Goal: Task Accomplishment & Management: Complete application form

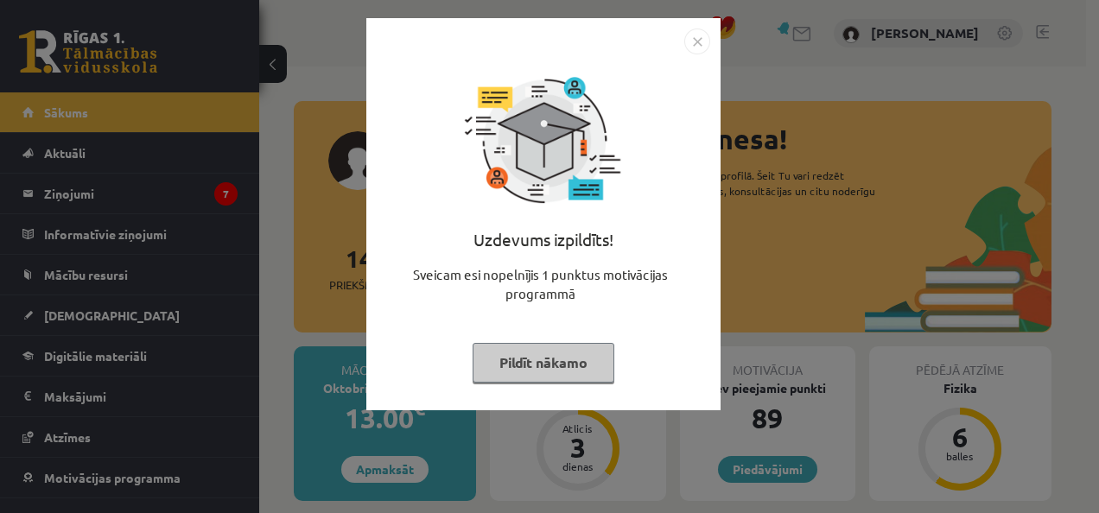
click at [566, 366] on button "Pildīt nākamo" at bounding box center [543, 363] width 142 height 40
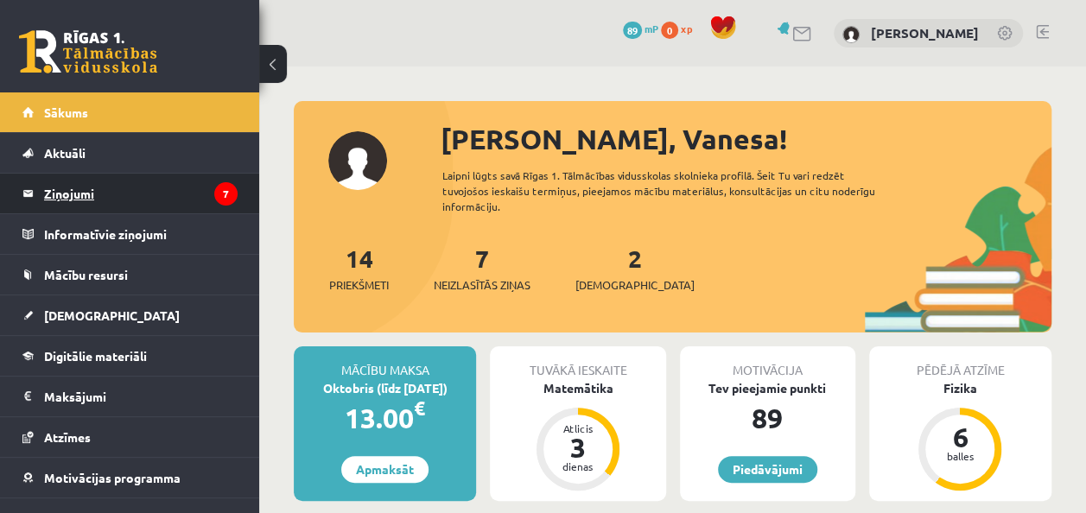
click at [94, 175] on legend "Ziņojumi 7" at bounding box center [140, 194] width 193 height 40
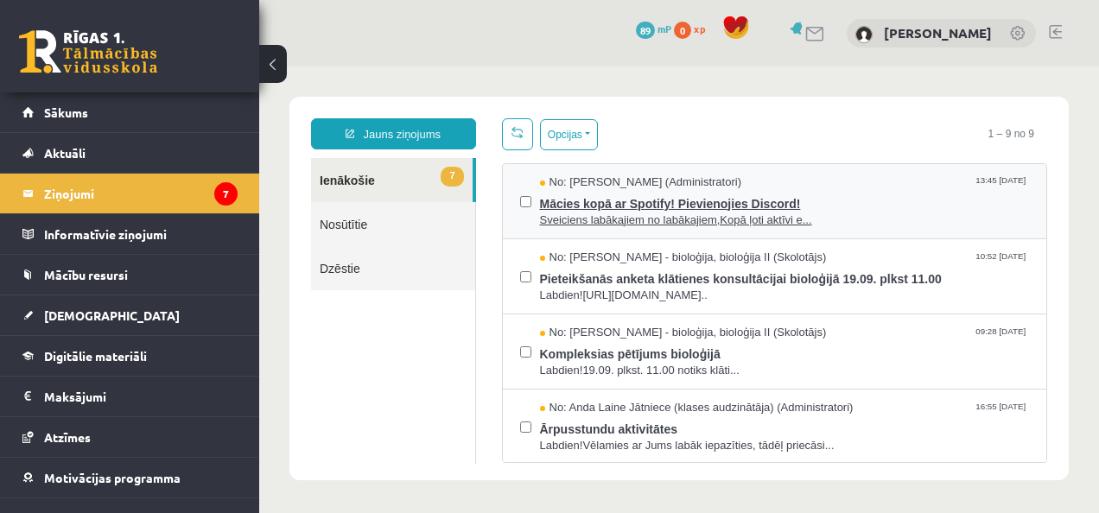
click at [572, 199] on span "Mācies kopā ar Spotify! Pievienojies Discord!" at bounding box center [785, 202] width 490 height 22
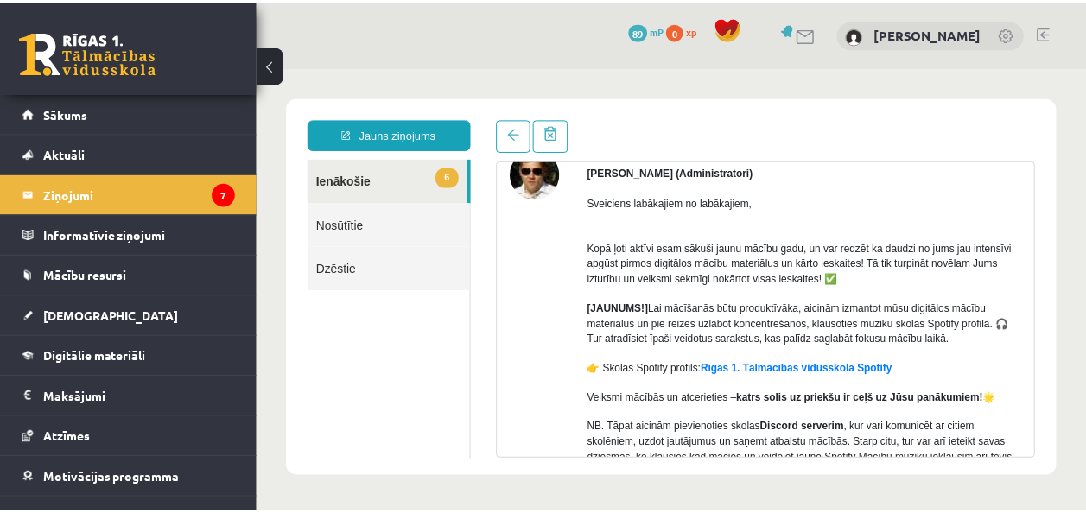
scroll to position [91, 0]
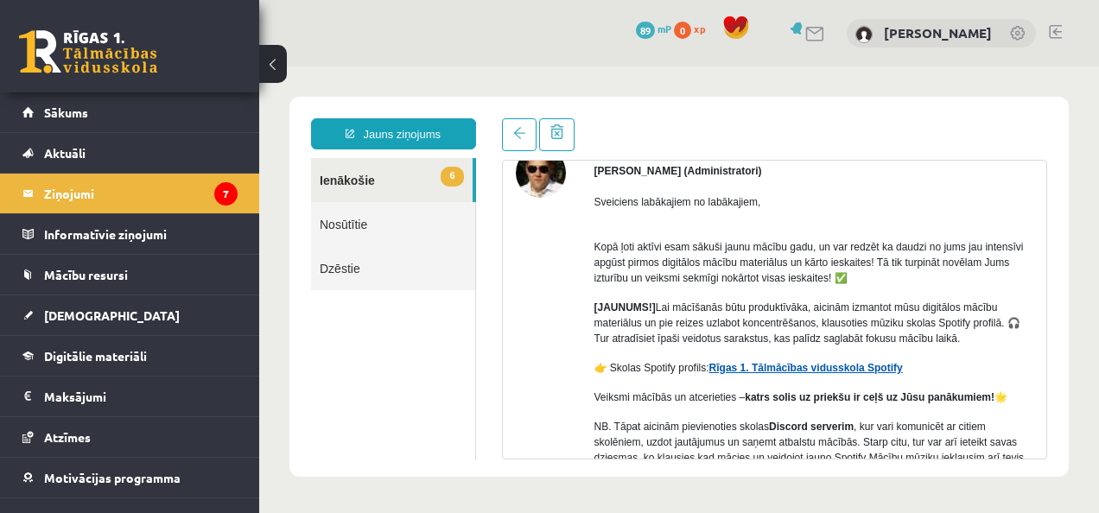
click at [807, 370] on link "Rīgas 1. Tālmācības vidusskola Spotify" at bounding box center [805, 368] width 193 height 12
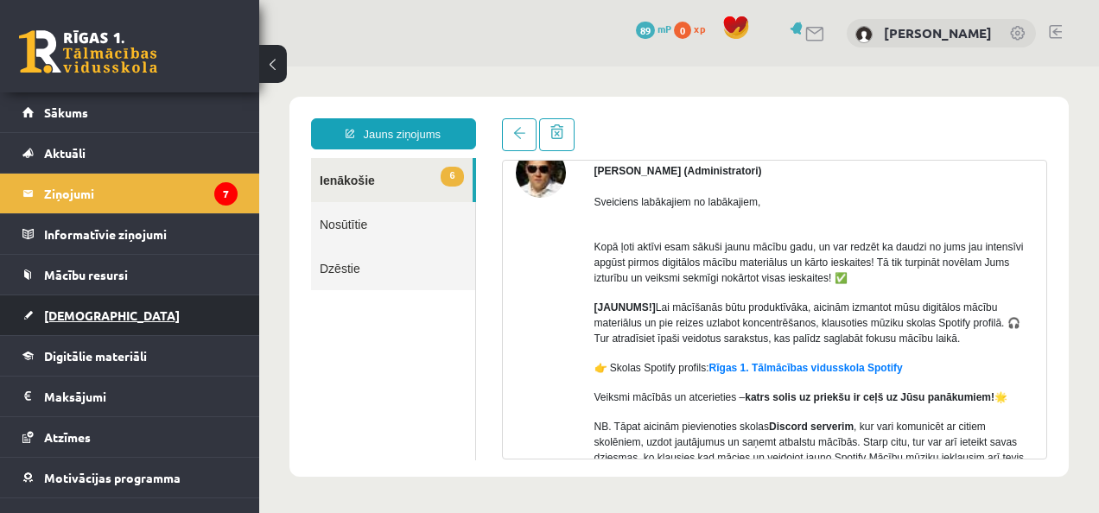
click at [111, 309] on link "[DEMOGRAPHIC_DATA]" at bounding box center [129, 315] width 215 height 40
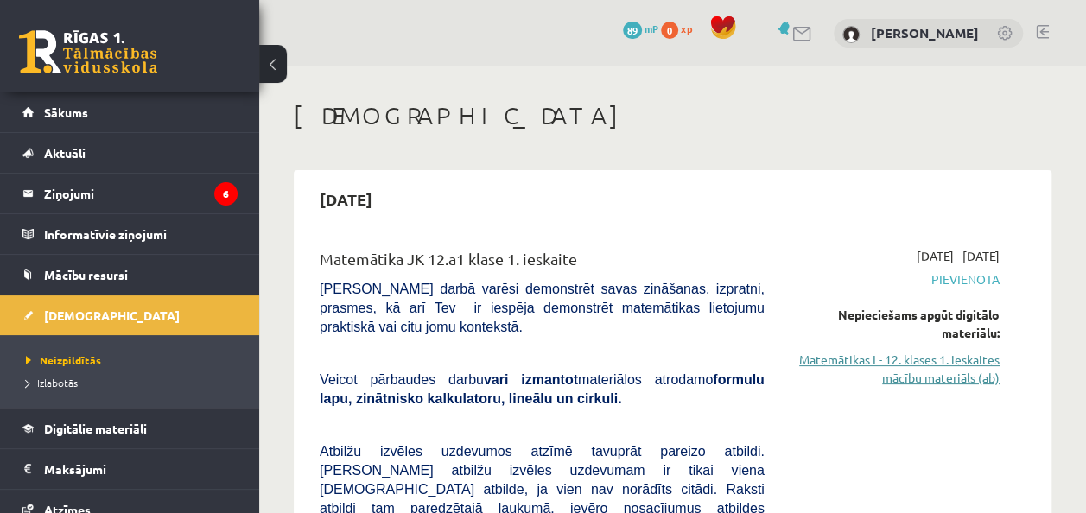
click at [925, 355] on link "Matemātikas I - 12. klases 1. ieskaites mācību materiāls (ab)" at bounding box center [894, 369] width 209 height 36
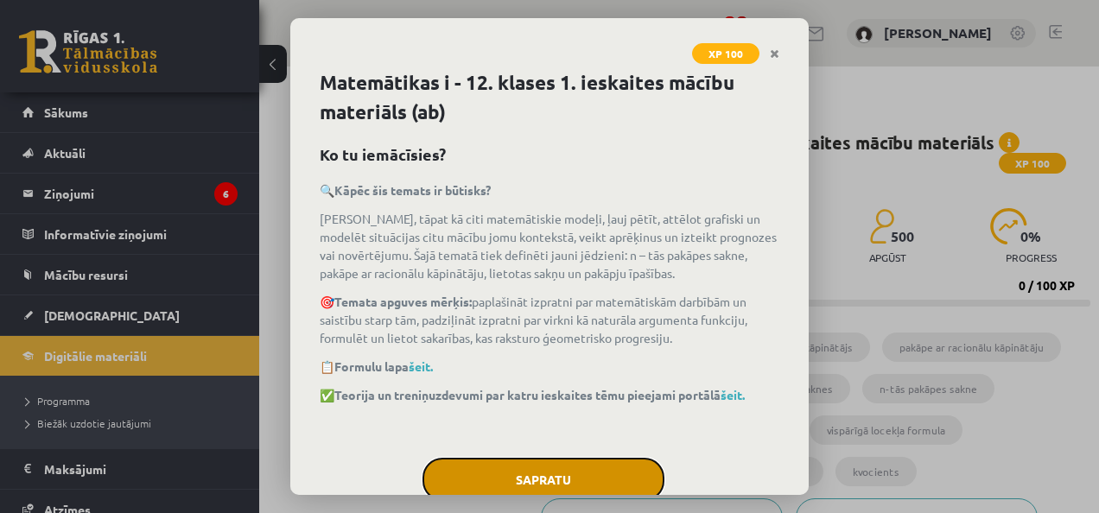
click at [506, 465] on button "Sapratu" at bounding box center [543, 479] width 242 height 43
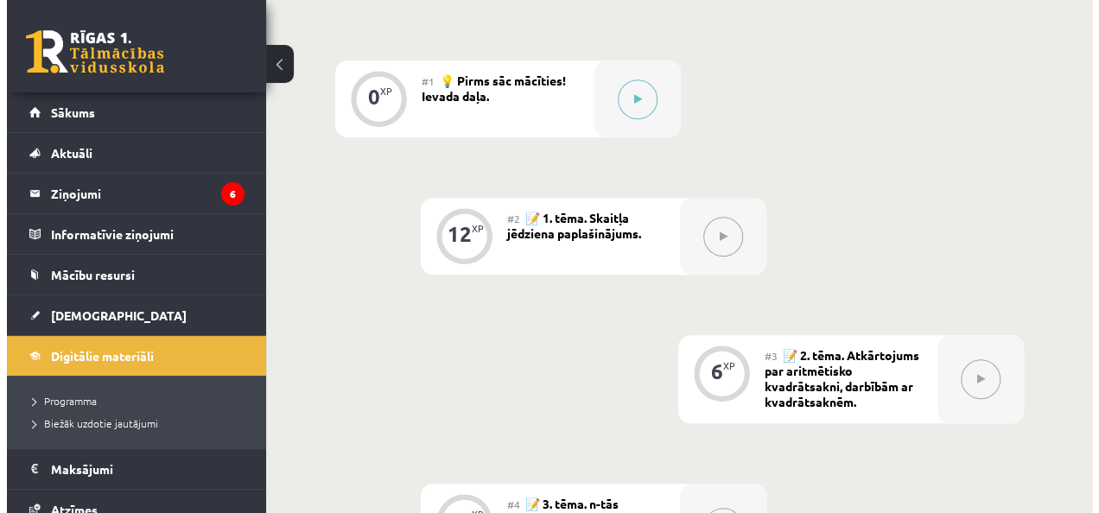
scroll to position [572, 0]
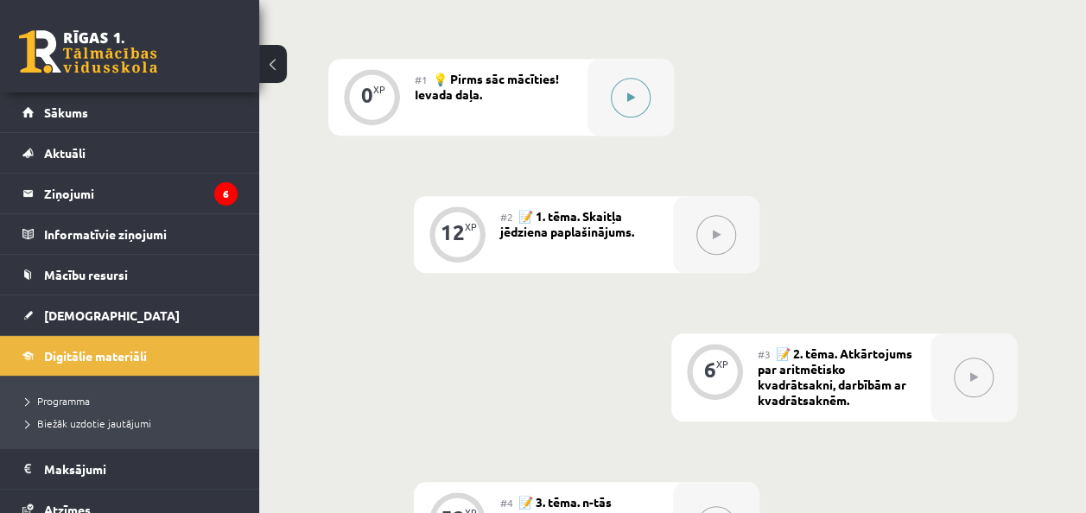
click at [622, 85] on button at bounding box center [631, 98] width 40 height 40
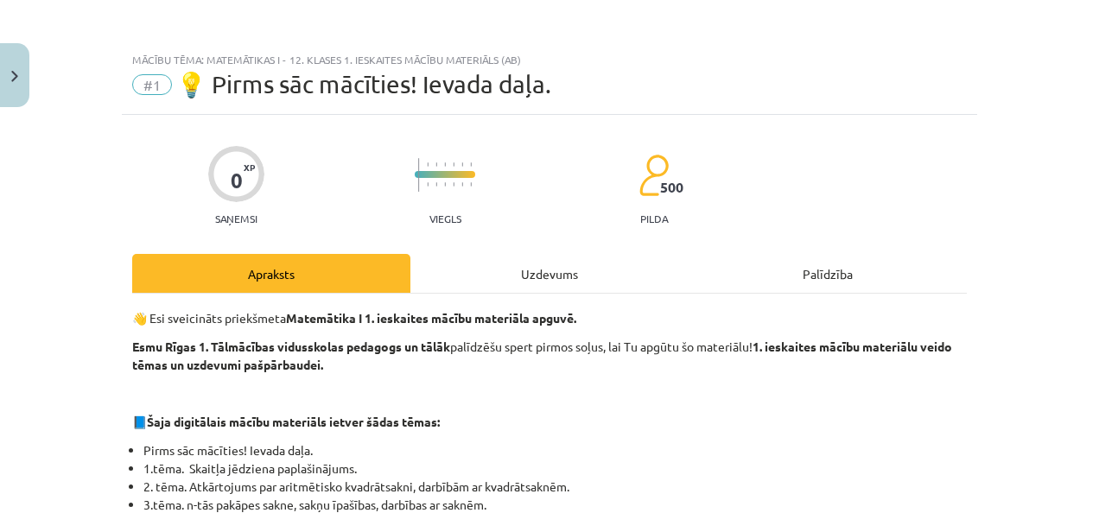
click at [370, 267] on div "Apraksts" at bounding box center [271, 273] width 278 height 39
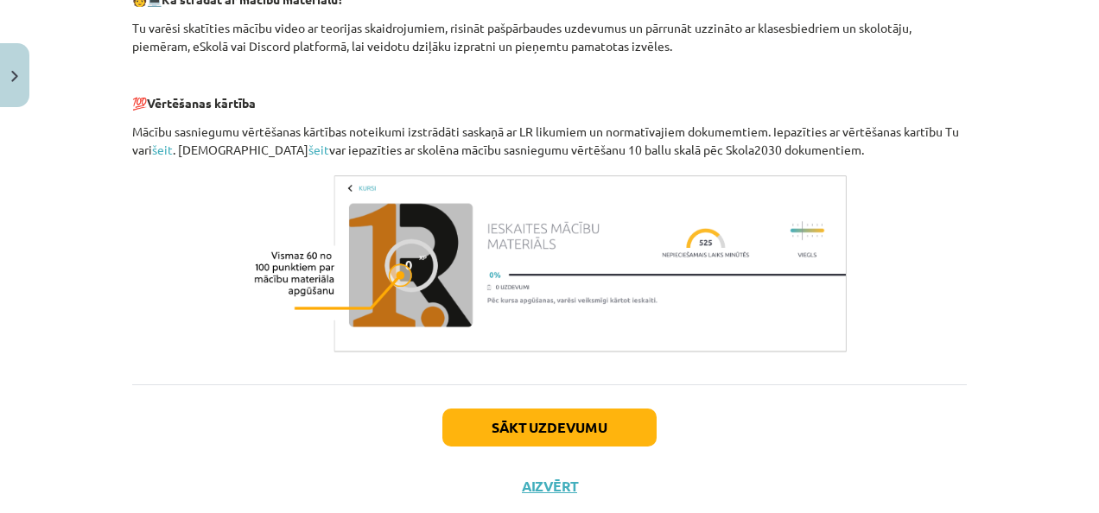
scroll to position [875, 0]
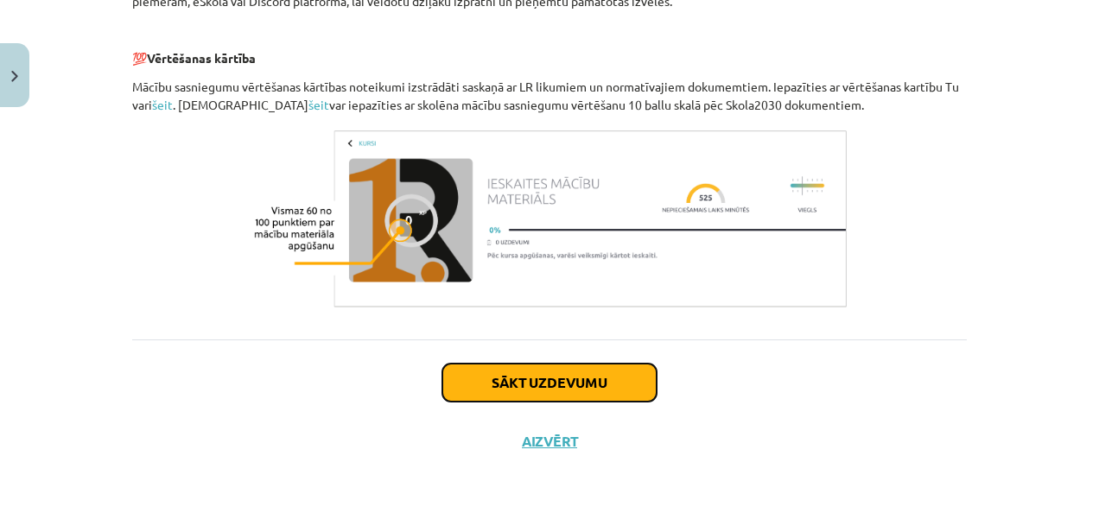
click at [593, 369] on button "Sākt uzdevumu" at bounding box center [549, 383] width 214 height 38
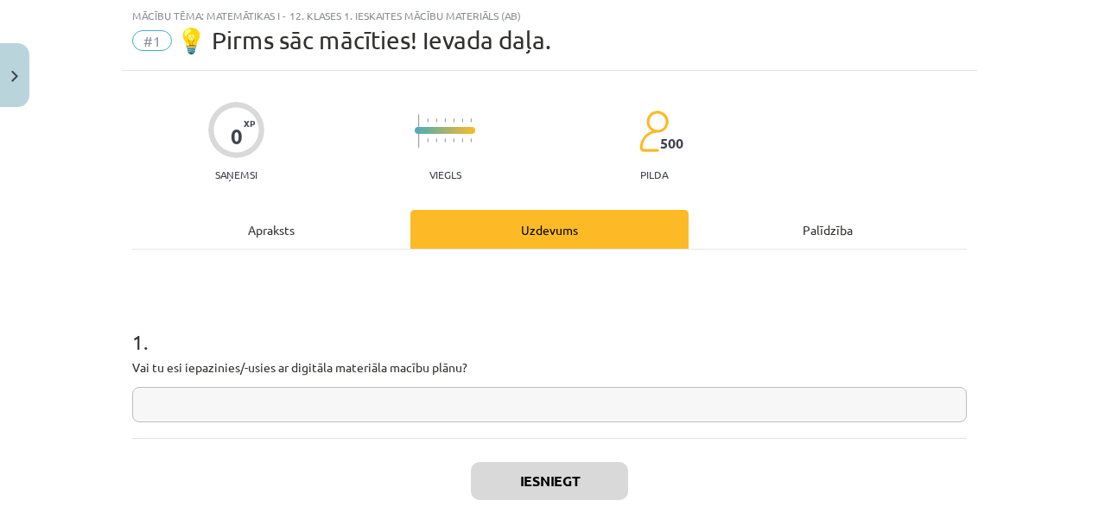
scroll to position [43, 0]
click at [494, 408] on input "text" at bounding box center [549, 405] width 834 height 35
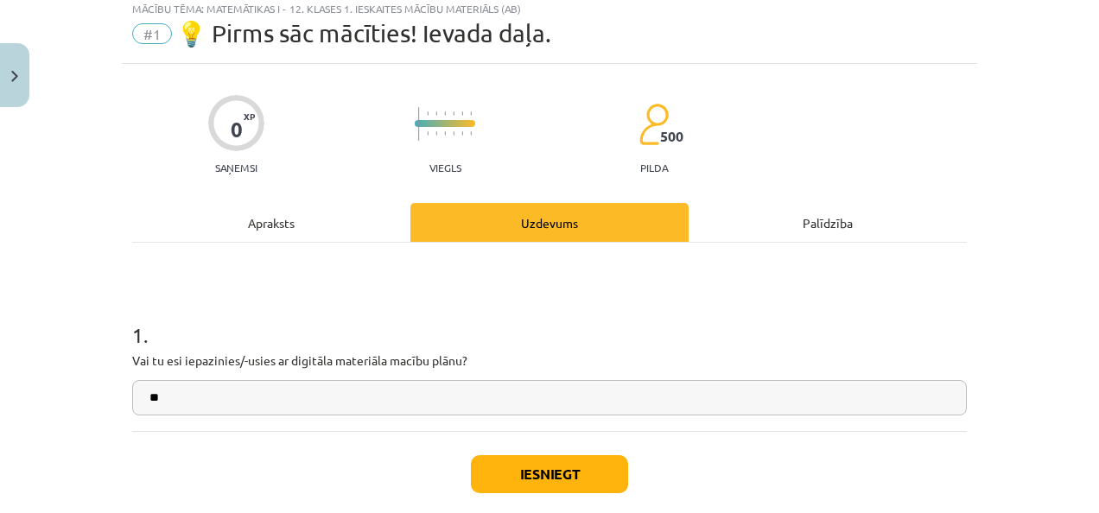
type input "**"
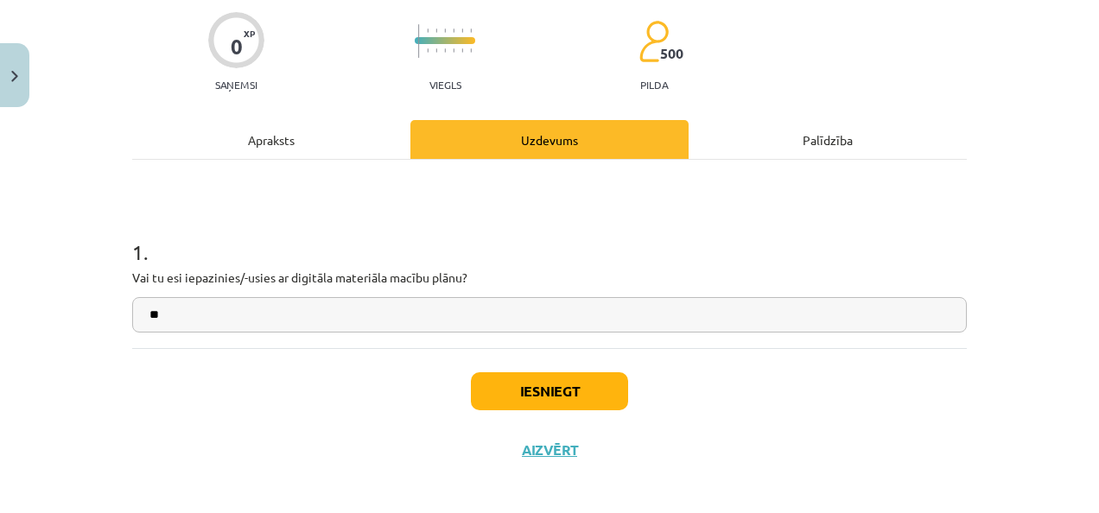
scroll to position [133, 0]
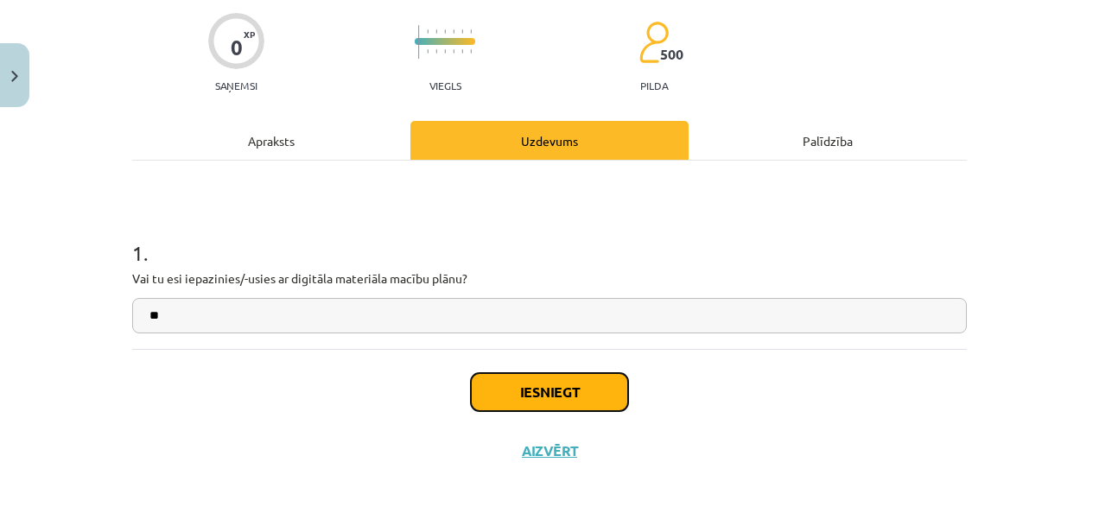
click at [554, 383] on button "Iesniegt" at bounding box center [549, 392] width 157 height 38
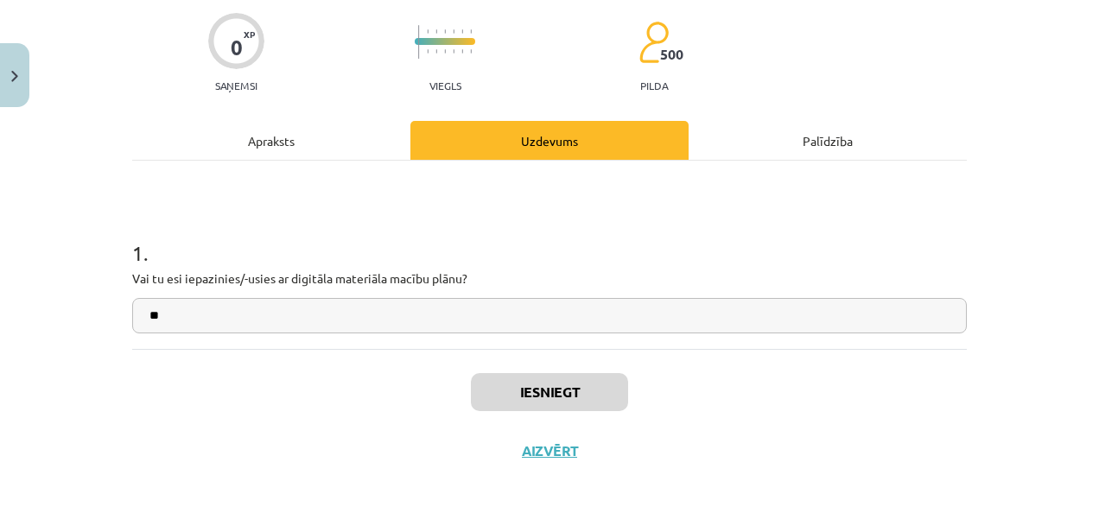
scroll to position [573, 0]
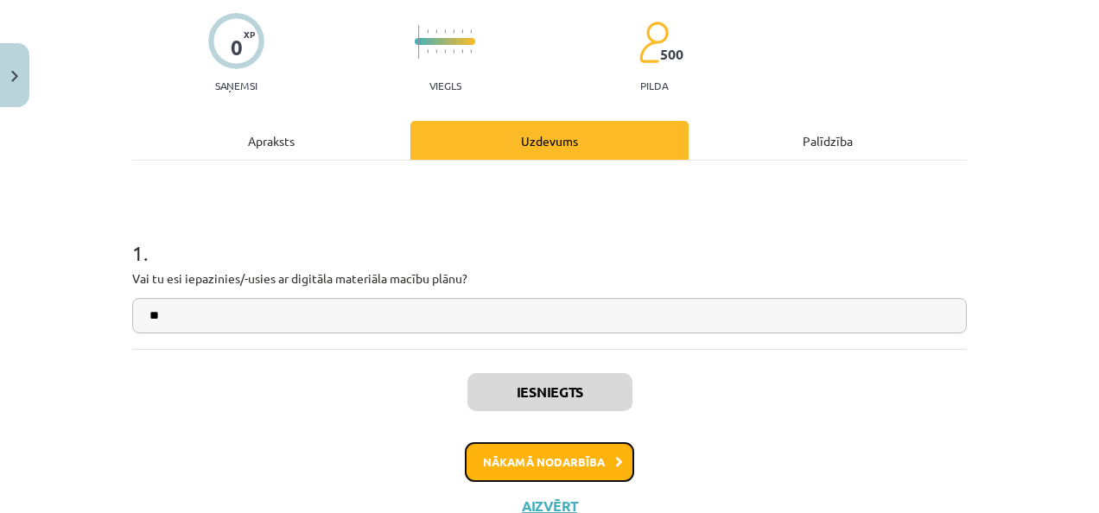
click at [541, 465] on button "Nākamā nodarbība" at bounding box center [549, 462] width 169 height 40
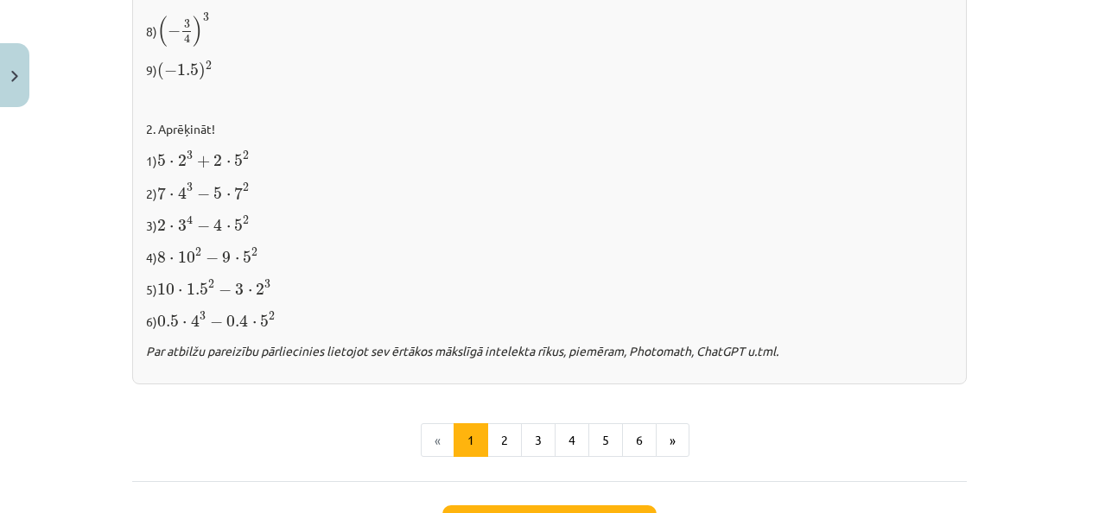
scroll to position [1856, 0]
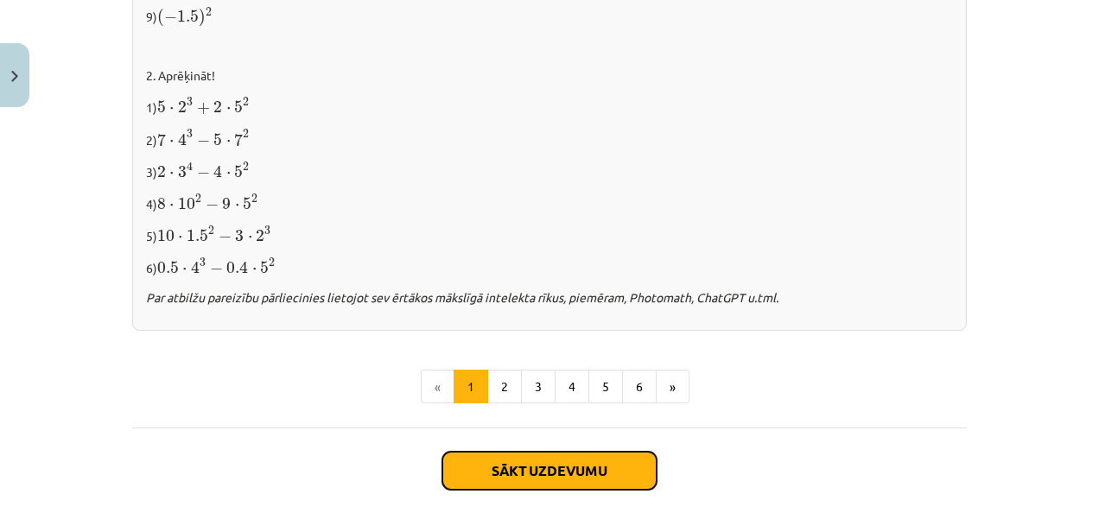
click at [542, 461] on button "Sākt uzdevumu" at bounding box center [549, 471] width 214 height 38
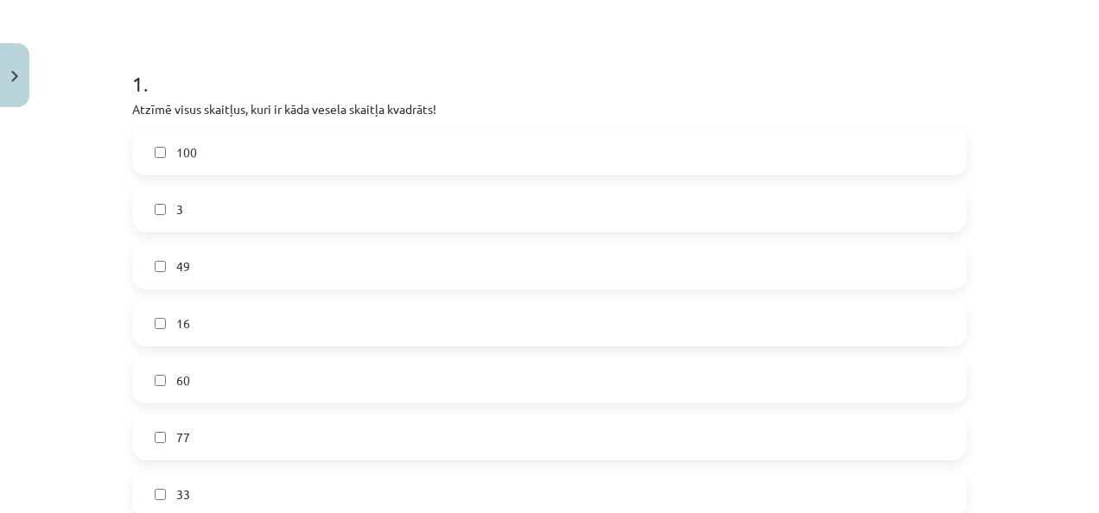
scroll to position [299, 0]
click at [620, 157] on label "100" at bounding box center [549, 155] width 831 height 43
click at [591, 261] on label "49" at bounding box center [549, 269] width 831 height 43
click at [304, 332] on label "16" at bounding box center [549, 326] width 831 height 43
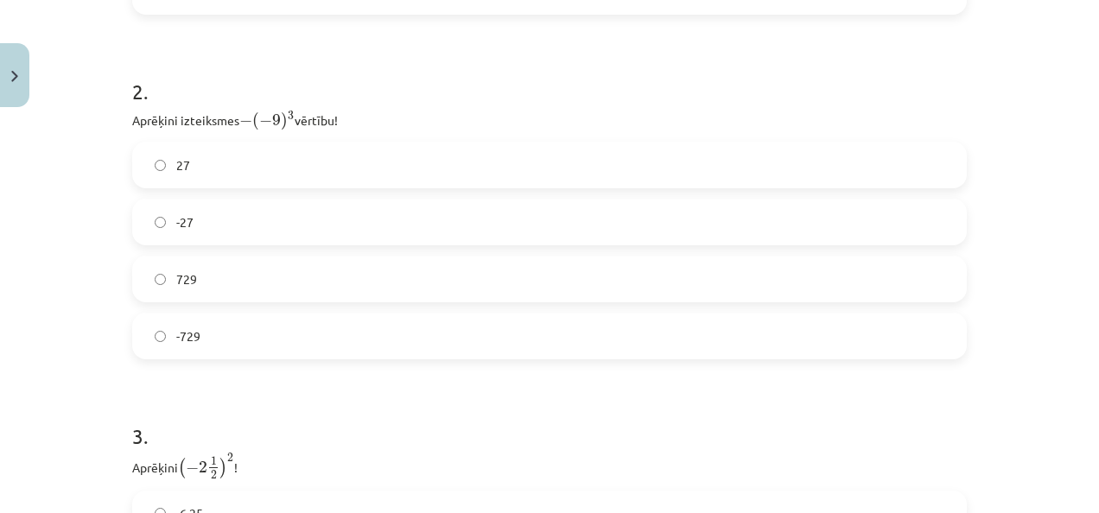
scroll to position [808, 0]
click at [431, 82] on h1 "2 ." at bounding box center [549, 73] width 834 height 54
click at [256, 278] on label "729" at bounding box center [549, 275] width 831 height 43
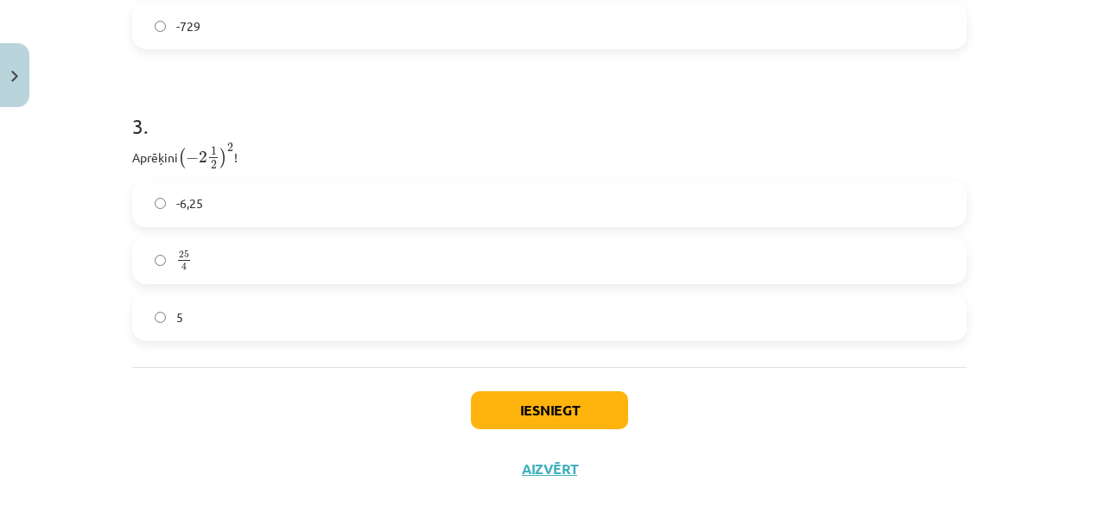
scroll to position [1109, 0]
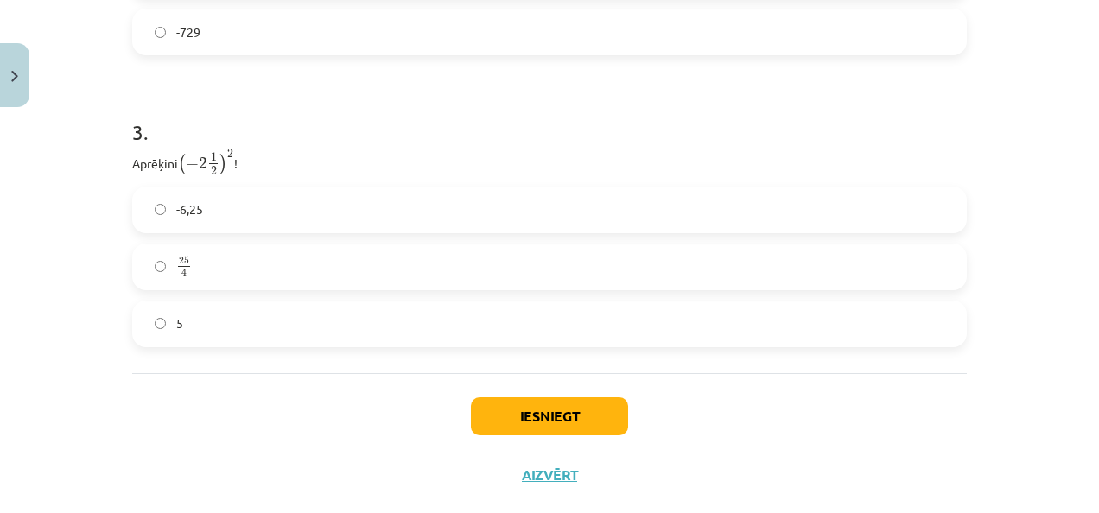
click at [509, 259] on label "25 4 25 4" at bounding box center [549, 266] width 831 height 43
click at [561, 415] on button "Iesniegt" at bounding box center [549, 416] width 157 height 38
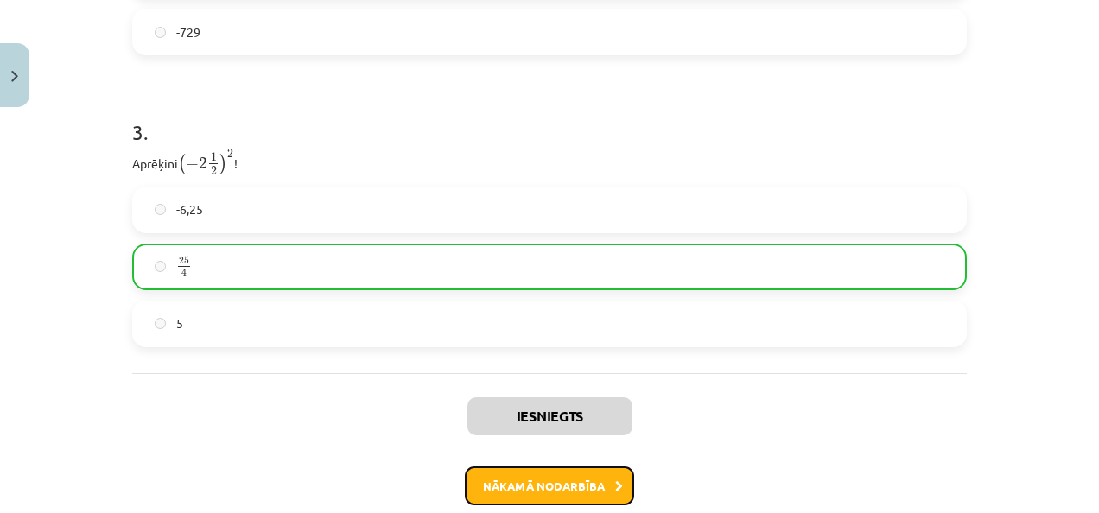
click at [541, 472] on button "Nākamā nodarbība" at bounding box center [549, 486] width 169 height 40
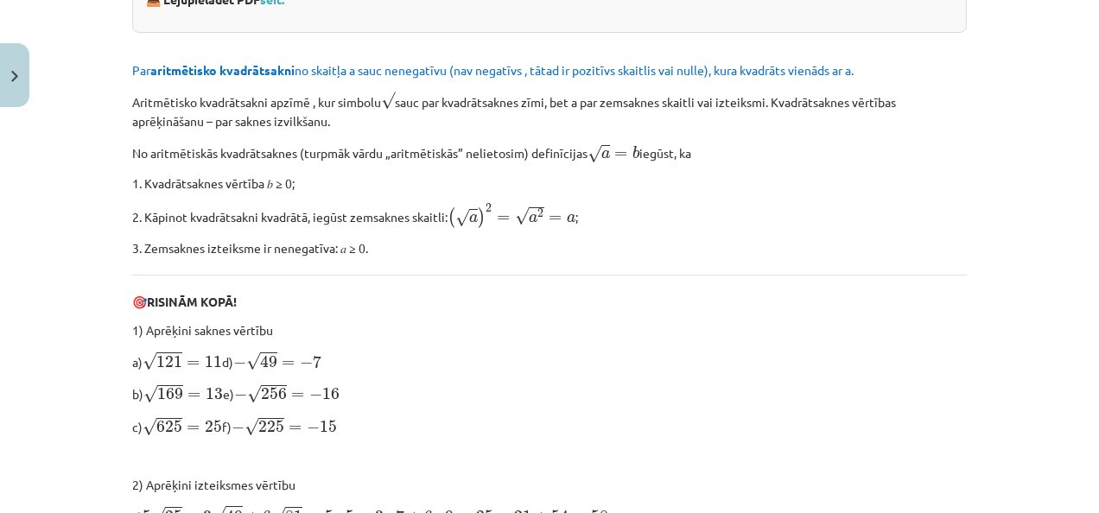
scroll to position [508, 0]
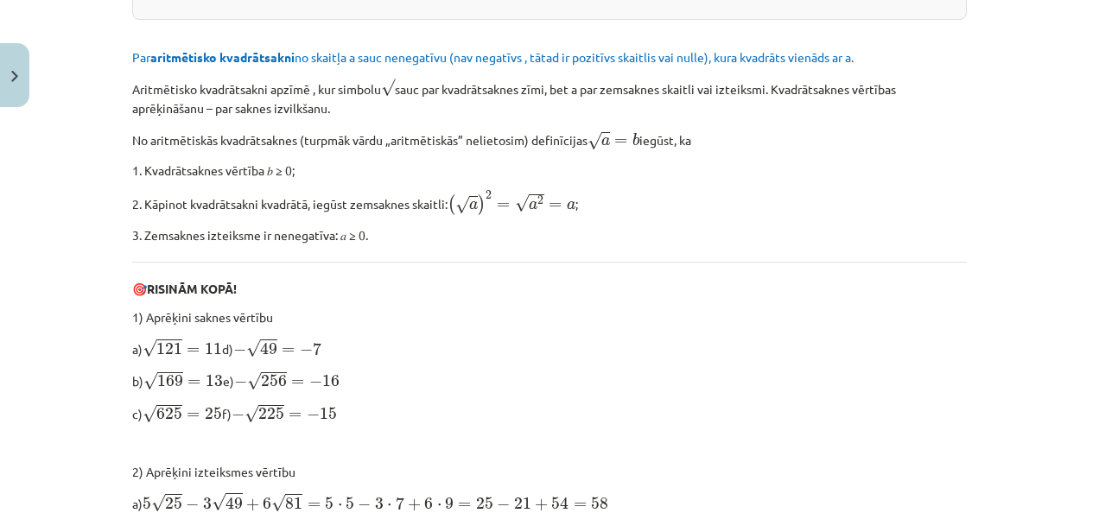
drag, startPoint x: 1077, startPoint y: 142, endPoint x: 1071, endPoint y: 187, distance: 46.2
click at [1071, 187] on div "Mācību tēma: Matemātikas i - 12. klases 1. ieskaites mācību materiāls (ab) #3 📝…" at bounding box center [549, 256] width 1099 height 513
drag, startPoint x: 1071, startPoint y: 187, endPoint x: 1055, endPoint y: 194, distance: 17.0
click at [1055, 194] on div "Mācību tēma: Matemātikas i - 12. klases 1. ieskaites mācību materiāls (ab) #3 📝…" at bounding box center [549, 256] width 1099 height 513
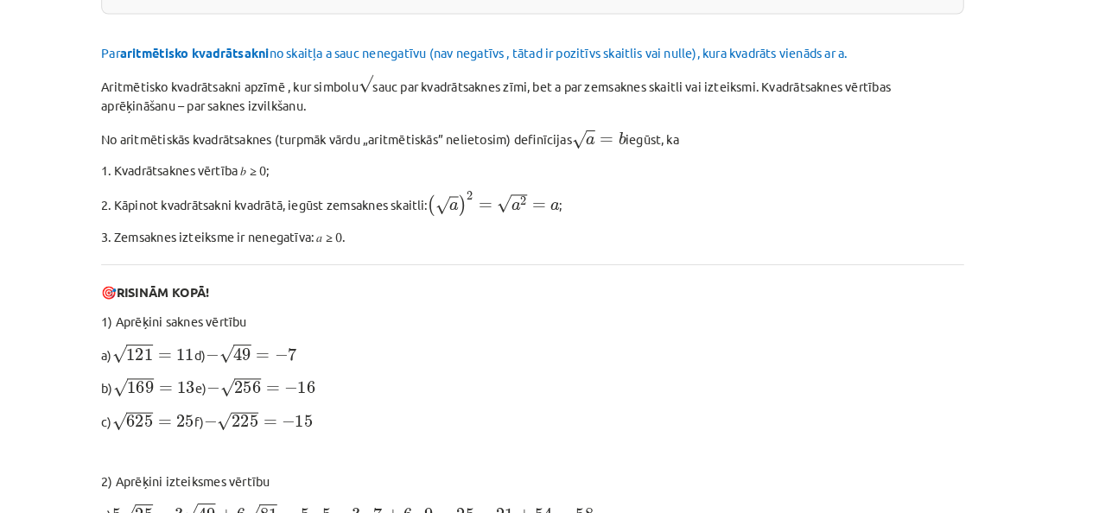
scroll to position [573, 0]
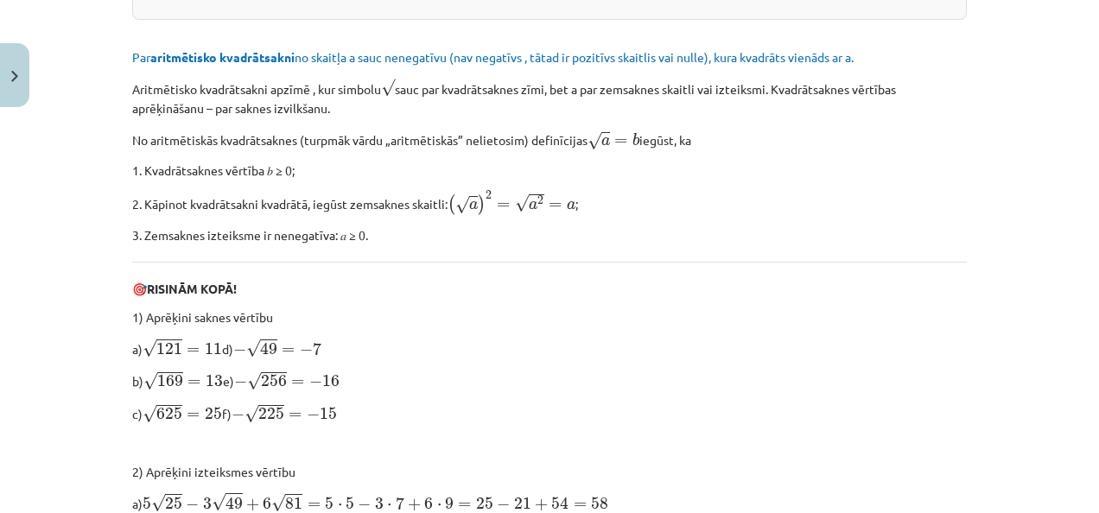
click at [917, 226] on p "3. Zemsaknes izteiksme ir nenegatīva: 𝑎 ≥ 0." at bounding box center [549, 235] width 834 height 18
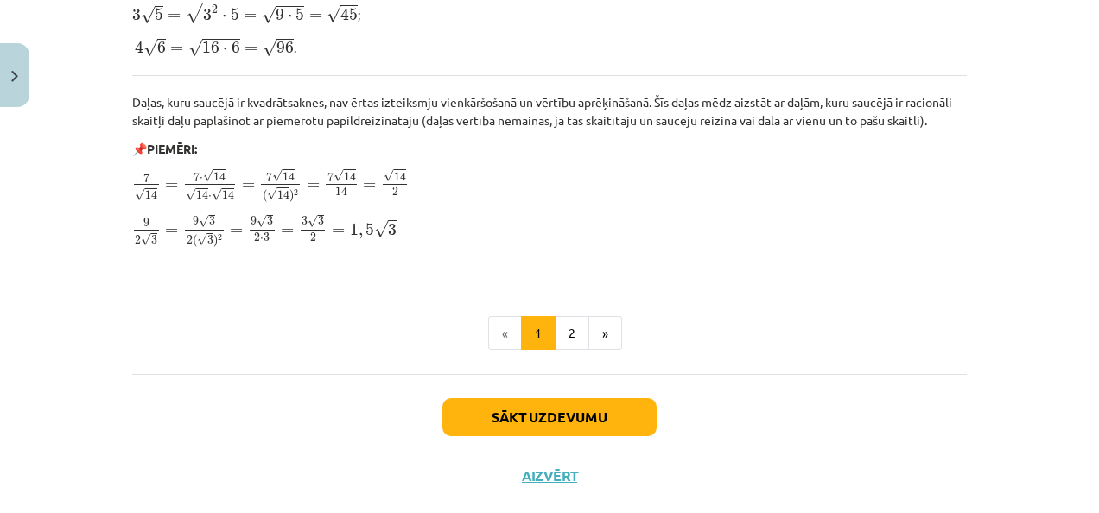
scroll to position [2164, 0]
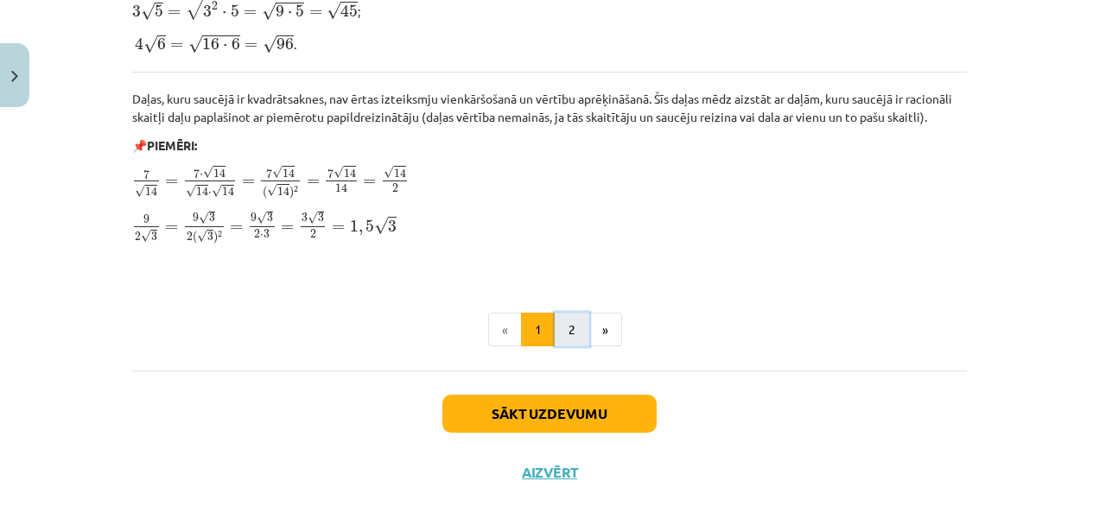
click at [570, 341] on button "2" at bounding box center [571, 330] width 35 height 35
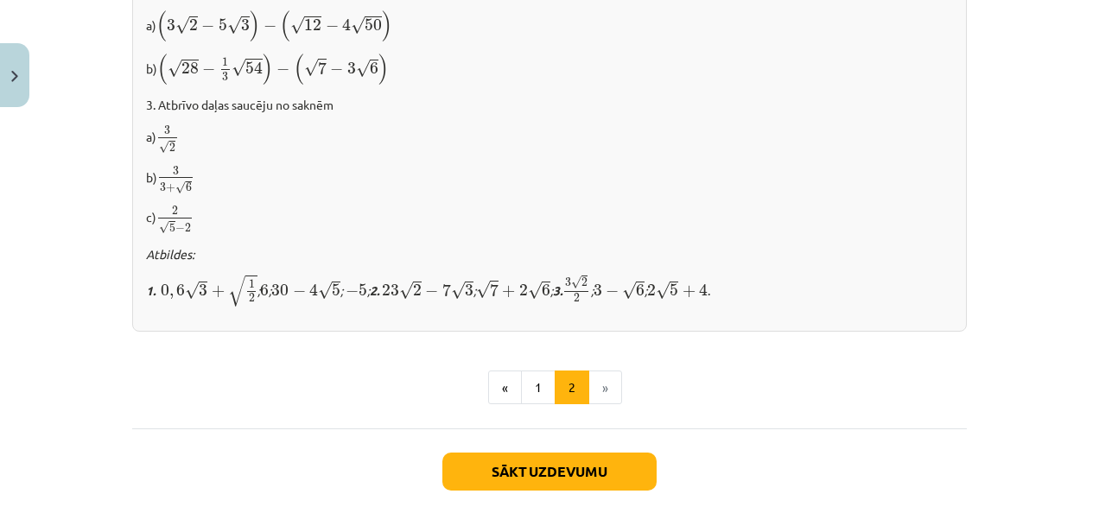
scroll to position [1255, 0]
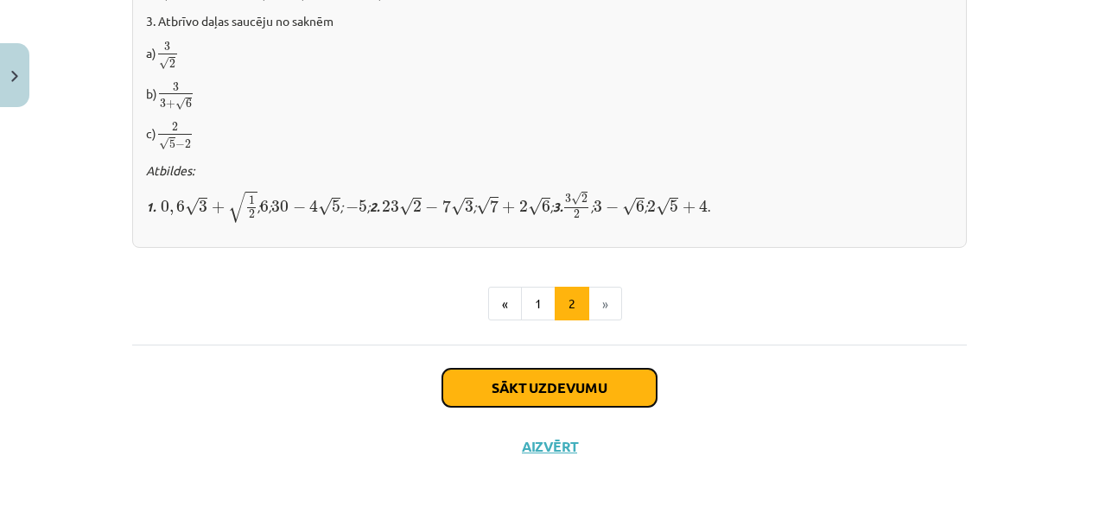
click at [631, 385] on button "Sākt uzdevumu" at bounding box center [549, 388] width 214 height 38
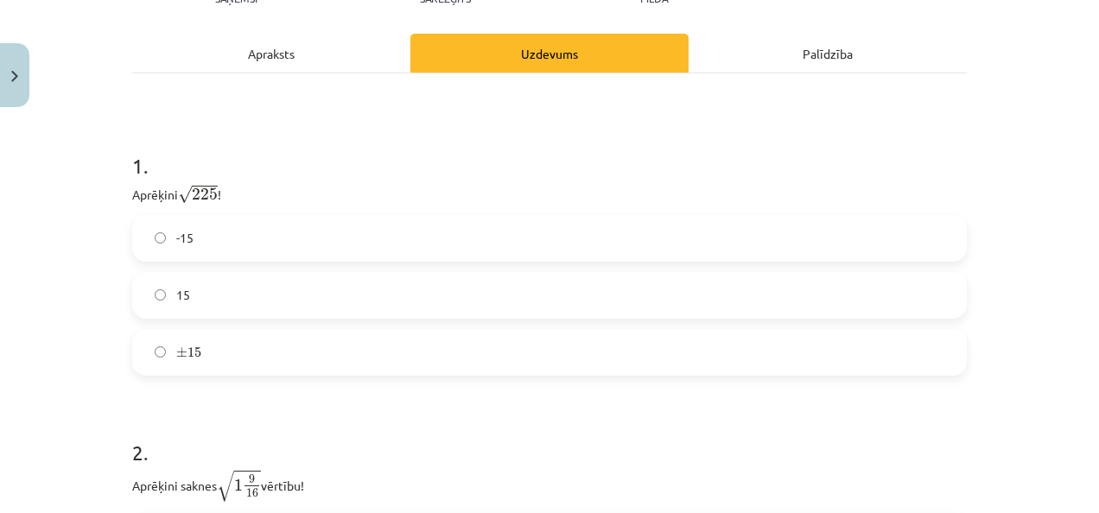
scroll to position [257, 0]
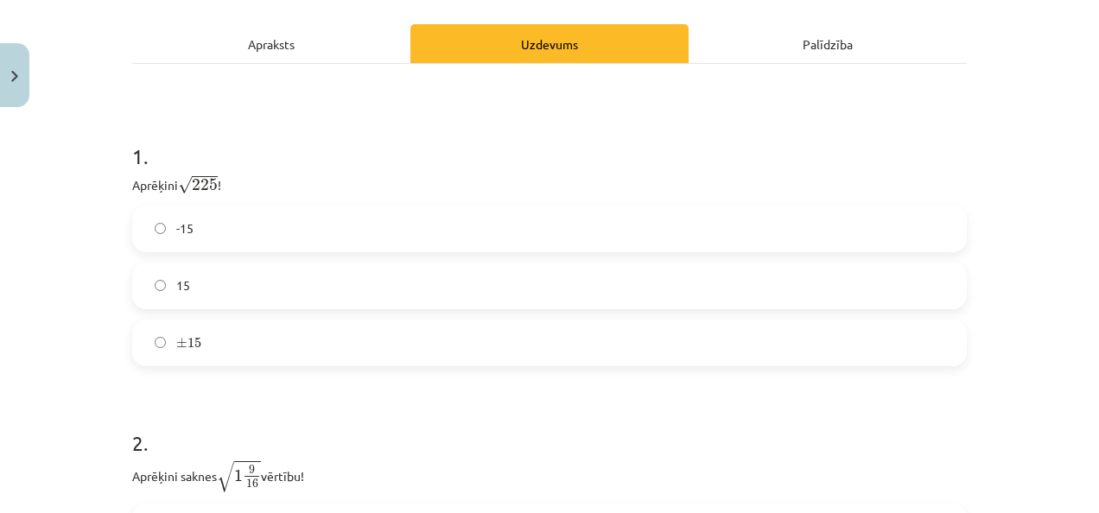
click at [222, 269] on label "15" at bounding box center [549, 285] width 831 height 43
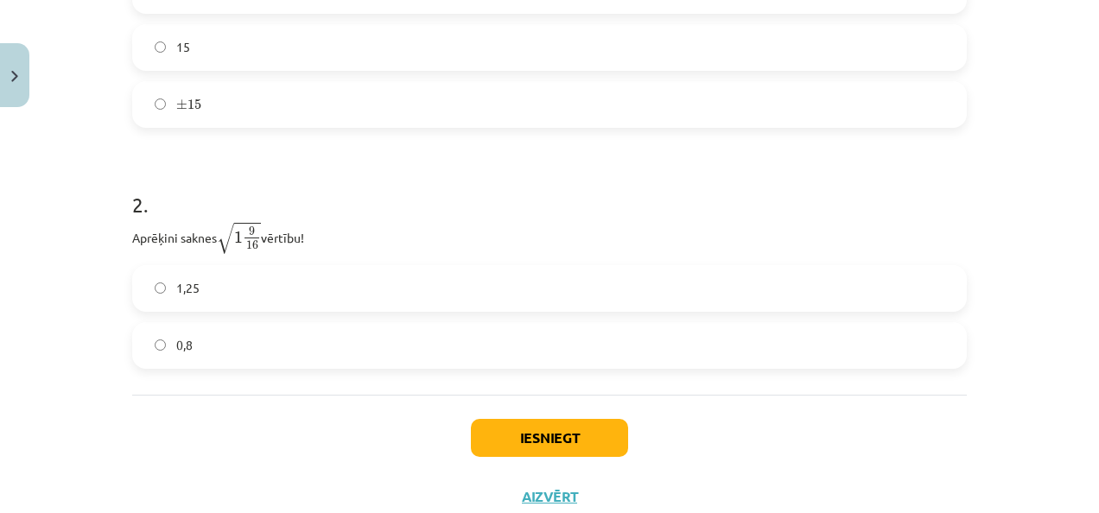
scroll to position [506, 0]
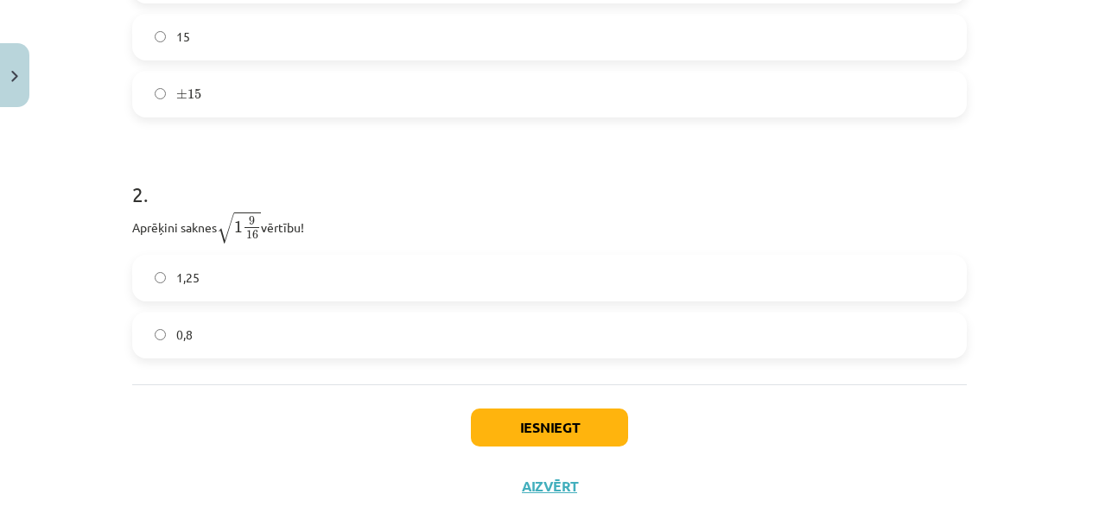
click at [652, 279] on label "1,25" at bounding box center [549, 277] width 831 height 43
click at [529, 437] on button "Iesniegt" at bounding box center [549, 427] width 157 height 38
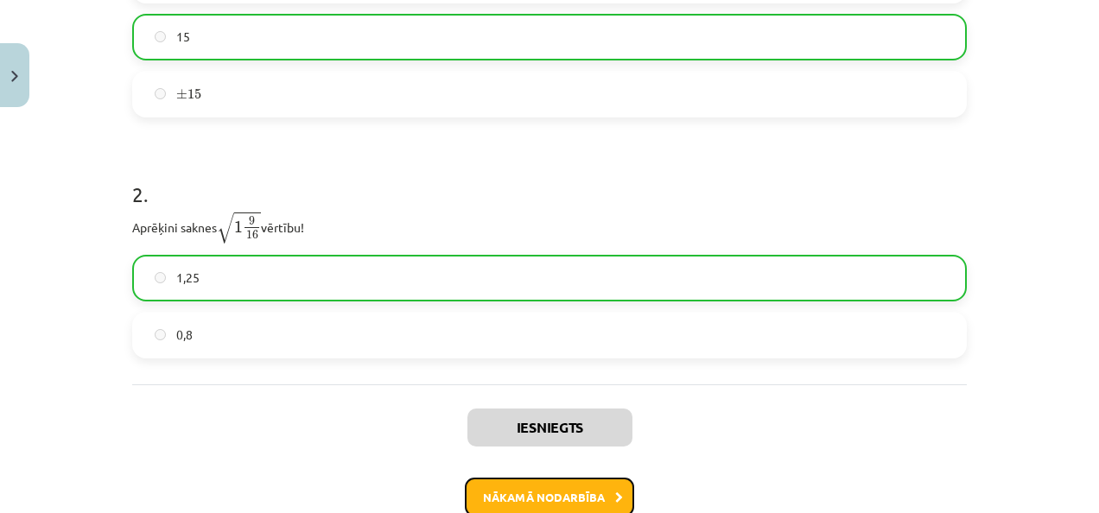
click at [530, 483] on button "Nākamā nodarbība" at bounding box center [549, 498] width 169 height 40
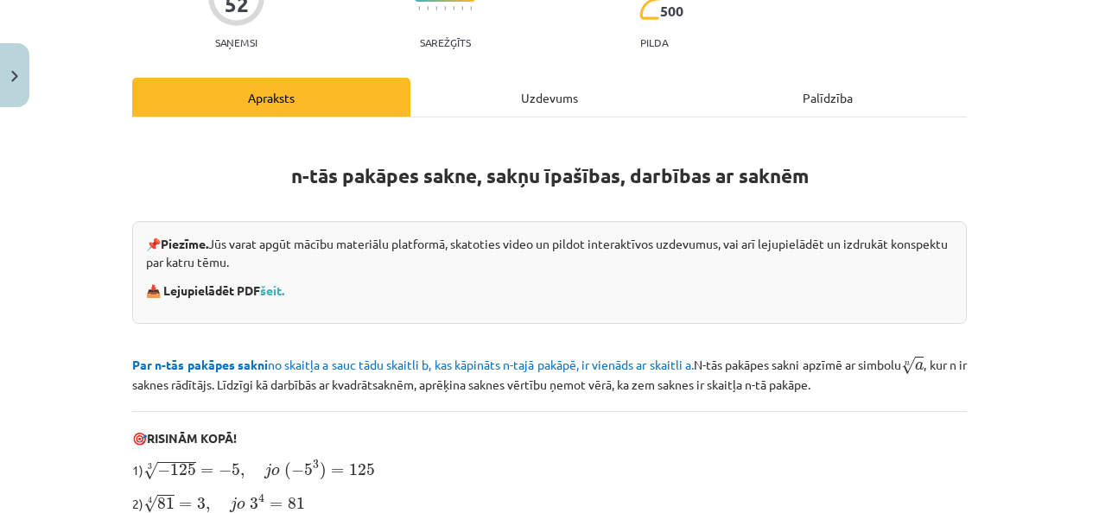
scroll to position [182, 0]
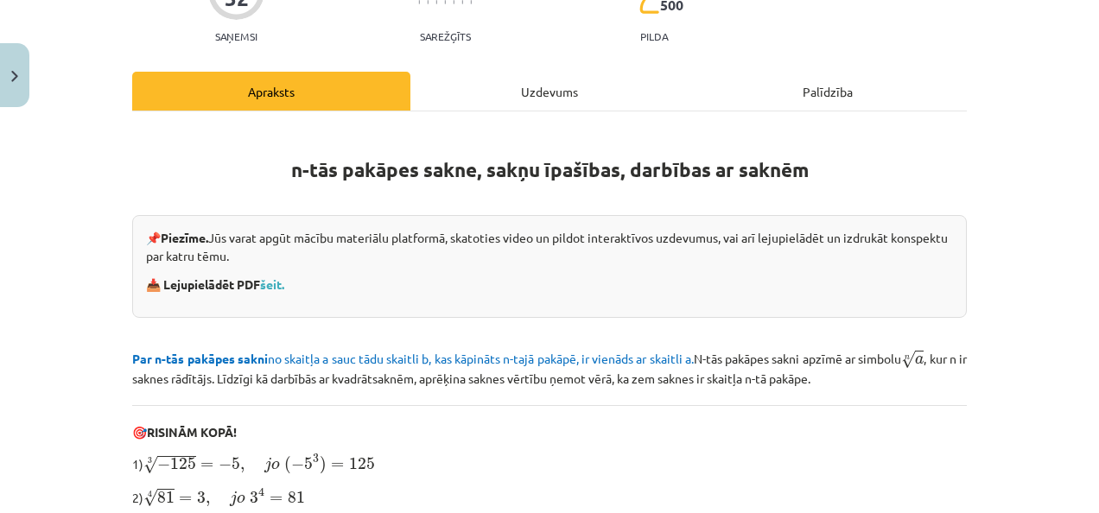
click at [1085, 286] on div "Mācību tēma: Matemātikas i - 12. klases 1. ieskaites mācību materiāls (ab) #4 📝…" at bounding box center [549, 256] width 1099 height 513
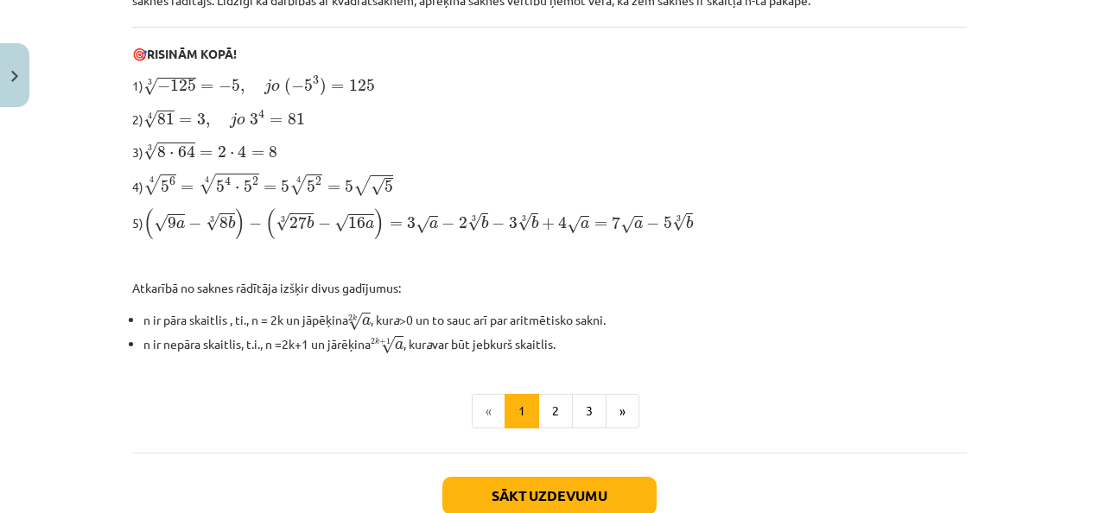
scroll to position [586, 0]
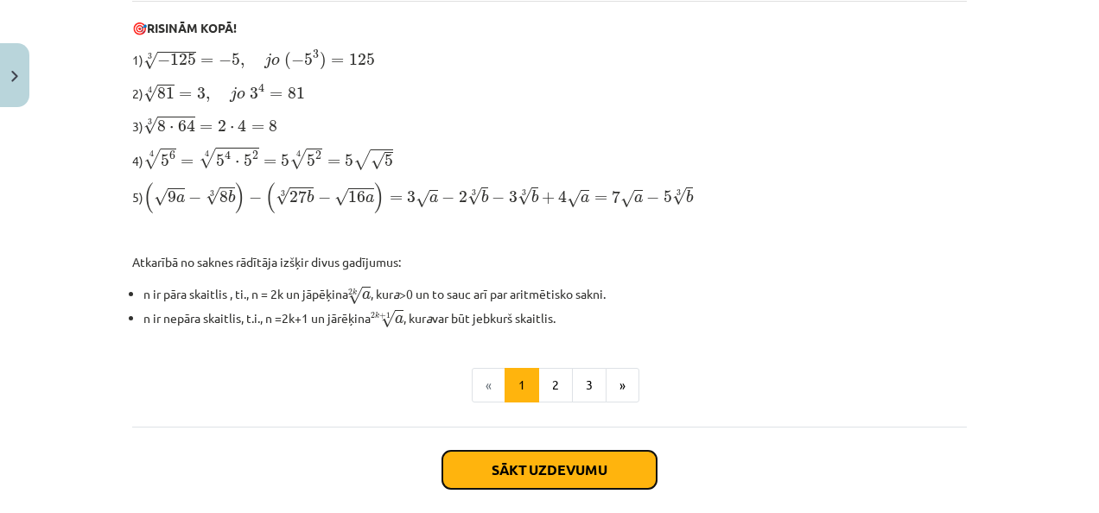
click at [565, 465] on button "Sākt uzdevumu" at bounding box center [549, 470] width 214 height 38
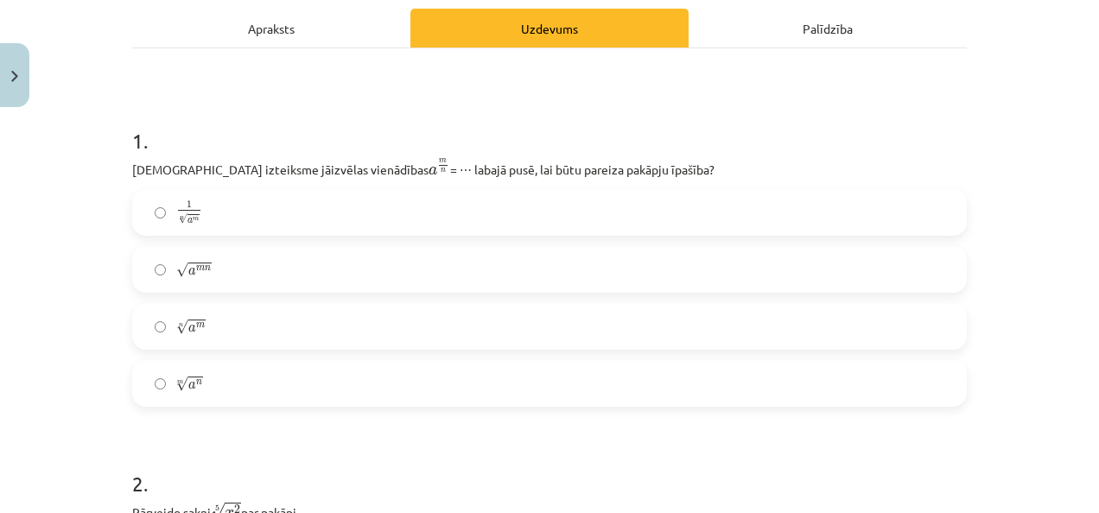
scroll to position [251, 0]
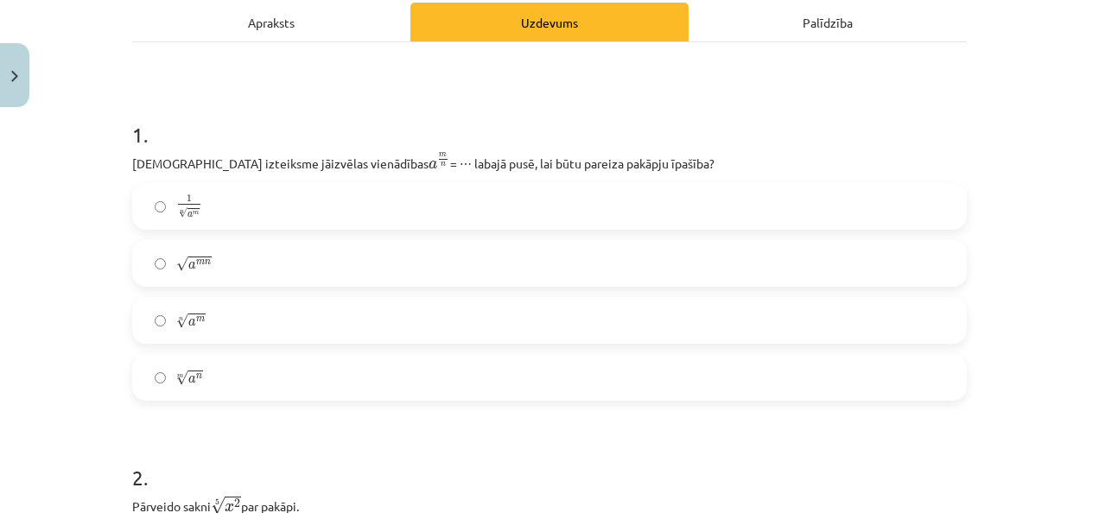
click at [418, 244] on label "√ a m n a m n" at bounding box center [549, 263] width 831 height 43
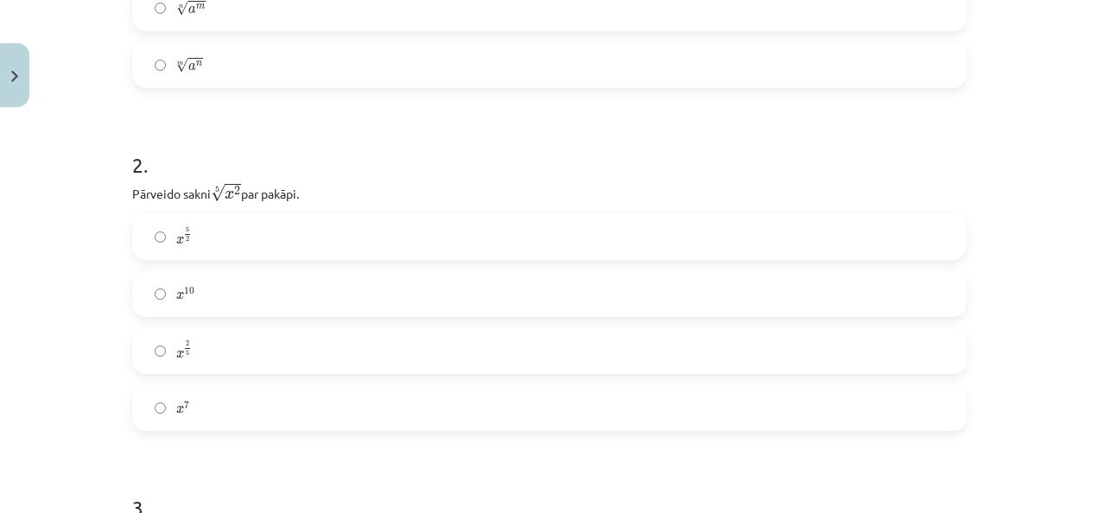
scroll to position [591, 0]
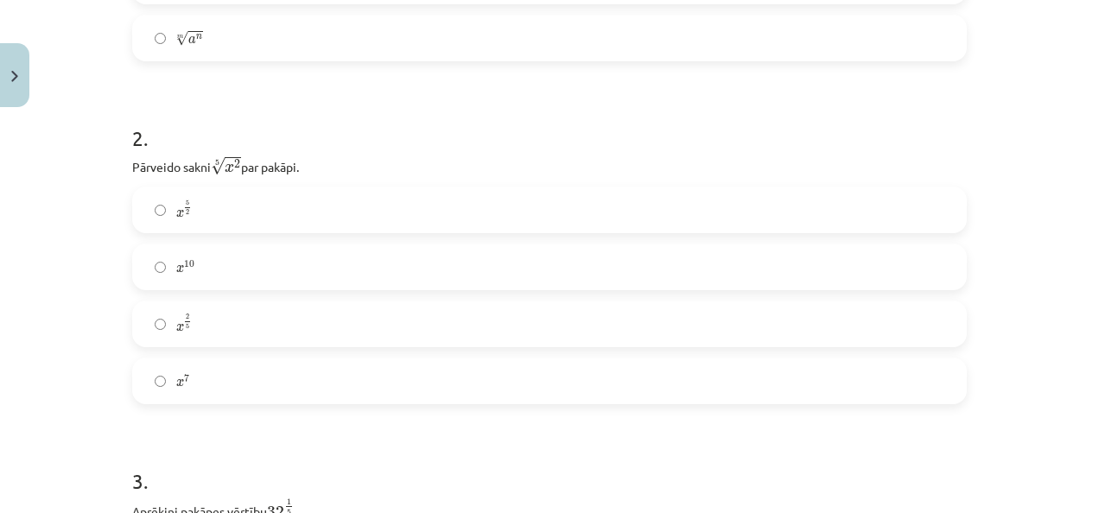
click at [532, 206] on label "x 5 2 x 5 2" at bounding box center [549, 209] width 831 height 43
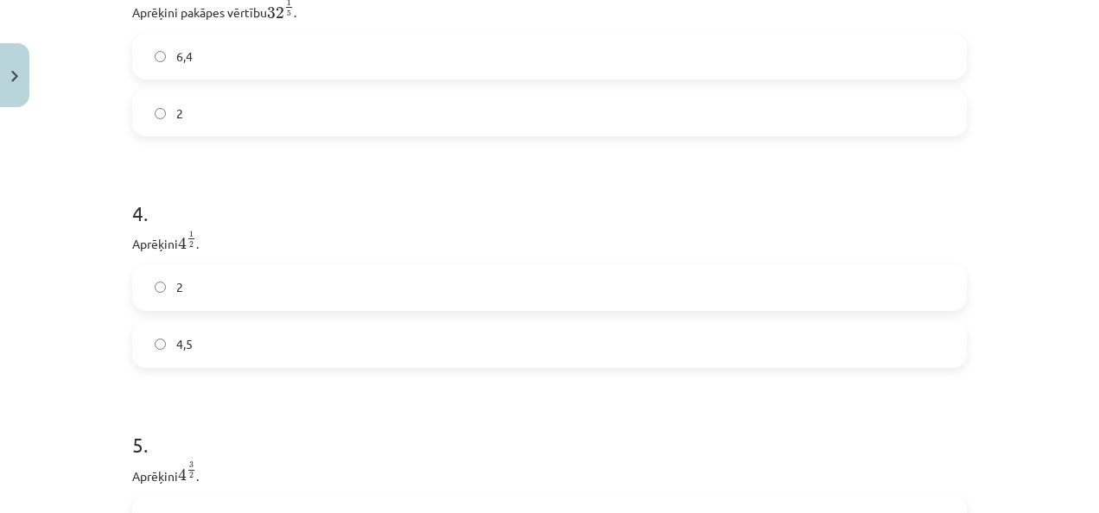
scroll to position [997, 0]
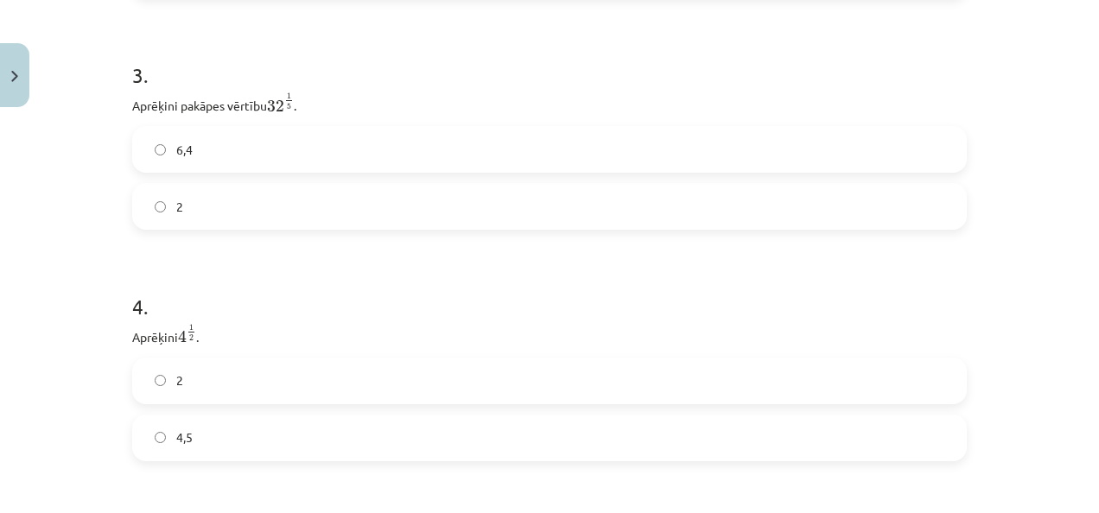
click at [412, 214] on label "2" at bounding box center [549, 206] width 831 height 43
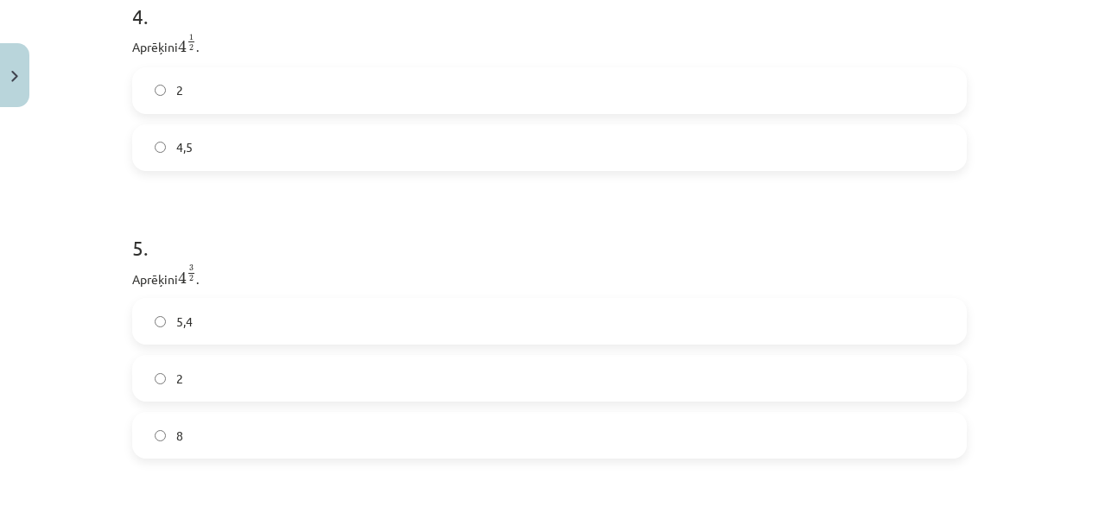
scroll to position [1260, 0]
click at [407, 188] on label "4,5" at bounding box center [549, 174] width 831 height 43
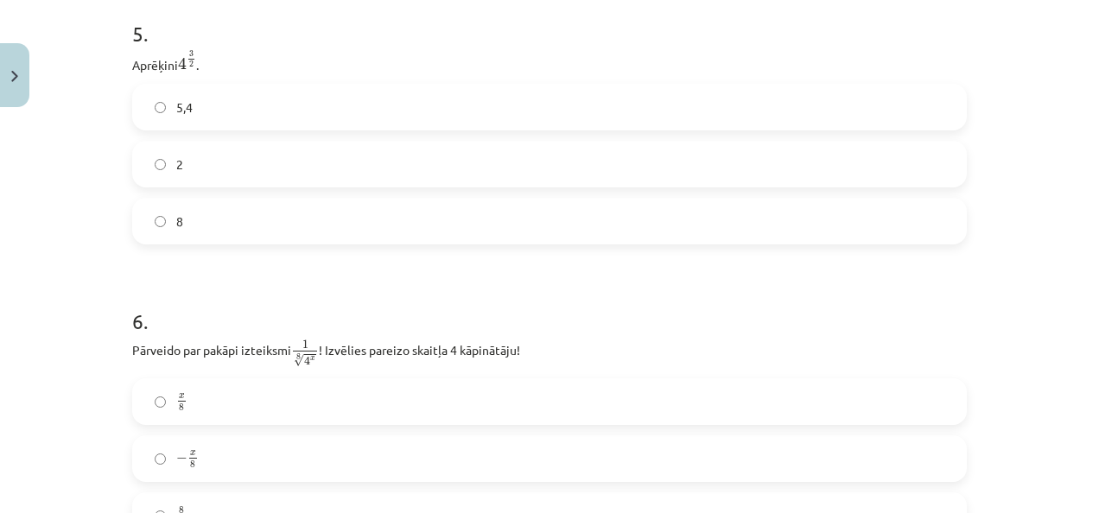
scroll to position [1506, 0]
click at [894, 103] on label "5,4" at bounding box center [549, 101] width 831 height 43
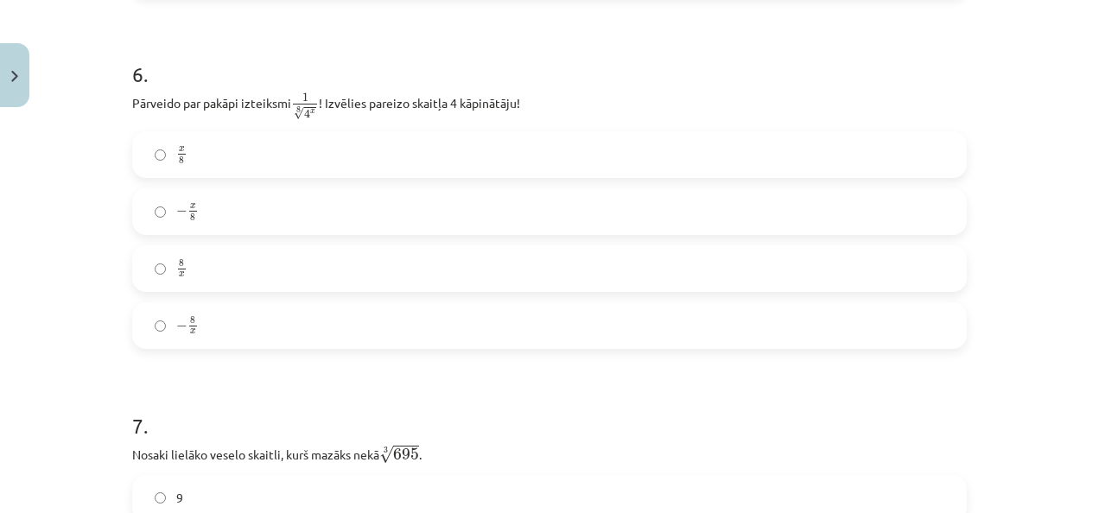
scroll to position [1737, 0]
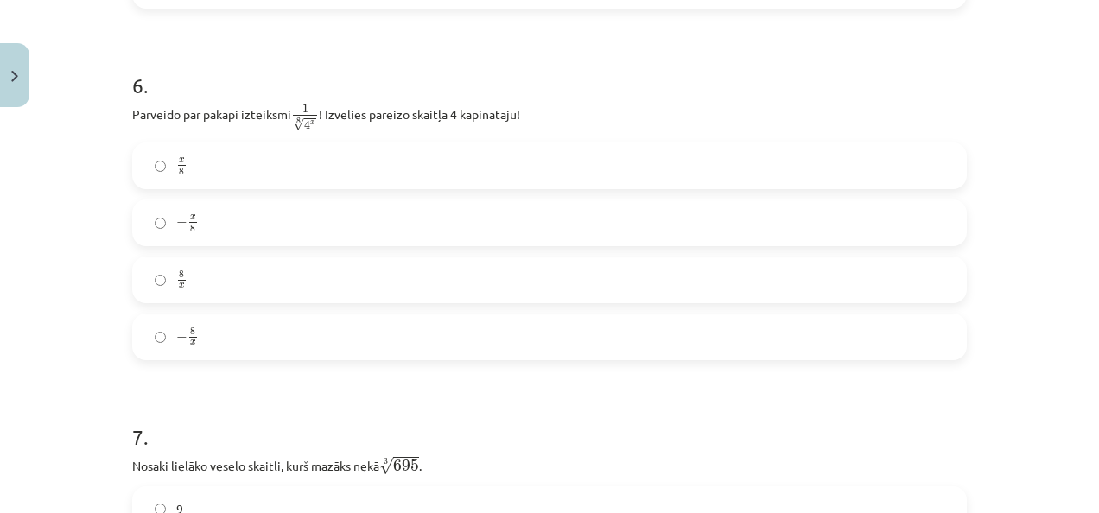
click at [218, 295] on label "8 x 8 x" at bounding box center [549, 279] width 831 height 43
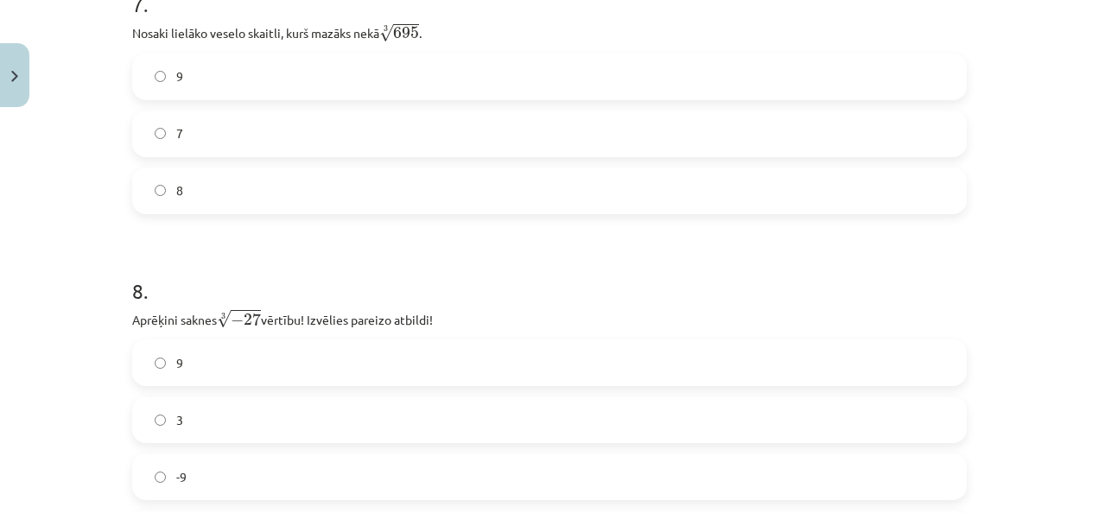
scroll to position [2175, 0]
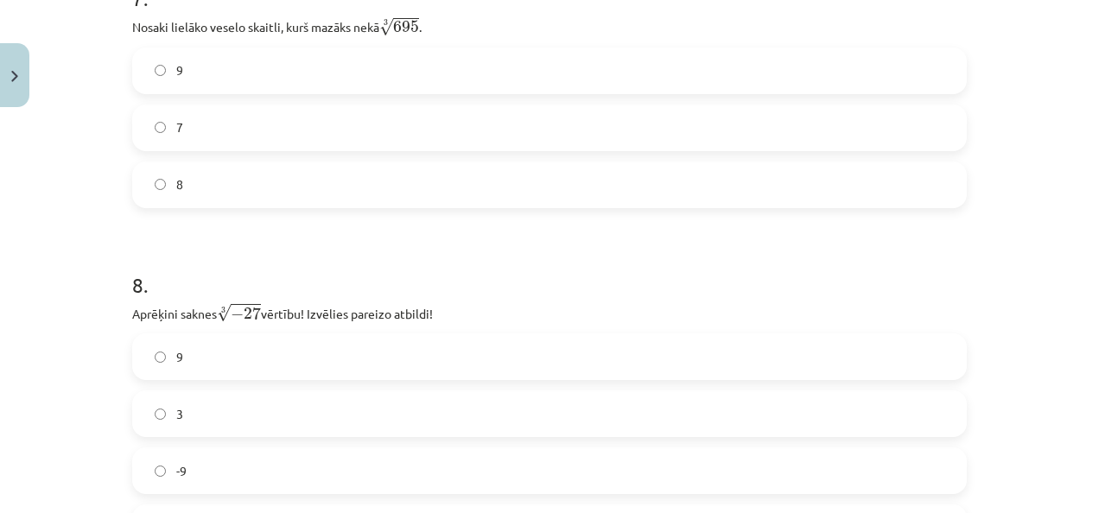
click at [332, 206] on label "8" at bounding box center [549, 184] width 831 height 43
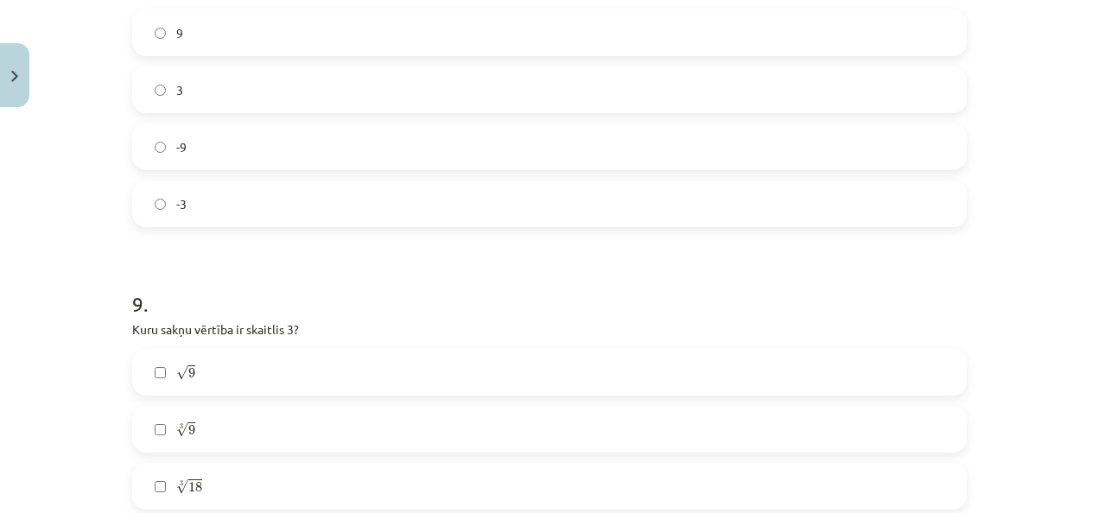
scroll to position [2532, 0]
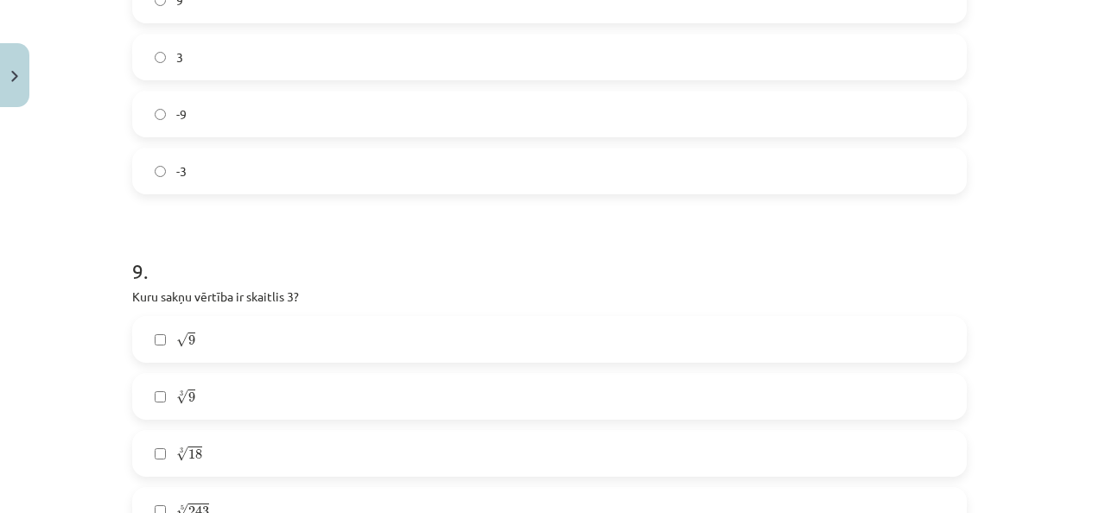
click at [793, 189] on label "-3" at bounding box center [549, 170] width 831 height 43
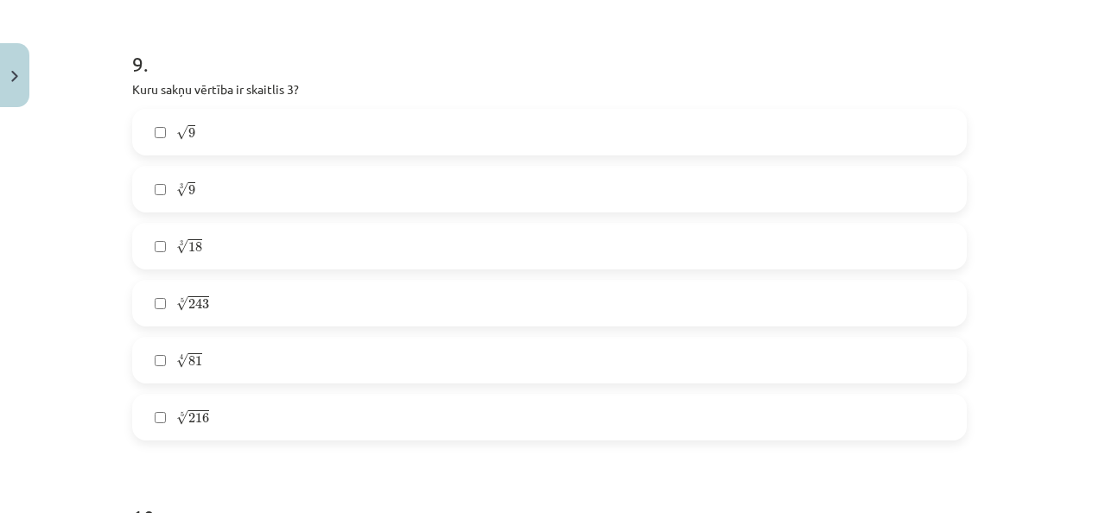
scroll to position [2751, 0]
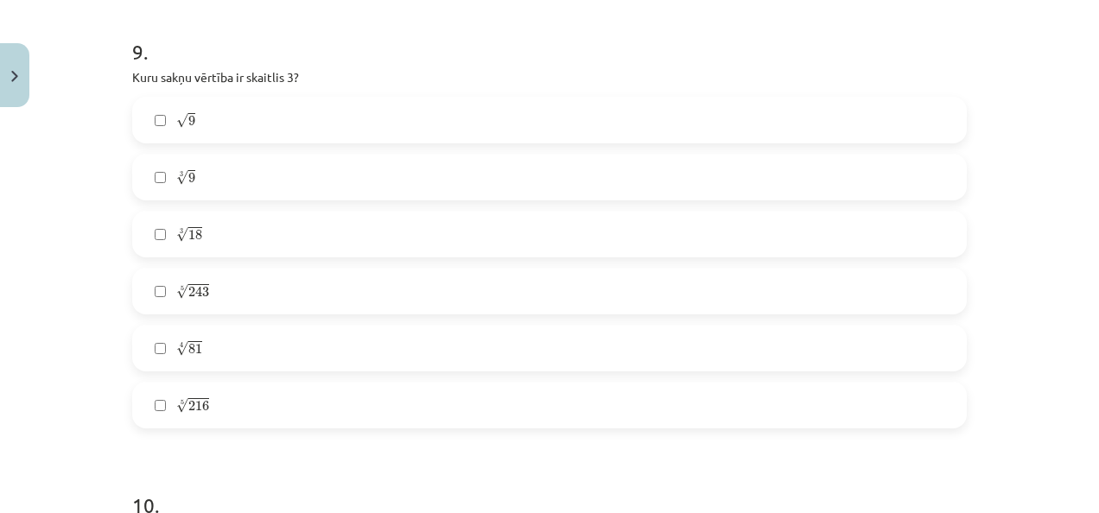
click at [668, 225] on label "3 √ 18 18 3" at bounding box center [549, 233] width 831 height 43
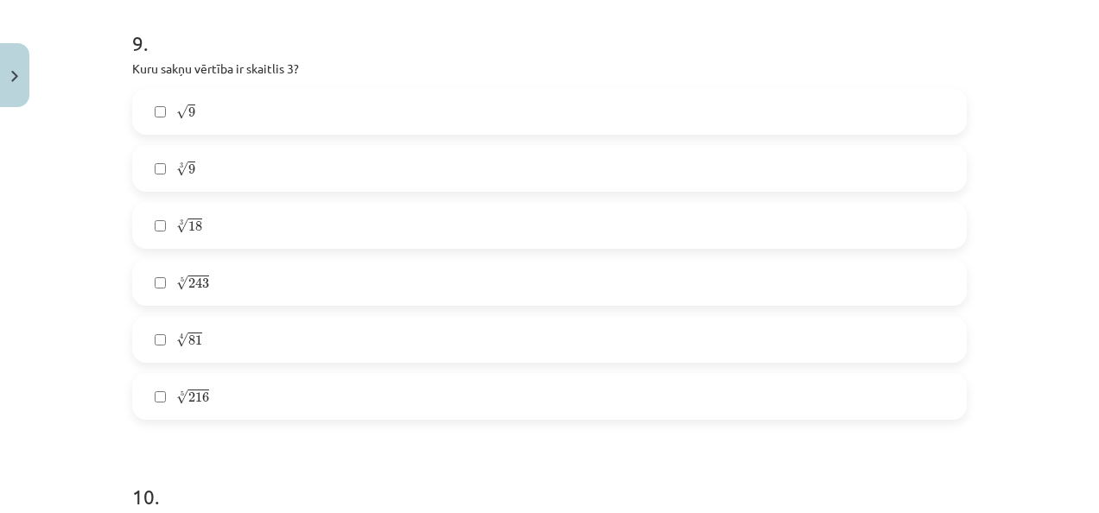
click at [686, 156] on label "3 √ 9 9 3" at bounding box center [549, 168] width 831 height 43
click at [592, 237] on label "3 √ 18 18 3" at bounding box center [549, 225] width 831 height 43
click at [643, 161] on label "3 √ 9 9 3" at bounding box center [549, 168] width 831 height 43
drag, startPoint x: 648, startPoint y: 154, endPoint x: 550, endPoint y: 124, distance: 101.9
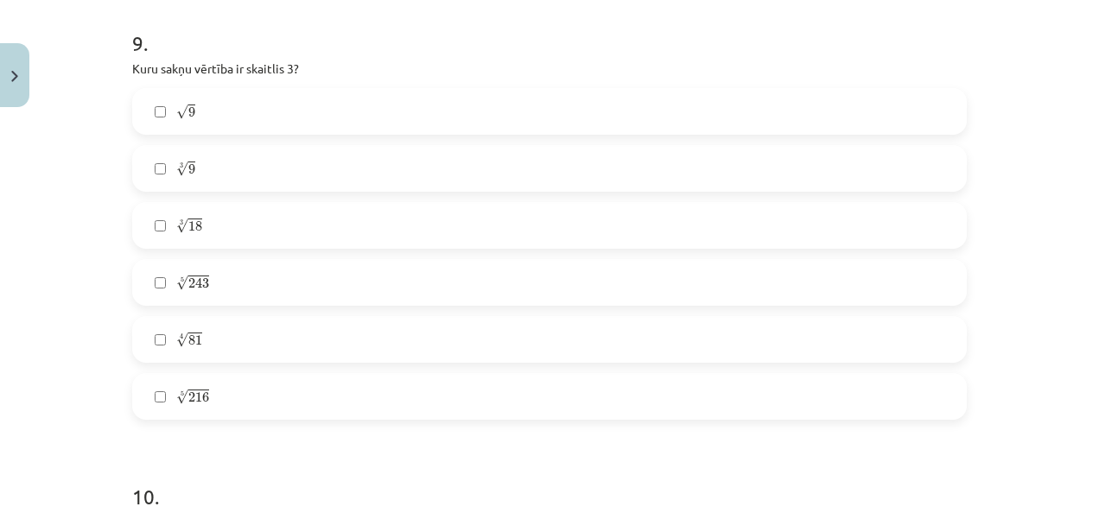
click at [550, 124] on label "√ 9 9" at bounding box center [549, 111] width 831 height 43
click at [499, 155] on label "3 √ 9 9 3" at bounding box center [549, 168] width 831 height 43
click at [739, 299] on label "5 √ 243 243 5" at bounding box center [549, 282] width 831 height 43
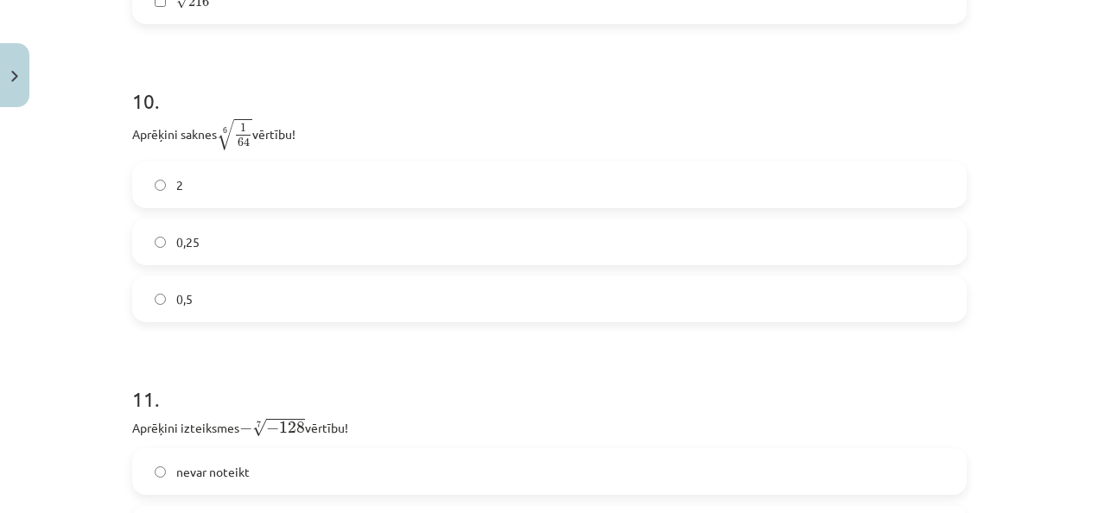
scroll to position [3161, 0]
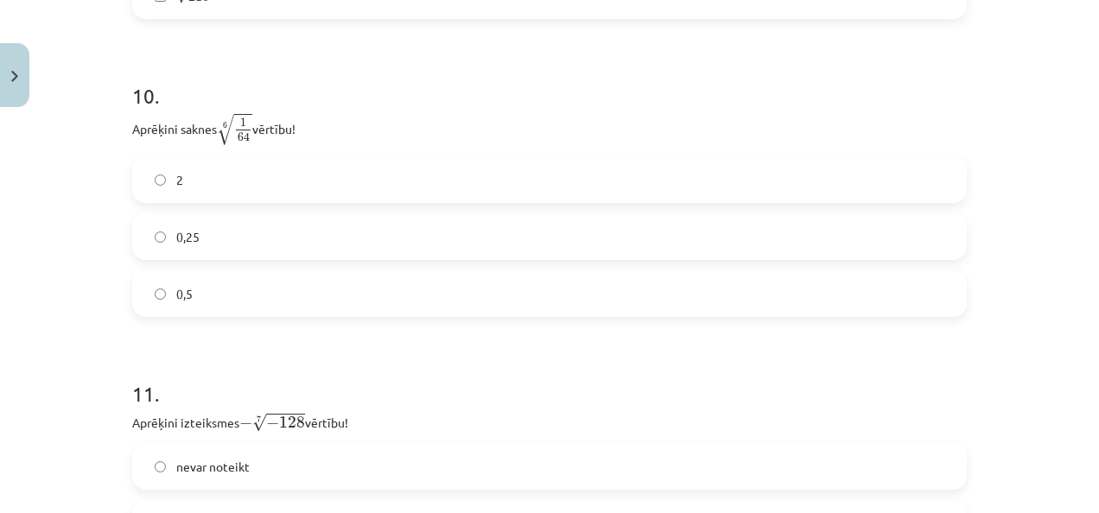
click at [483, 288] on label "0,5" at bounding box center [549, 293] width 831 height 43
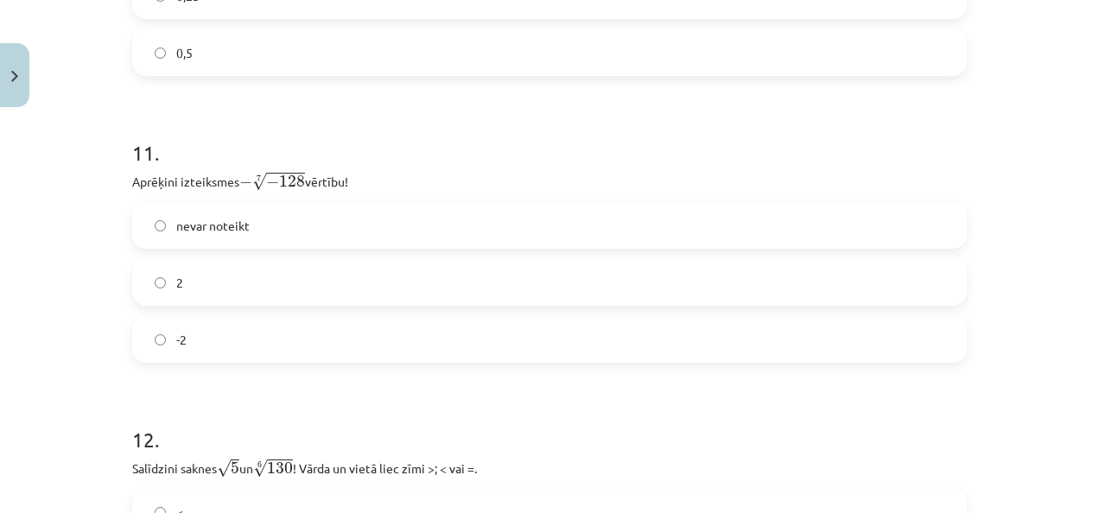
scroll to position [3408, 0]
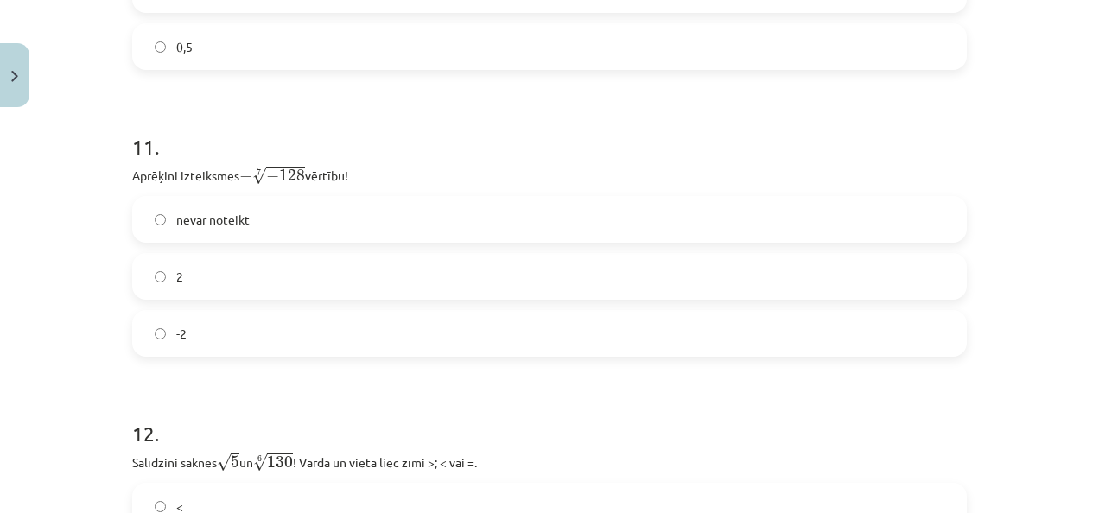
click at [360, 273] on label "2" at bounding box center [549, 276] width 831 height 43
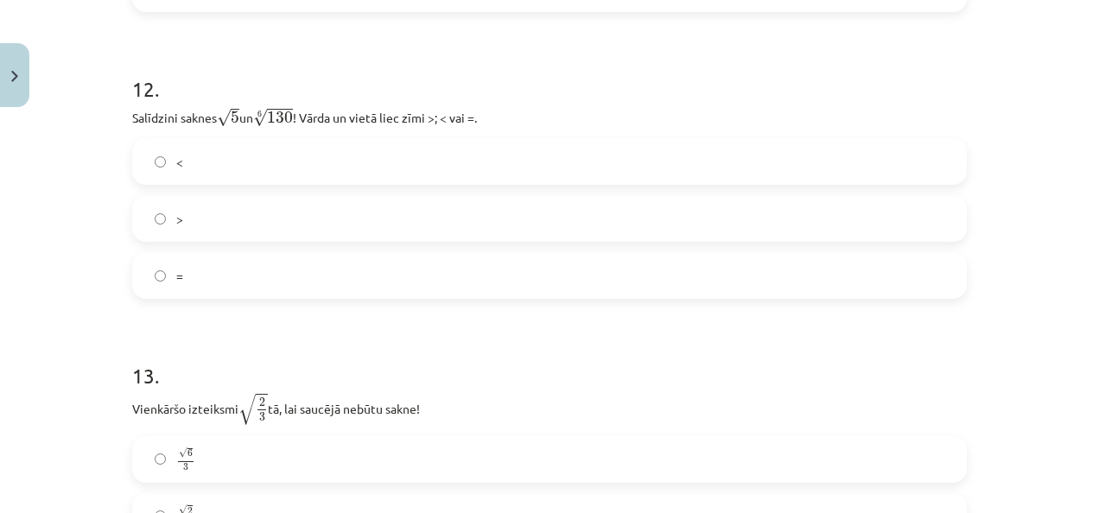
scroll to position [3813, 0]
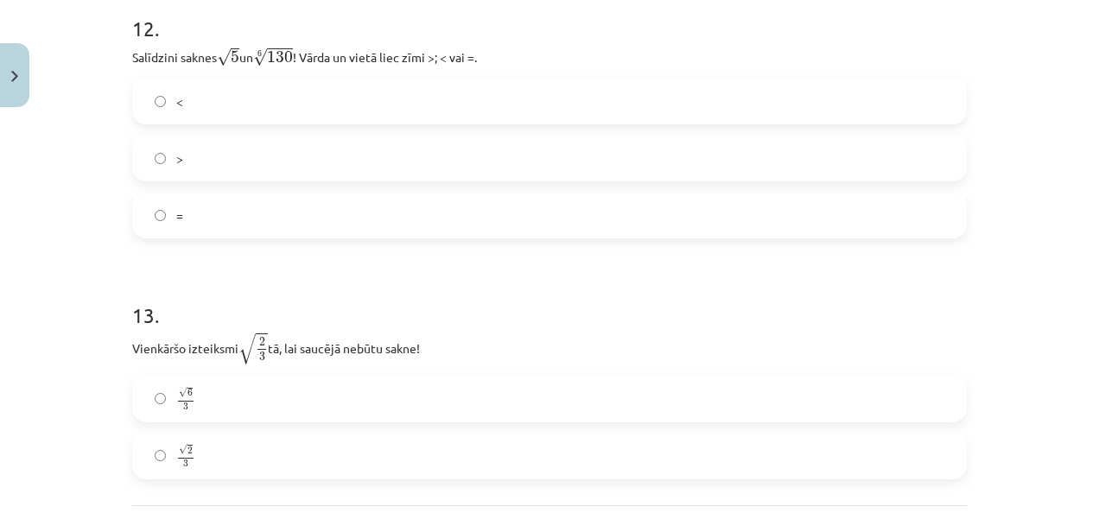
click at [786, 122] on label "<" at bounding box center [549, 100] width 831 height 43
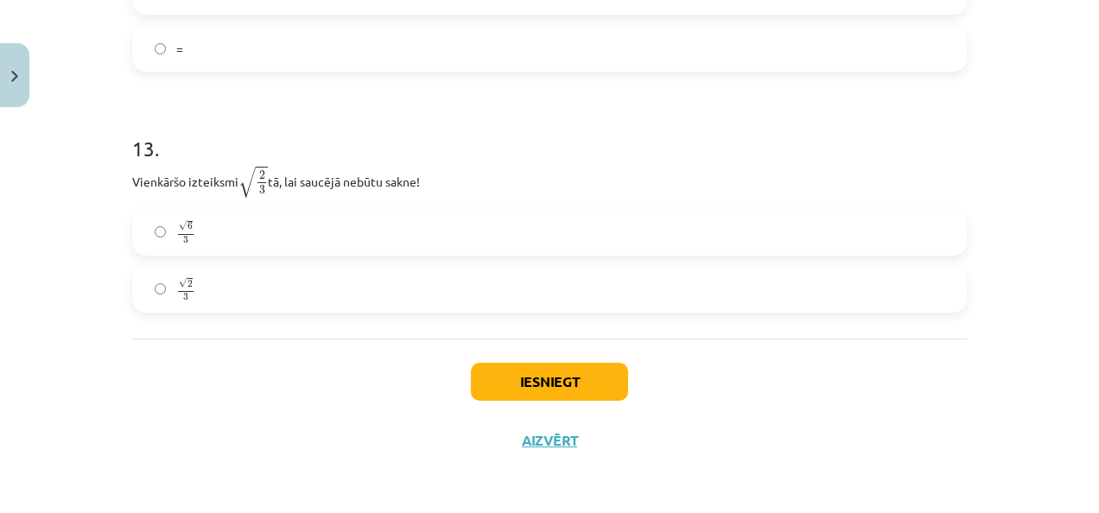
click at [731, 231] on label "√ 6 3 6 3" at bounding box center [549, 232] width 831 height 43
click at [592, 371] on button "Iesniegt" at bounding box center [549, 382] width 157 height 38
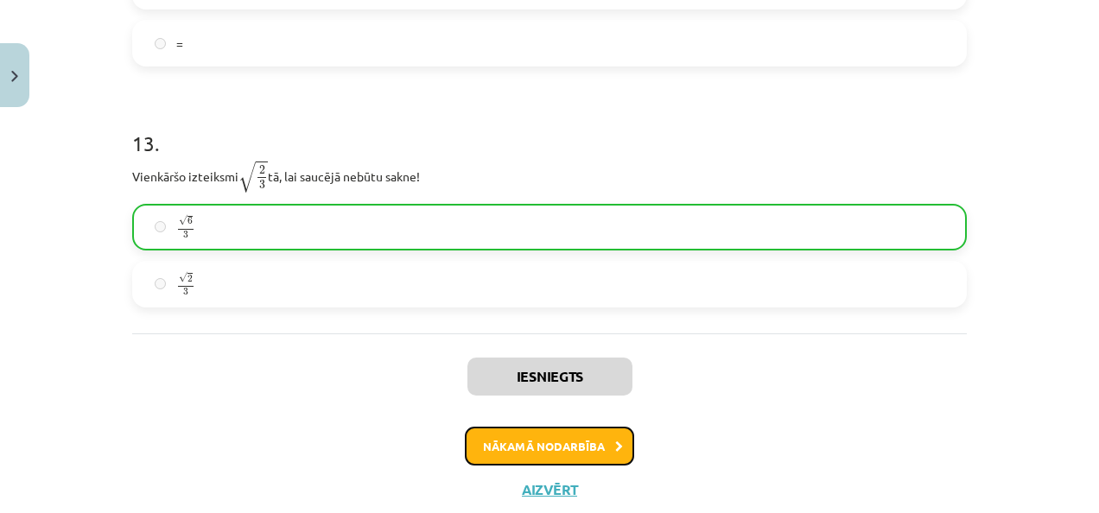
drag, startPoint x: 1077, startPoint y: 389, endPoint x: 564, endPoint y: 460, distance: 518.0
click at [564, 460] on button "Nākamā nodarbība" at bounding box center [549, 447] width 169 height 40
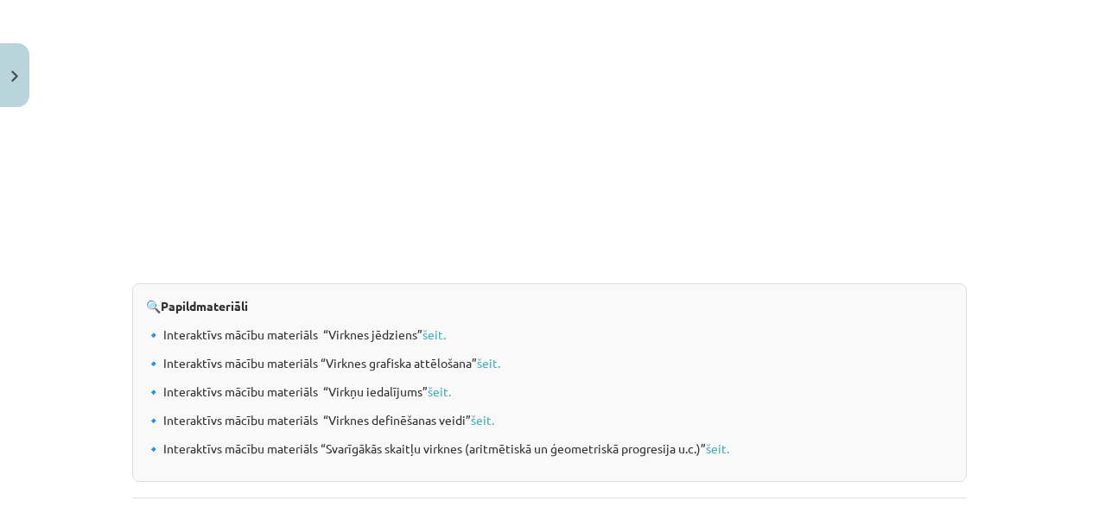
scroll to position [1786, 0]
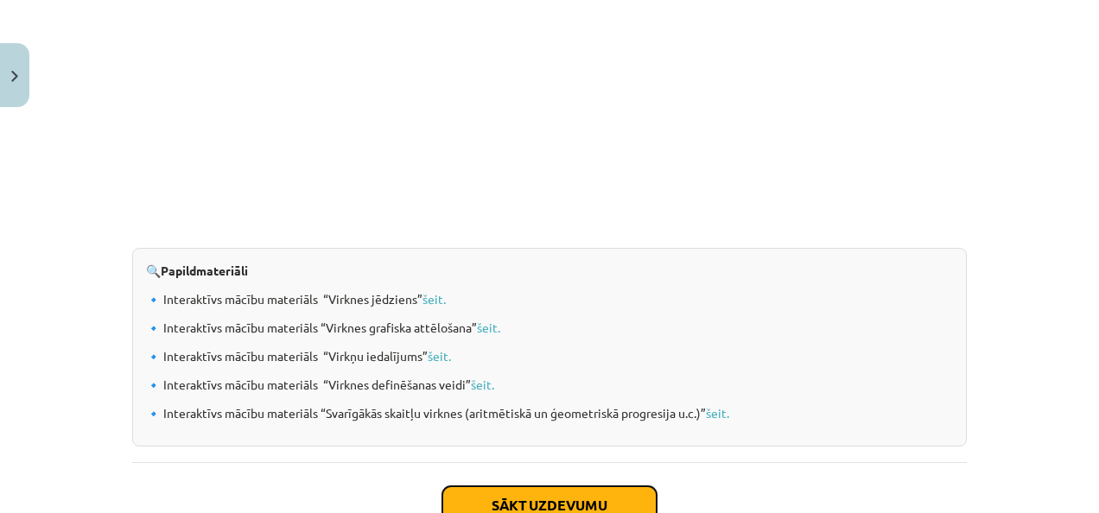
click at [577, 497] on button "Sākt uzdevumu" at bounding box center [549, 505] width 214 height 38
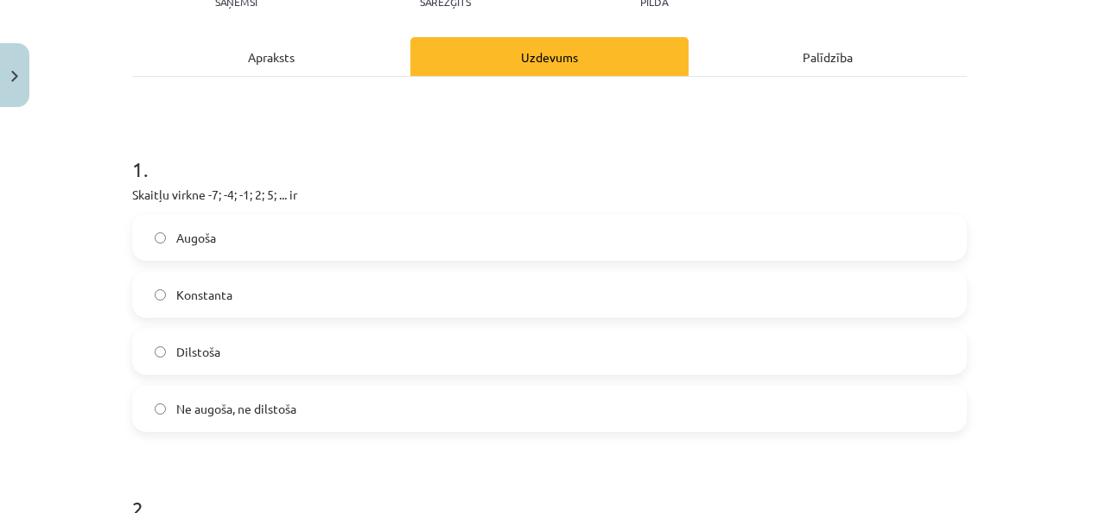
scroll to position [220, 0]
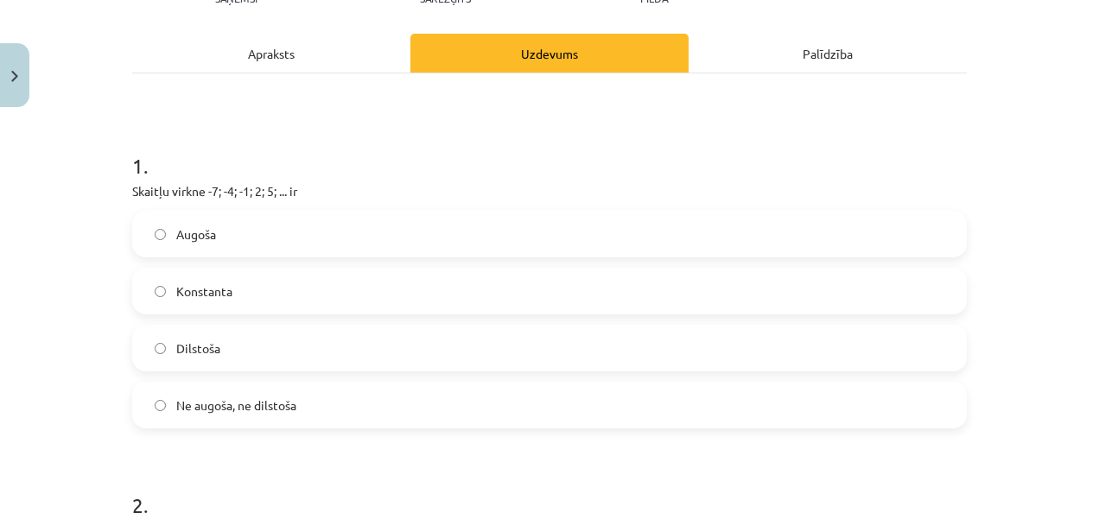
click at [483, 247] on label "Augoša" at bounding box center [549, 233] width 831 height 43
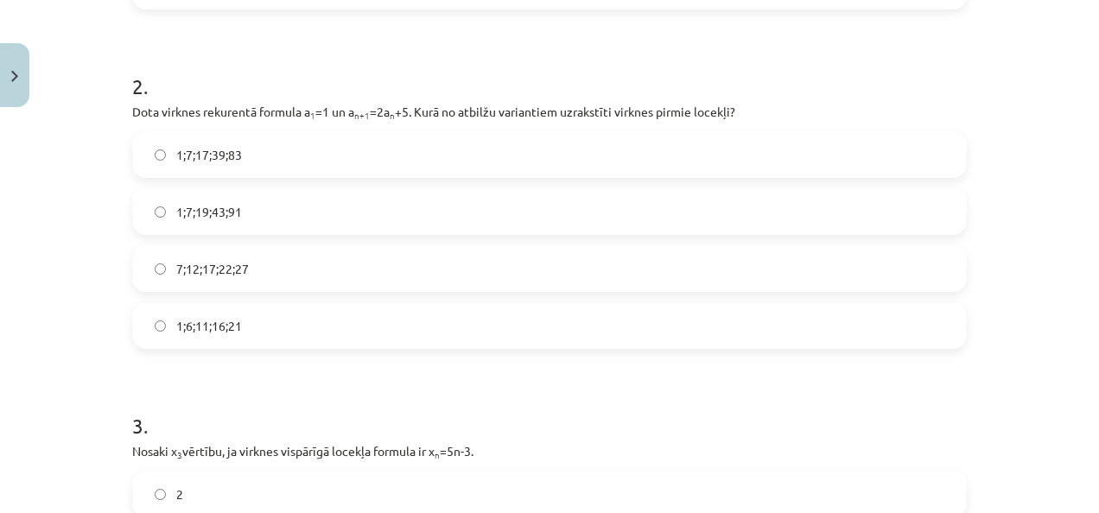
scroll to position [646, 0]
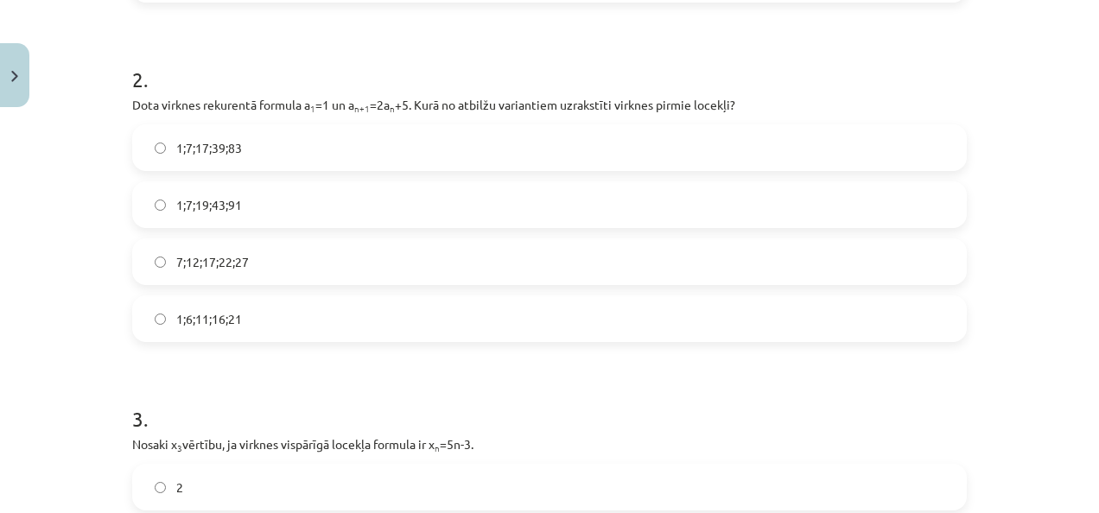
click at [278, 206] on label "1;7;19;43;91" at bounding box center [549, 204] width 831 height 43
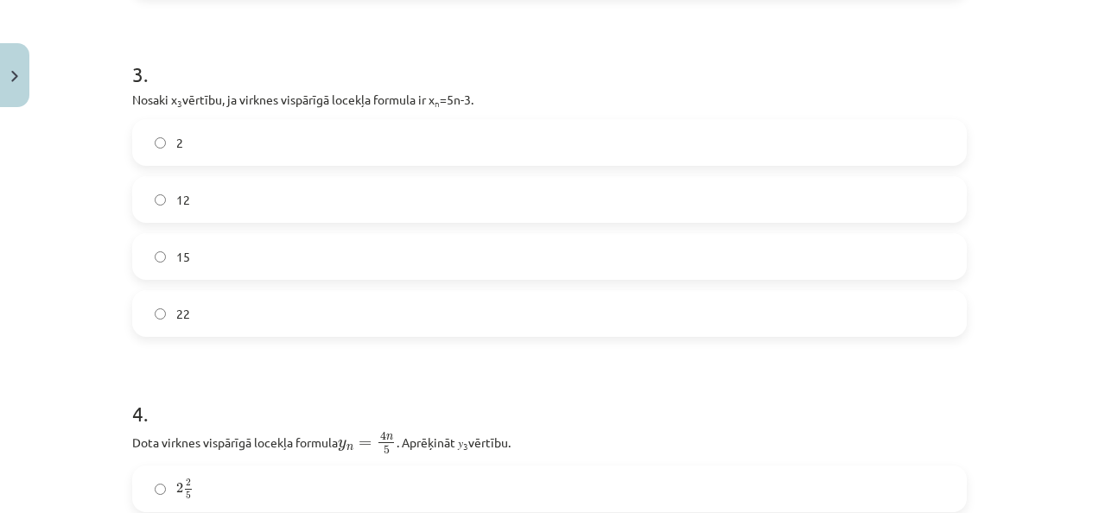
scroll to position [994, 0]
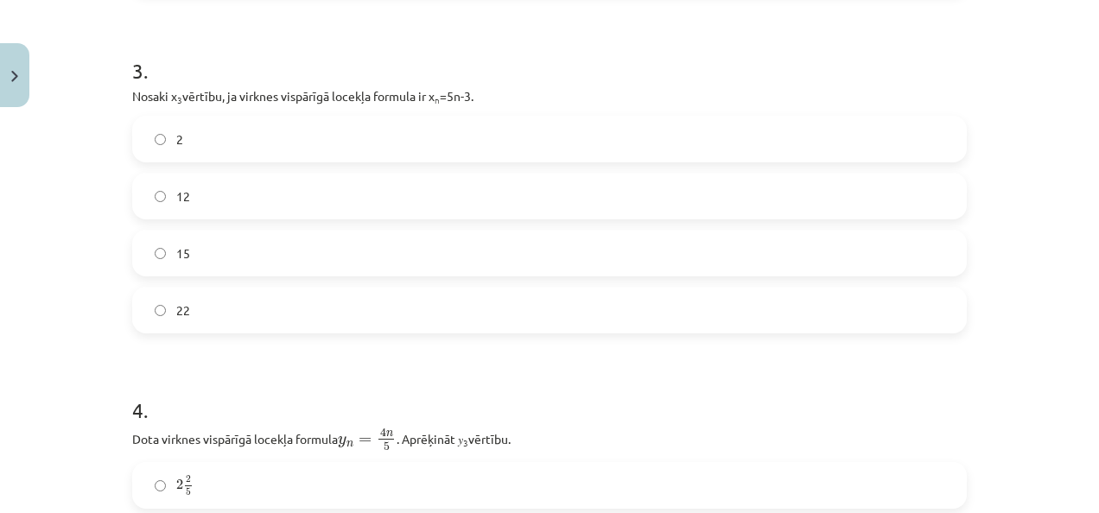
click at [885, 187] on label "12" at bounding box center [549, 195] width 831 height 43
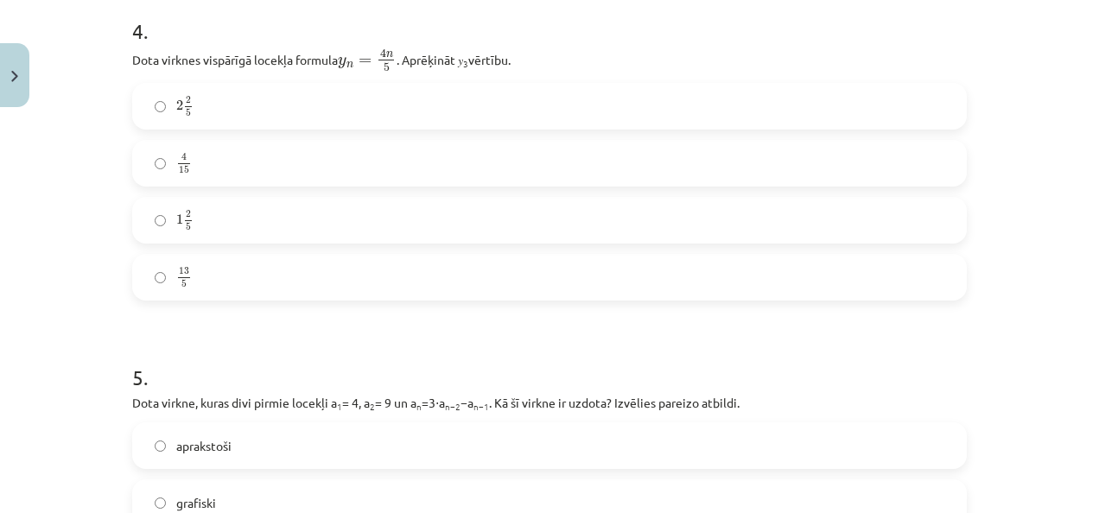
scroll to position [1401, 0]
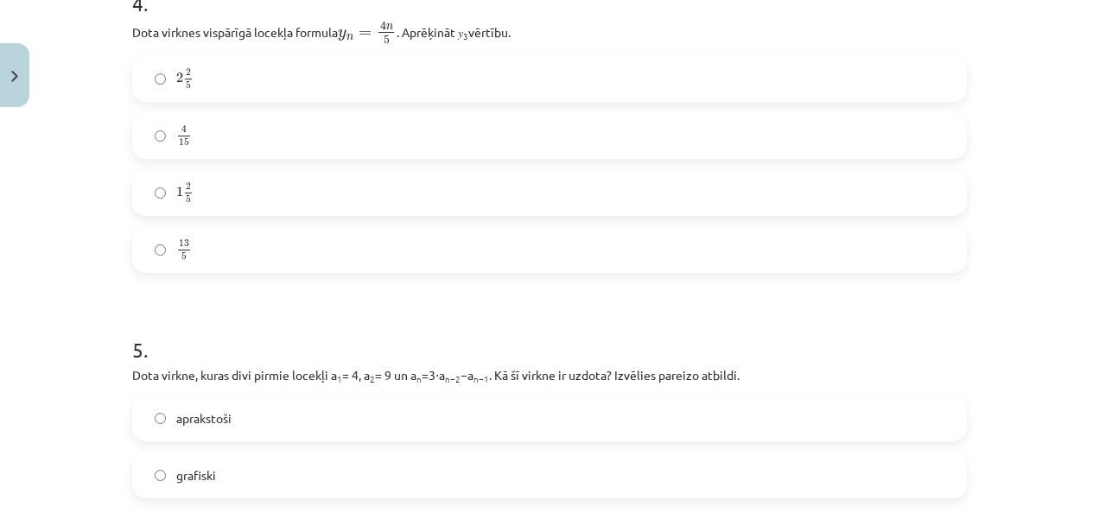
click at [399, 81] on label "2 2 5 2 2 5" at bounding box center [549, 78] width 831 height 43
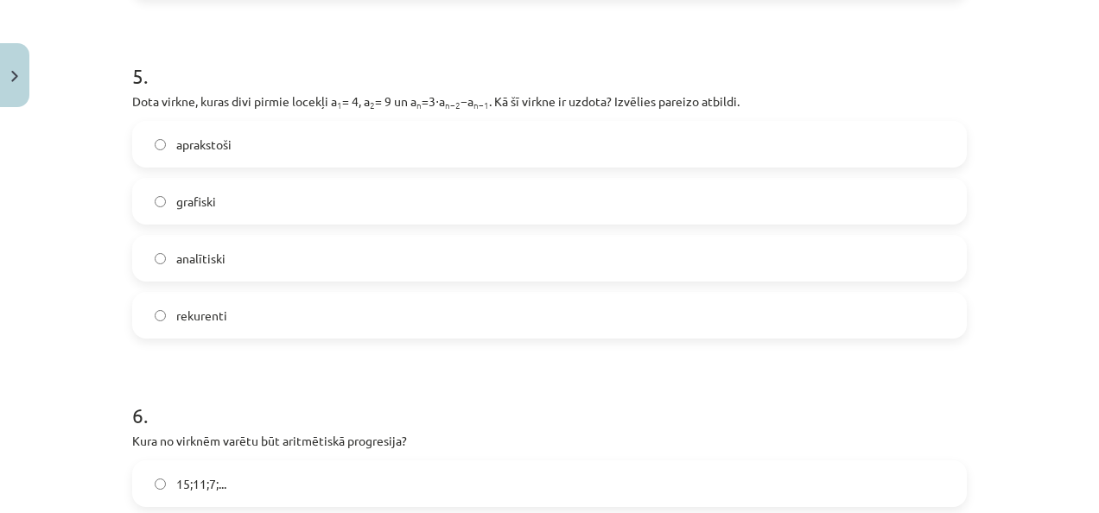
scroll to position [1677, 0]
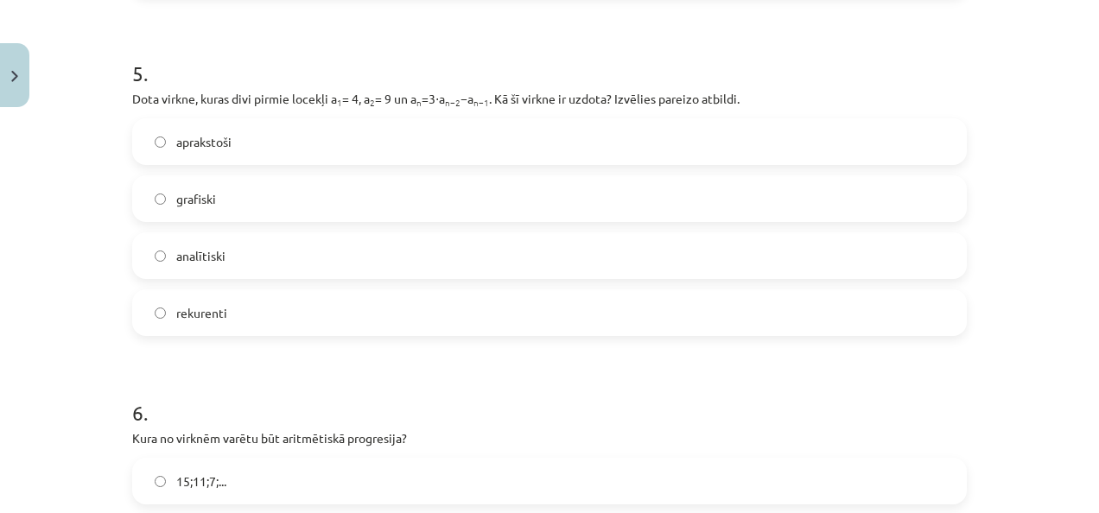
click at [515, 318] on label "rekurenti" at bounding box center [549, 312] width 831 height 43
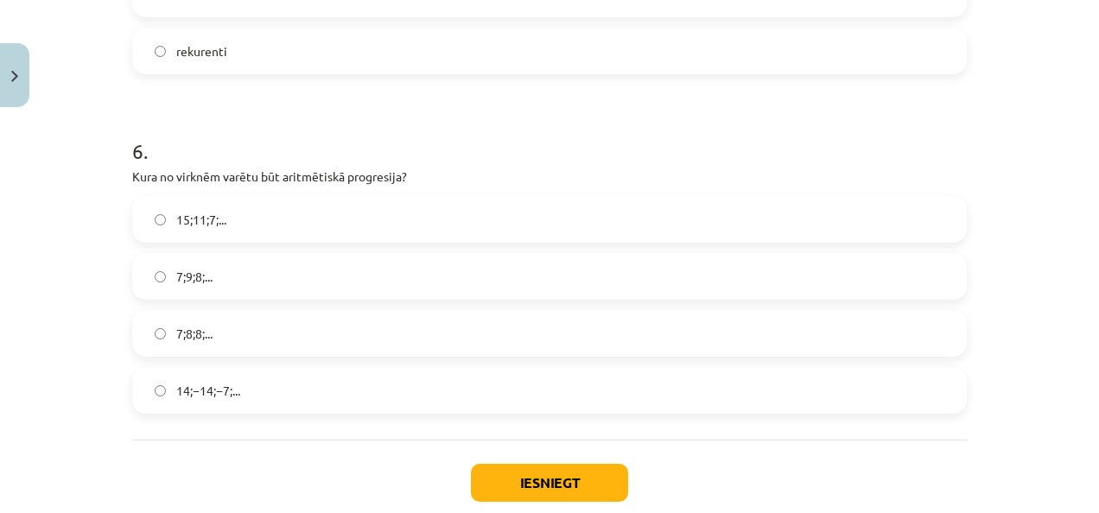
scroll to position [1941, 0]
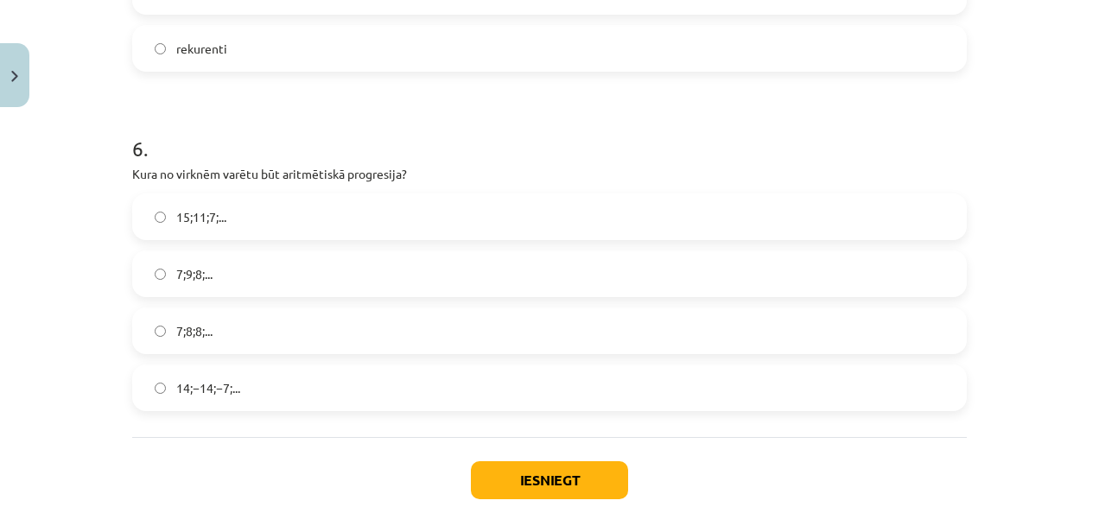
click at [332, 215] on label "15;11;7;..." at bounding box center [549, 216] width 831 height 43
click at [516, 478] on button "Iesniegt" at bounding box center [549, 480] width 157 height 38
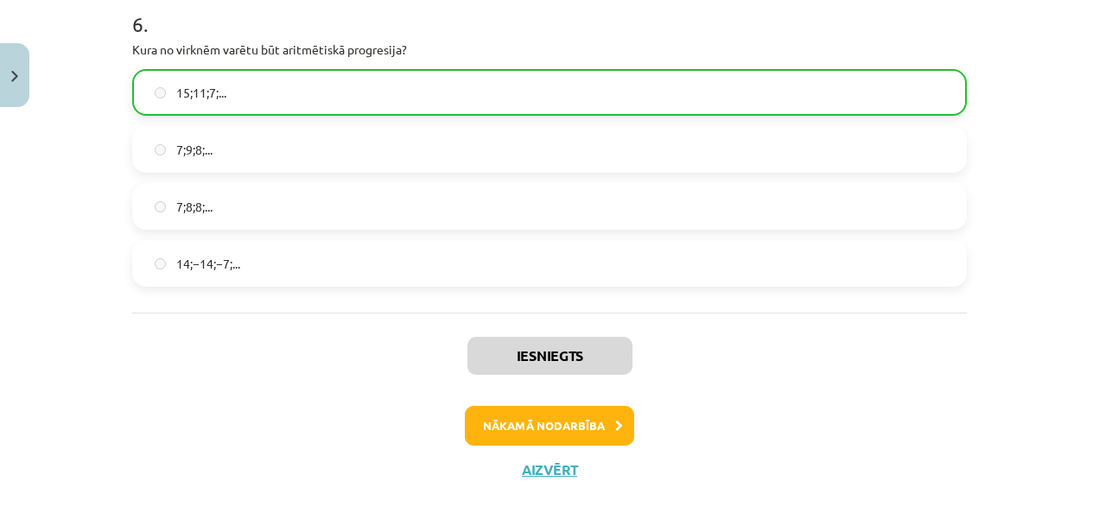
scroll to position [2093, 0]
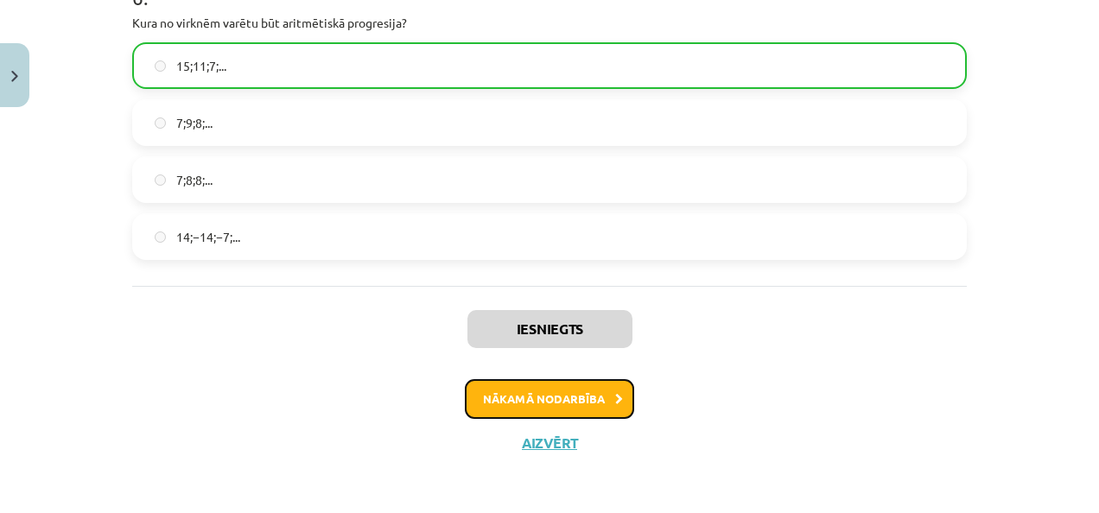
click at [517, 383] on button "Nākamā nodarbība" at bounding box center [549, 399] width 169 height 40
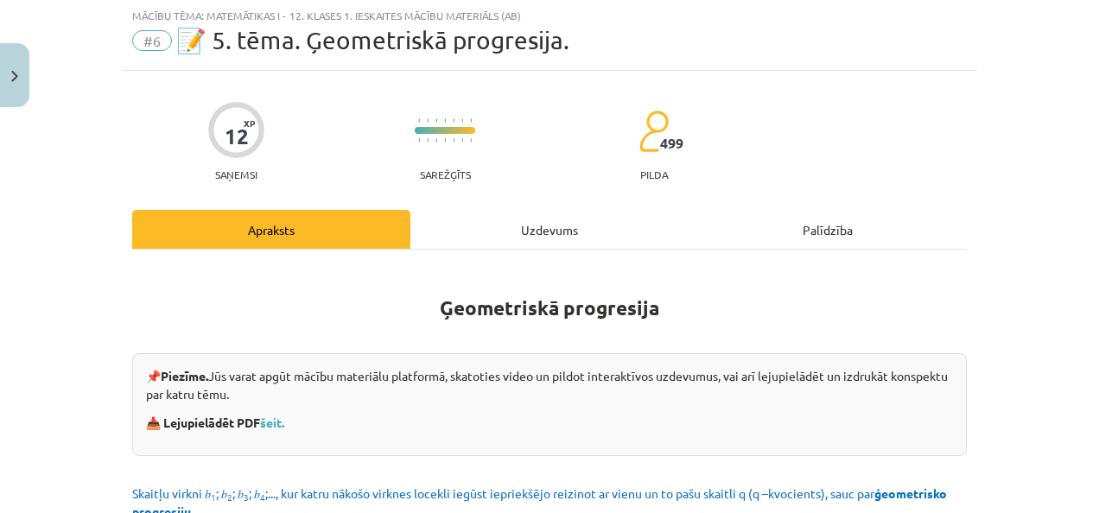
scroll to position [43, 0]
click at [584, 226] on div "Uzdevums" at bounding box center [549, 230] width 278 height 39
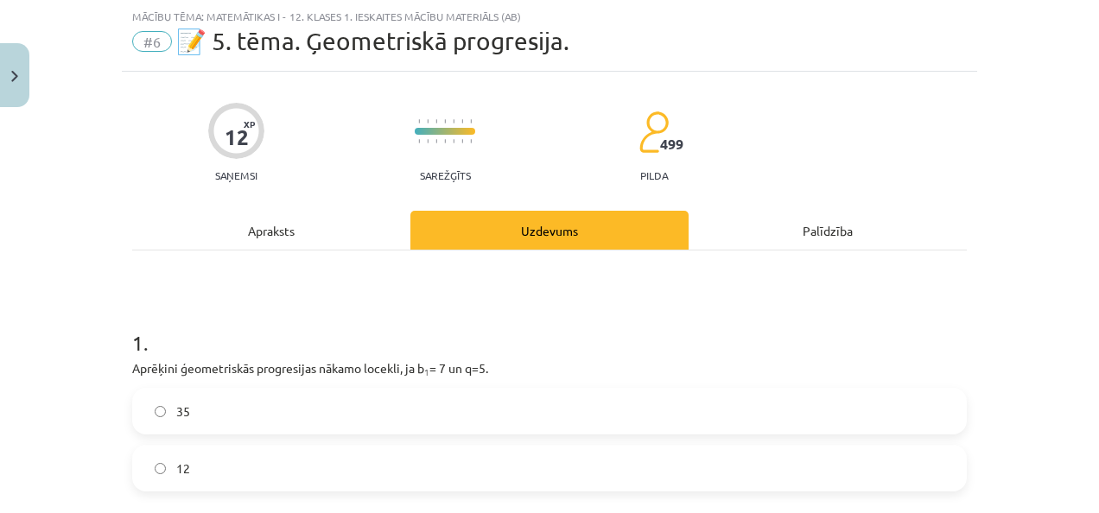
click at [936, 105] on div "12 XP Saņemsi Sarežģīts 499 pilda" at bounding box center [549, 136] width 834 height 89
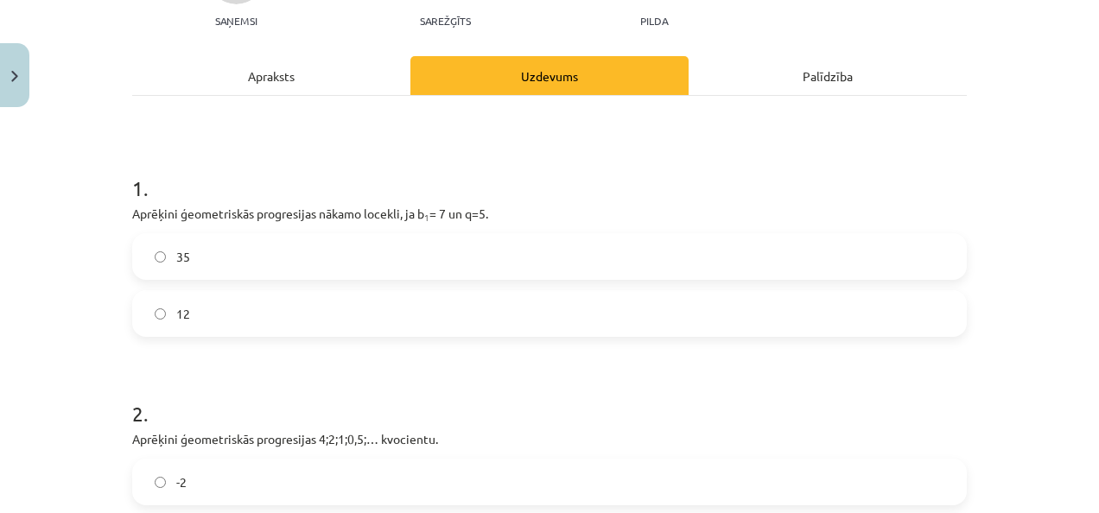
scroll to position [213, 0]
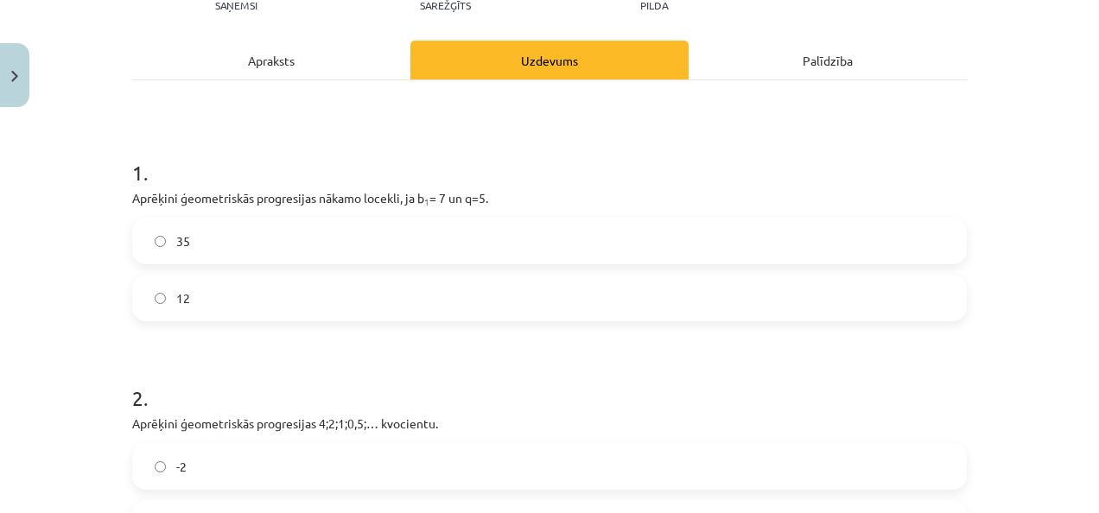
click at [679, 254] on label "35" at bounding box center [549, 240] width 831 height 43
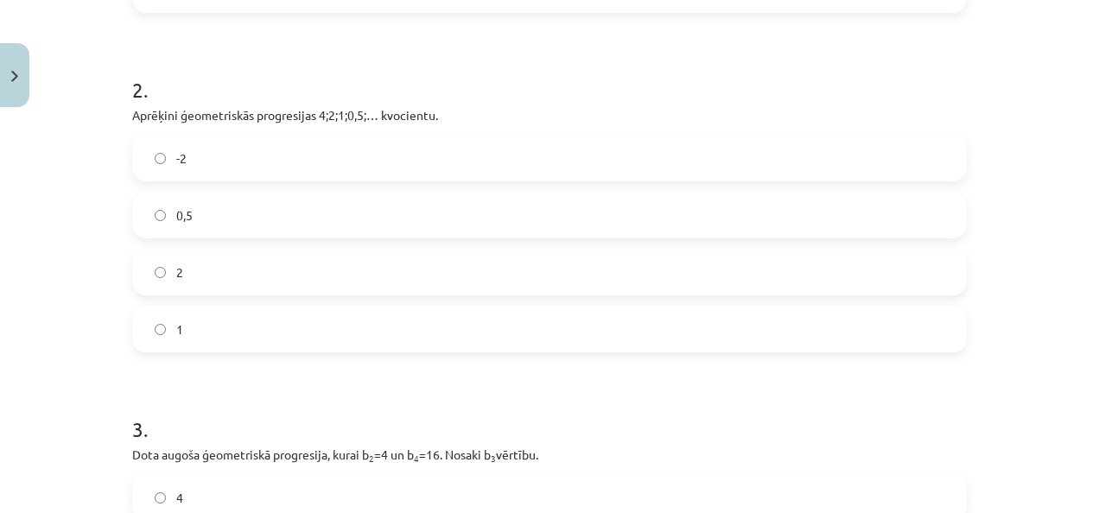
scroll to position [525, 0]
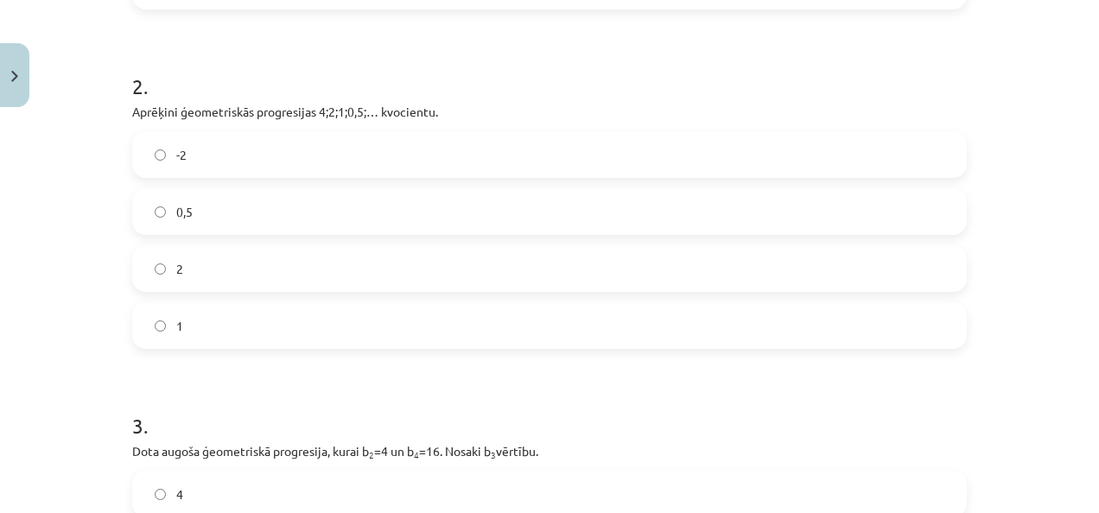
click at [434, 218] on label "0,5" at bounding box center [549, 211] width 831 height 43
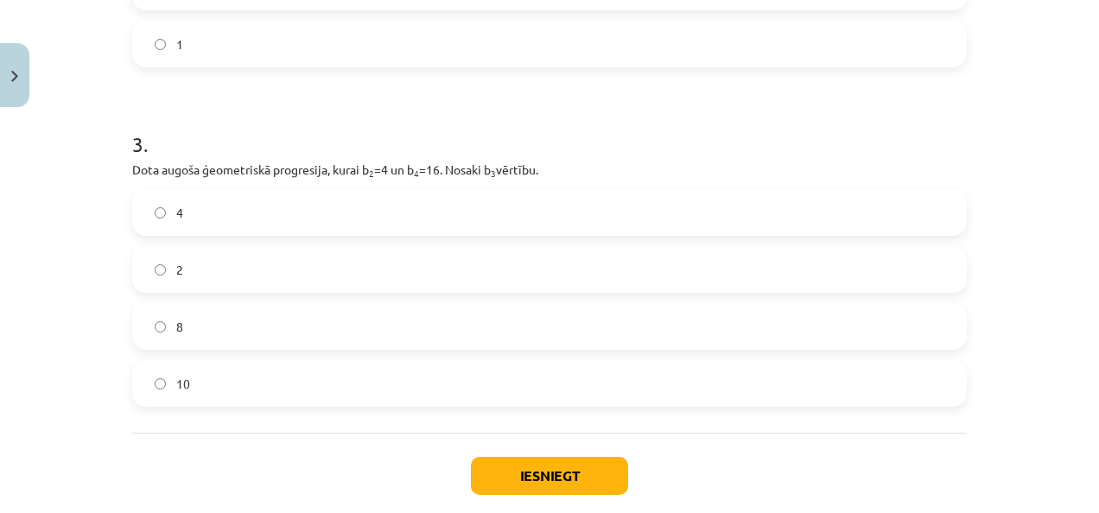
scroll to position [815, 0]
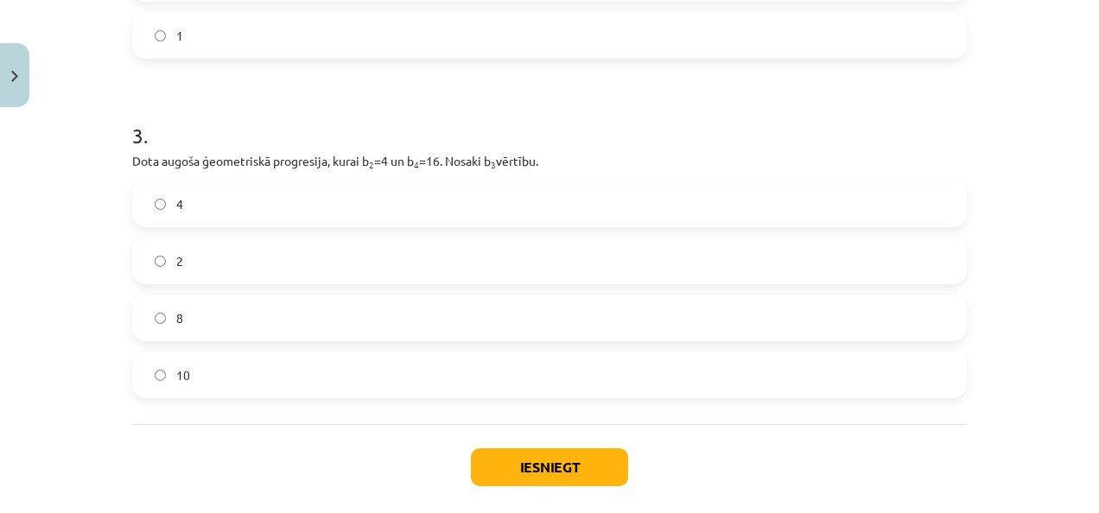
click at [598, 311] on label "8" at bounding box center [549, 317] width 831 height 43
click at [590, 462] on button "Iesniegt" at bounding box center [549, 467] width 157 height 38
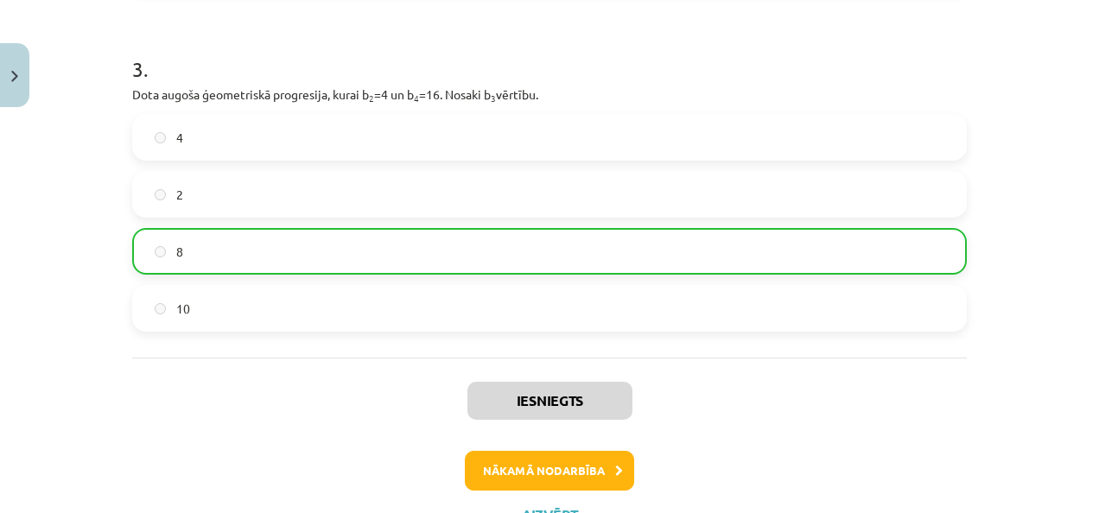
scroll to position [921, 0]
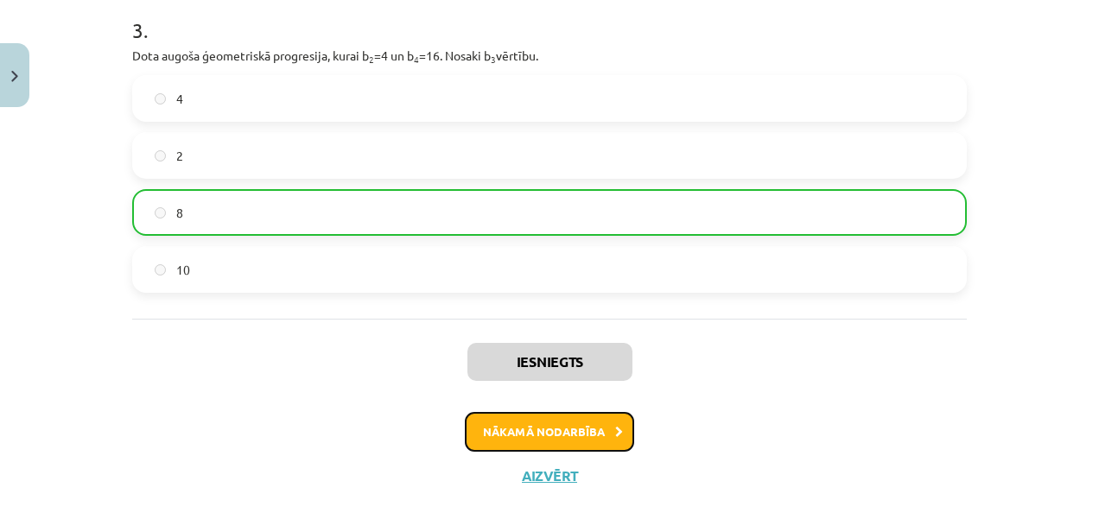
click at [589, 427] on button "Nākamā nodarbība" at bounding box center [549, 432] width 169 height 40
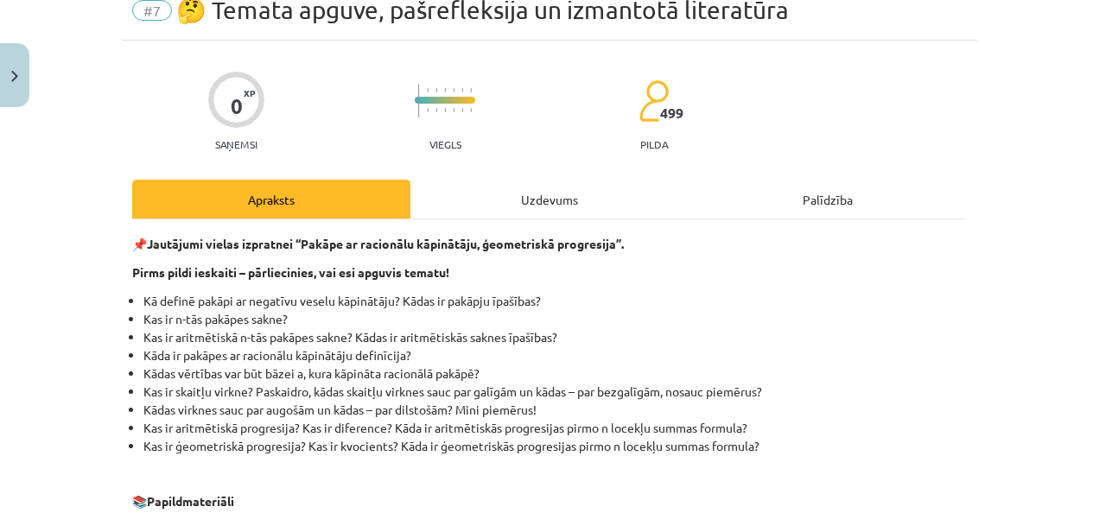
scroll to position [43, 0]
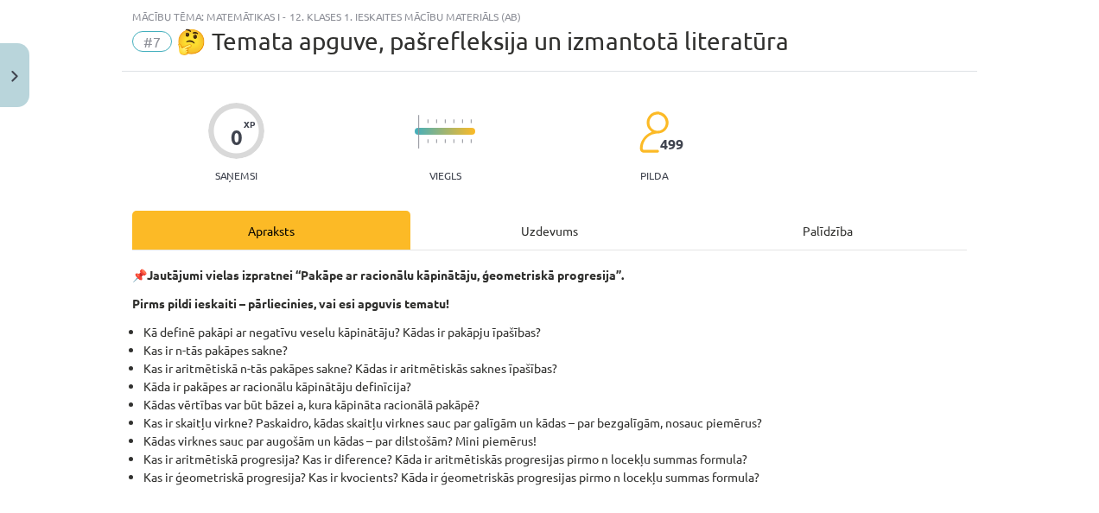
click at [530, 226] on div "Uzdevums" at bounding box center [549, 230] width 278 height 39
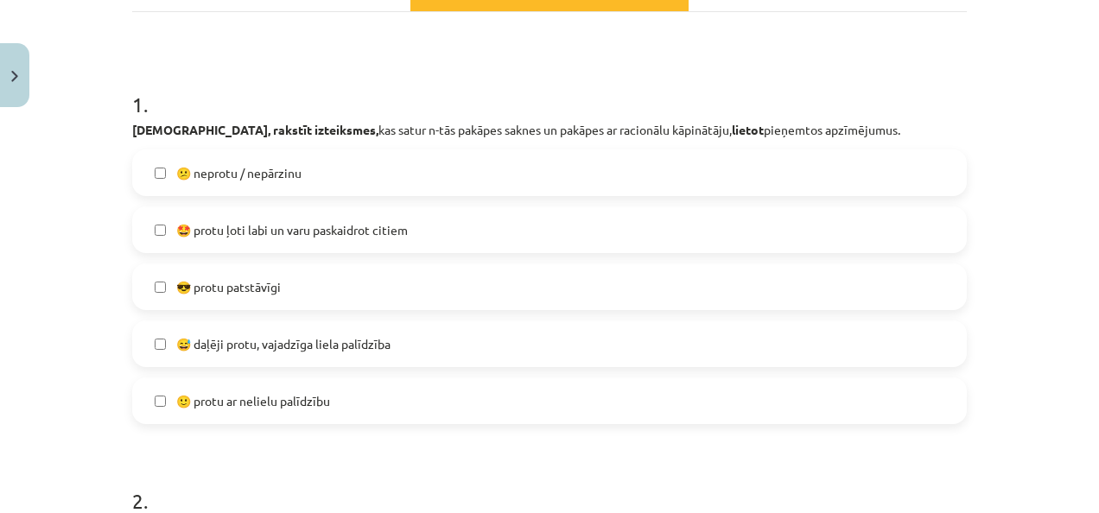
scroll to position [289, 0]
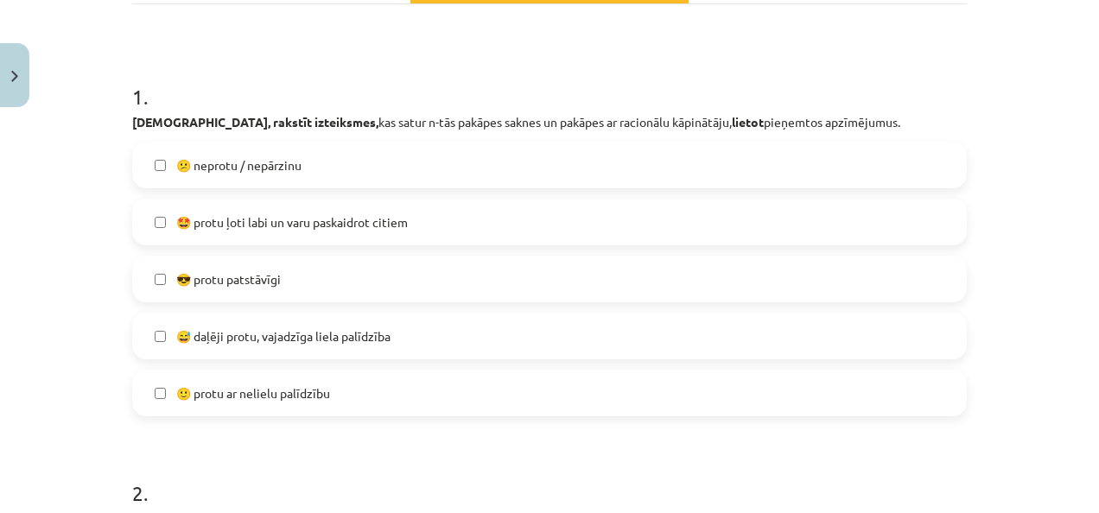
click at [284, 333] on span "😅 daļēji protu, vajadzīga liela palīdzība" at bounding box center [283, 336] width 214 height 18
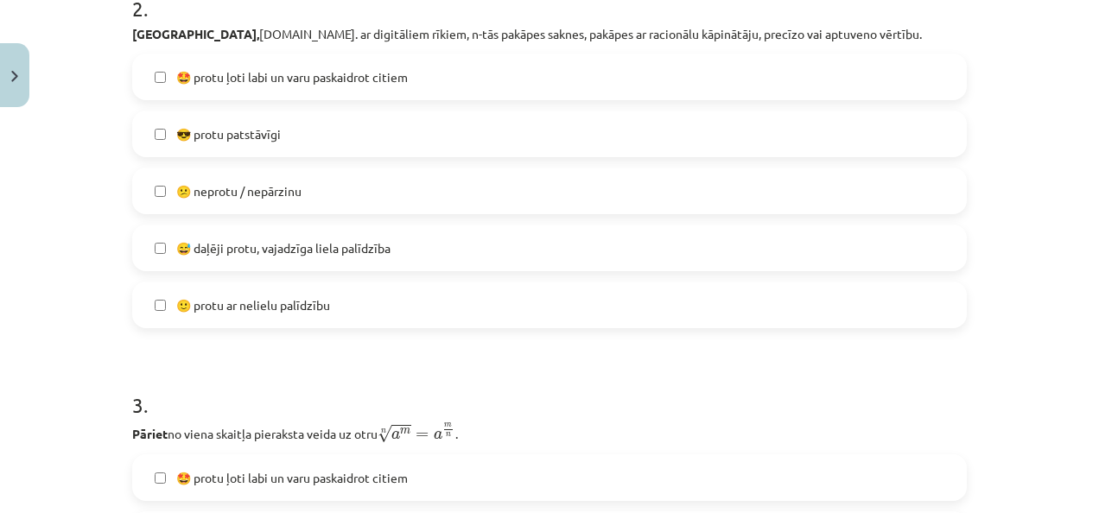
scroll to position [760, 0]
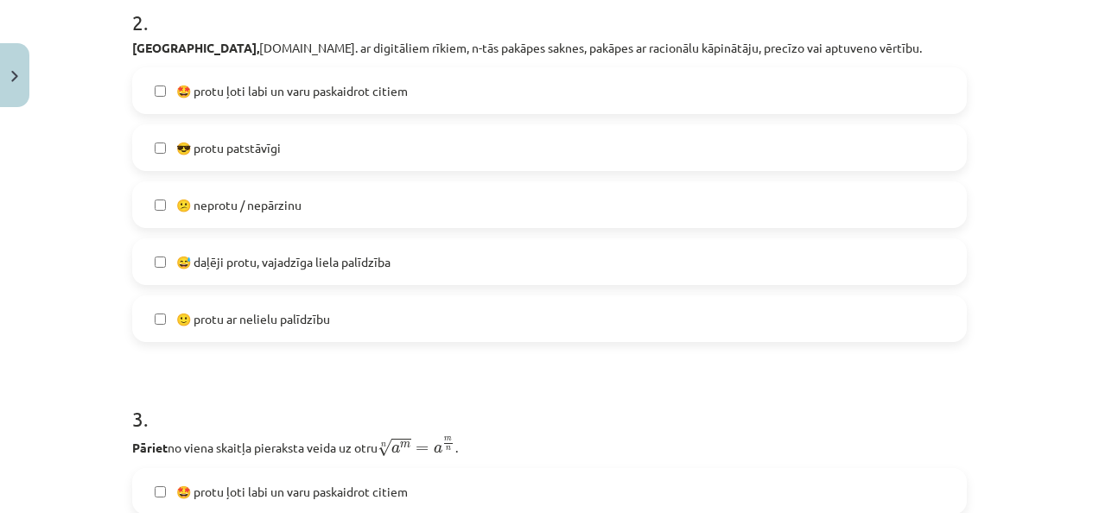
click at [808, 276] on label "😅 daļēji protu, vajadzīga liela palīdzība" at bounding box center [549, 261] width 831 height 43
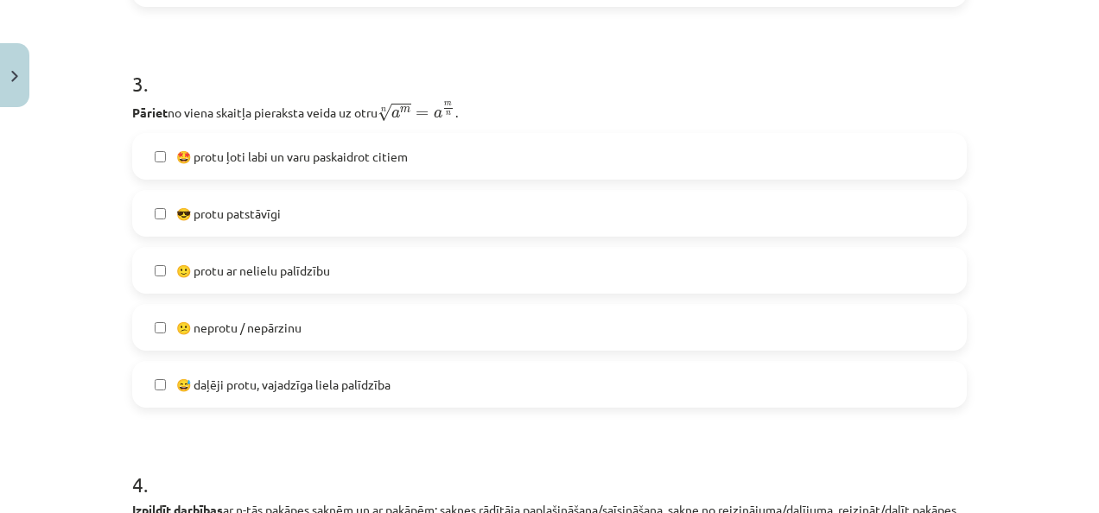
scroll to position [1145, 0]
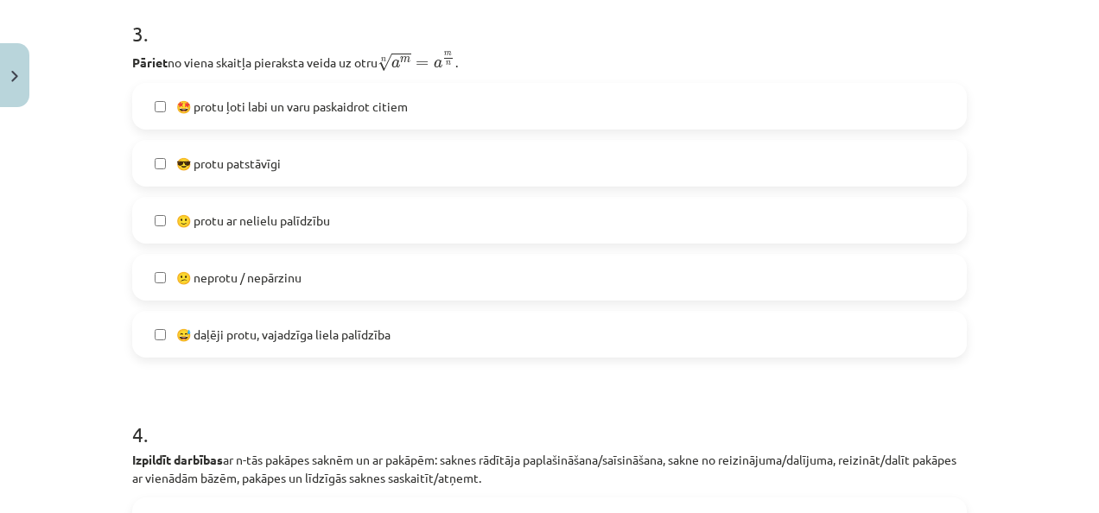
click at [421, 224] on label "🙂 protu ar nelielu palīdzību" at bounding box center [549, 220] width 831 height 43
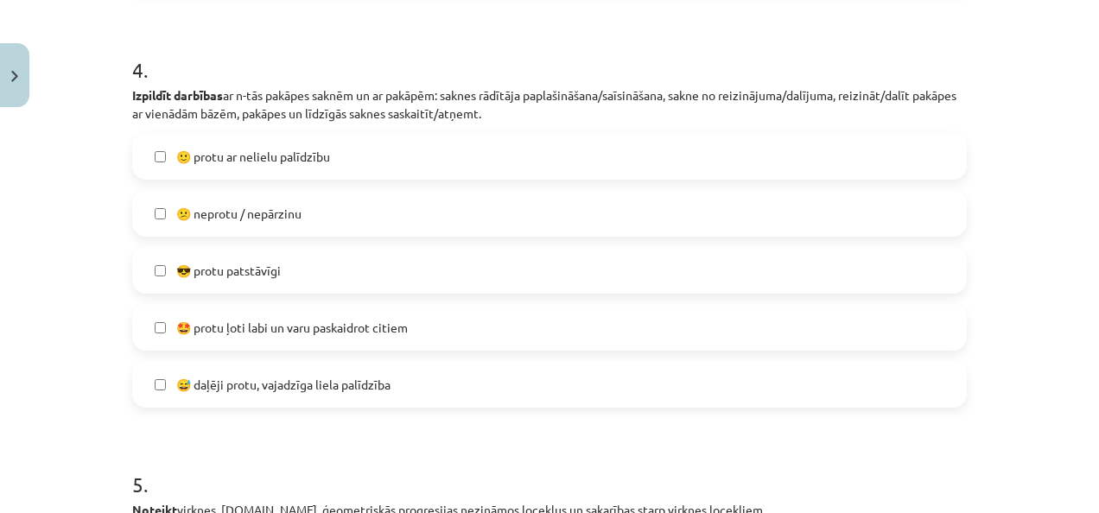
scroll to position [1517, 0]
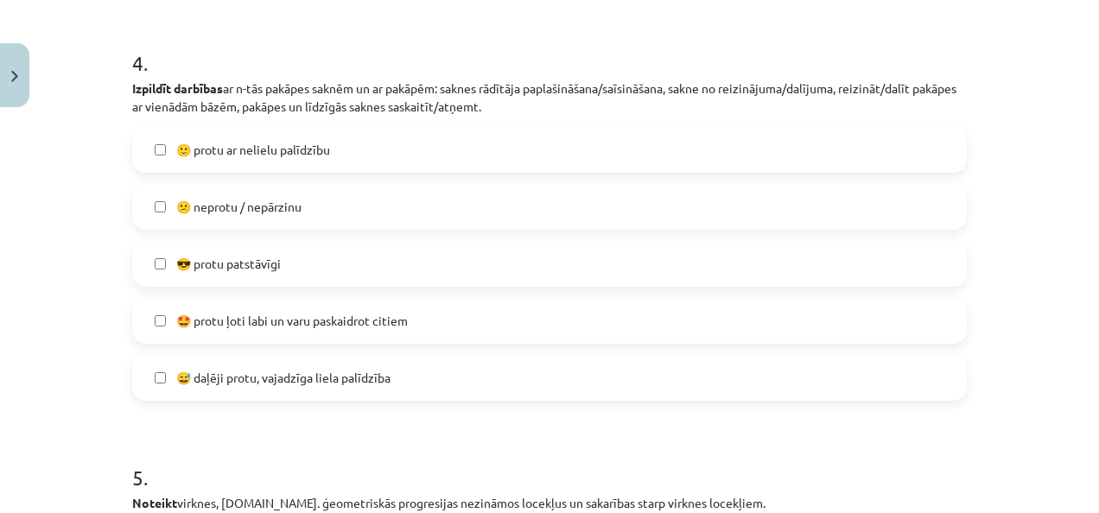
click at [356, 378] on span "😅 daļēji protu, vajadzīga liela palīdzība" at bounding box center [283, 378] width 214 height 18
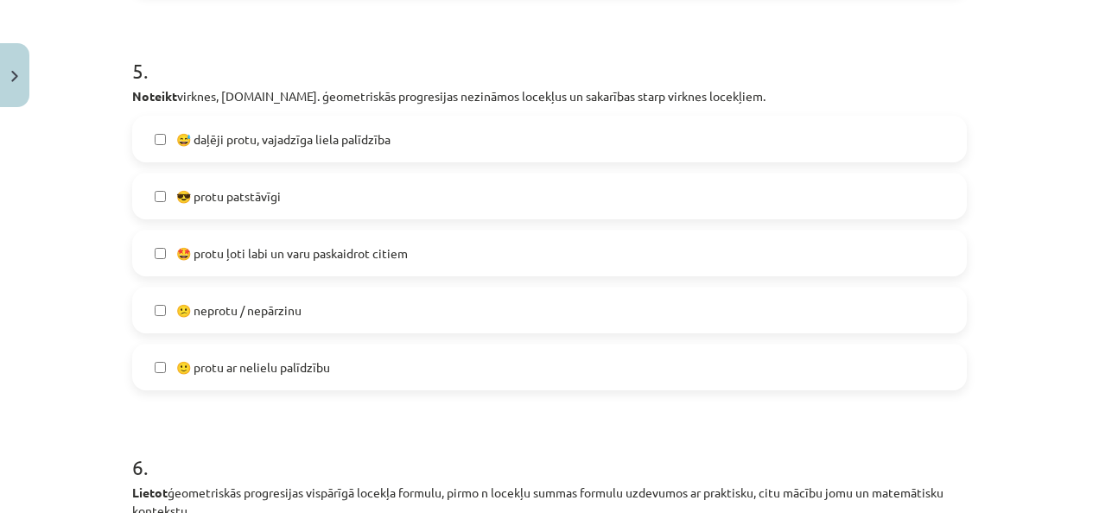
scroll to position [1930, 0]
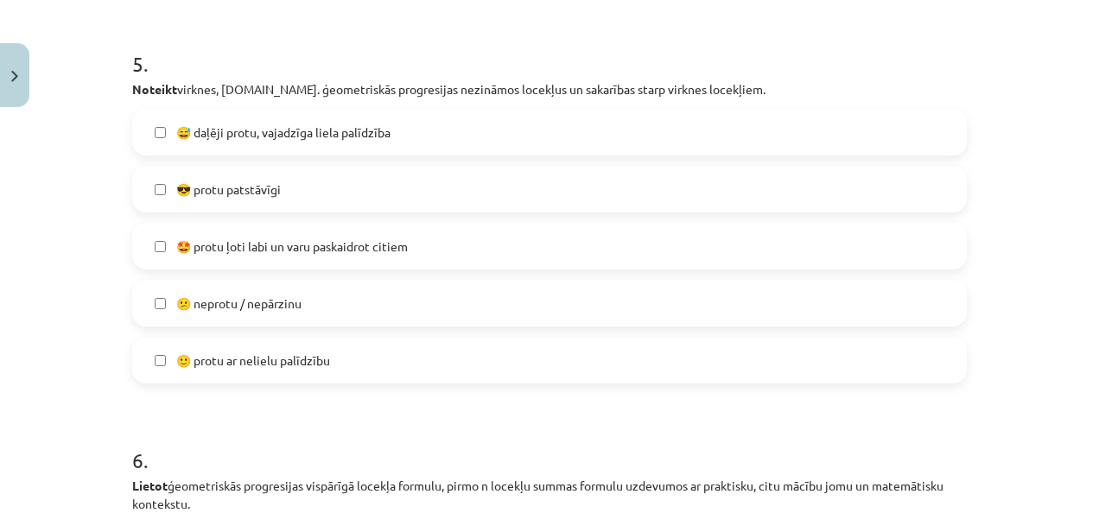
click at [307, 316] on label "😕 neprotu / nepārzinu" at bounding box center [549, 303] width 831 height 43
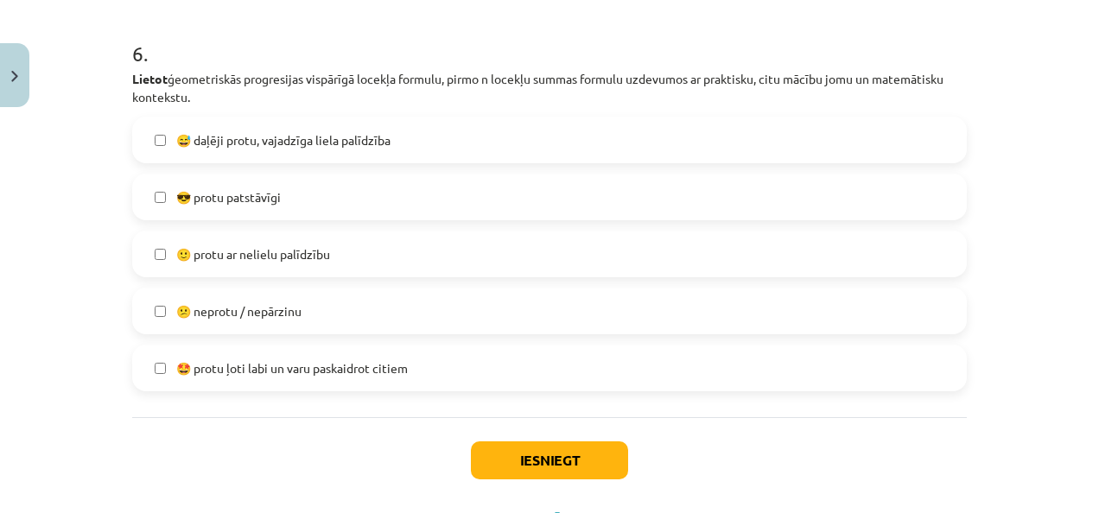
scroll to position [2347, 0]
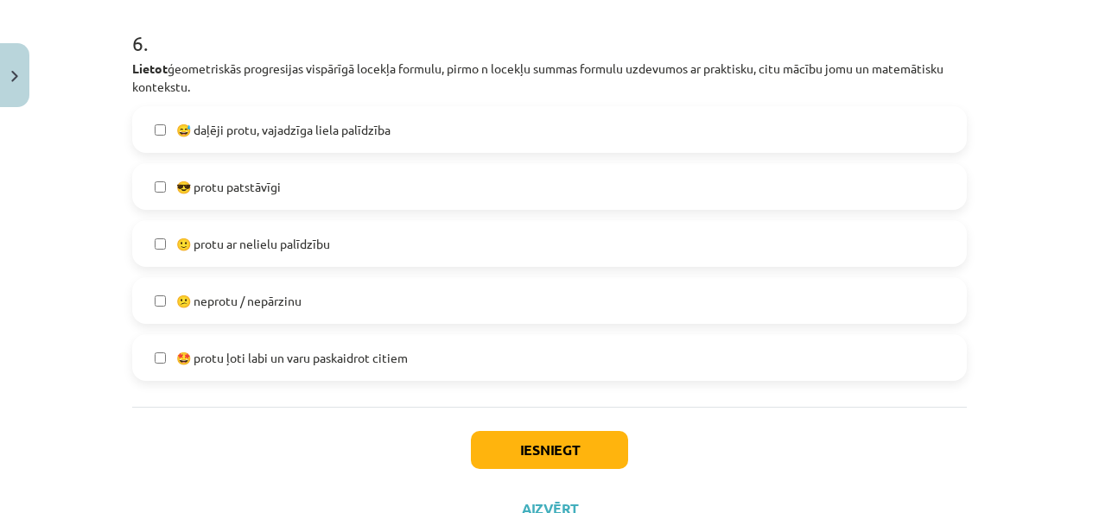
click at [665, 243] on label "🙂 protu ar nelielu palīdzību" at bounding box center [549, 243] width 831 height 43
click at [477, 131] on label "😅 daļēji protu, vajadzīga liela palīdzība" at bounding box center [549, 129] width 831 height 43
click at [446, 239] on label "🙂 protu ar nelielu palīdzību" at bounding box center [549, 243] width 831 height 43
click at [522, 450] on button "Iesniegt" at bounding box center [549, 450] width 157 height 38
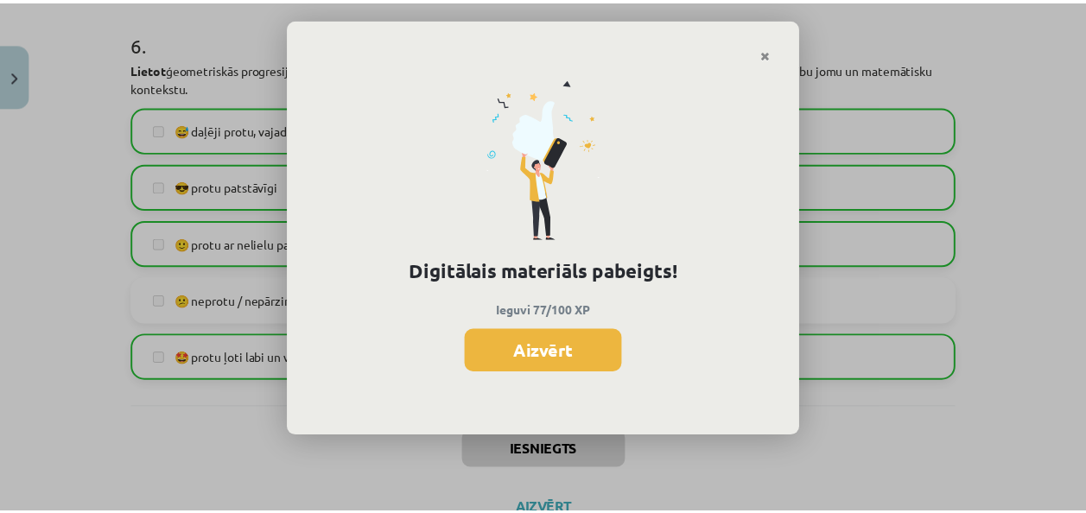
scroll to position [572, 0]
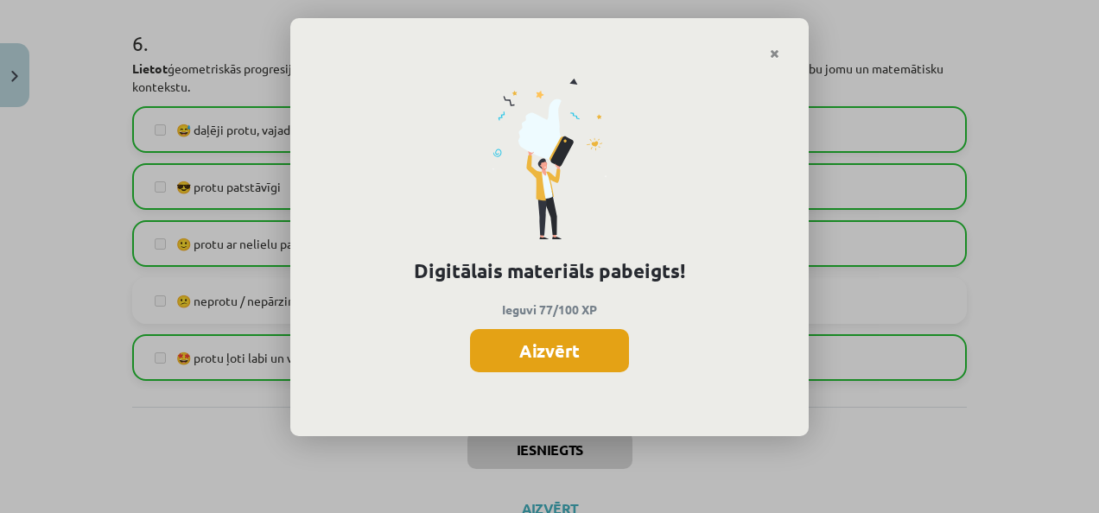
click at [554, 340] on button "Aizvērt" at bounding box center [549, 350] width 159 height 43
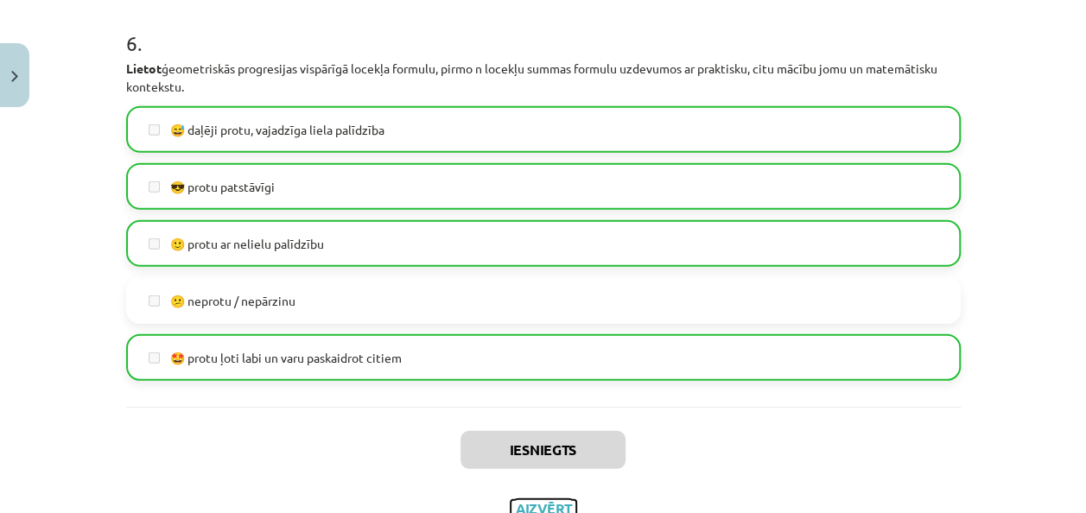
click at [531, 501] on button "Aizvērt" at bounding box center [543, 508] width 66 height 17
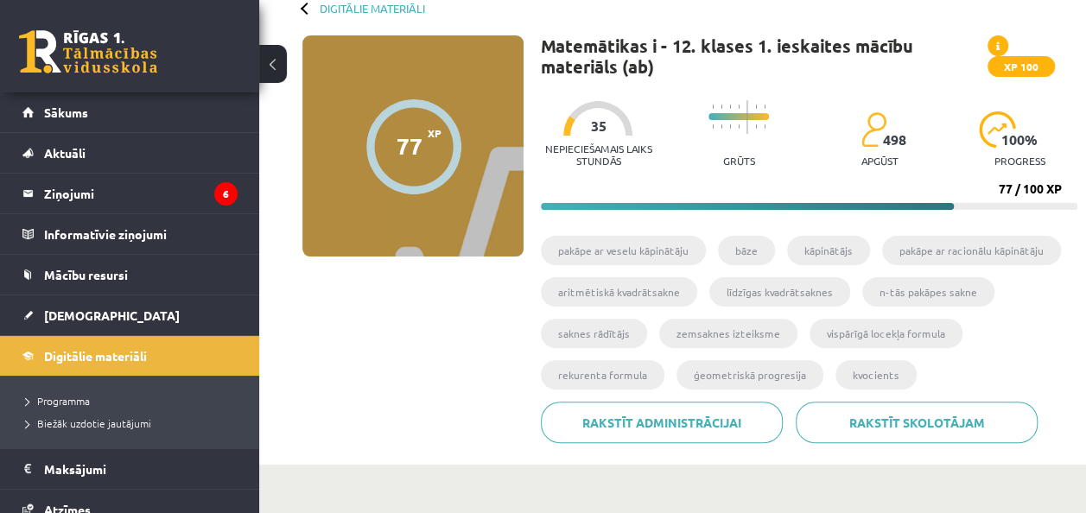
scroll to position [83, 0]
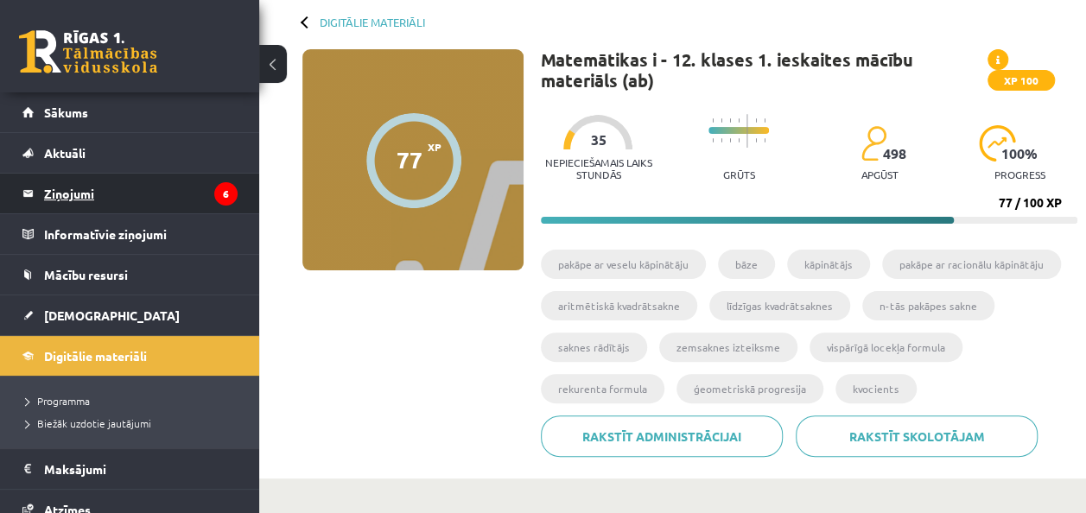
click at [214, 188] on icon "6" at bounding box center [225, 193] width 23 height 23
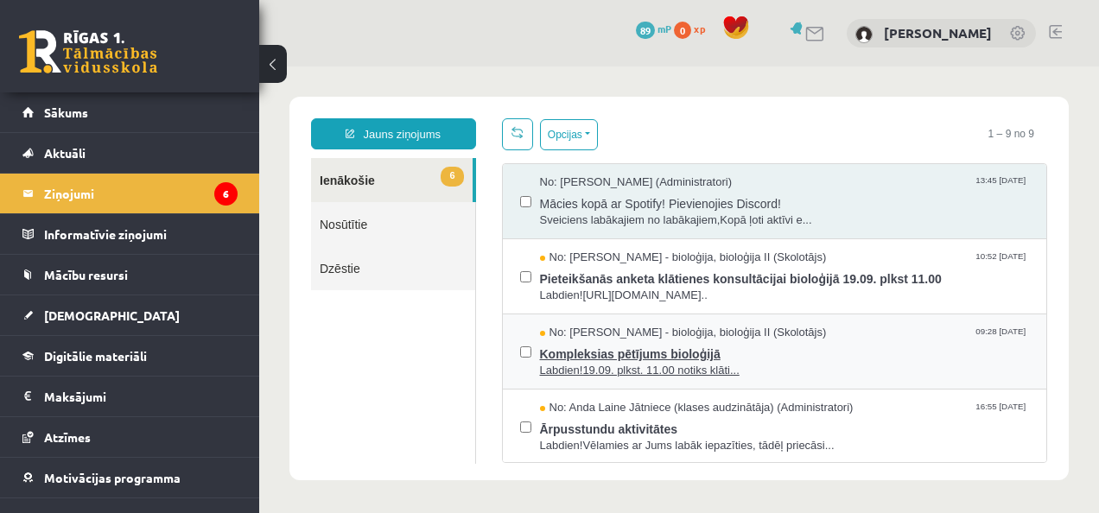
click at [669, 350] on span "Kompleksias pētījums bioloģijā" at bounding box center [785, 352] width 490 height 22
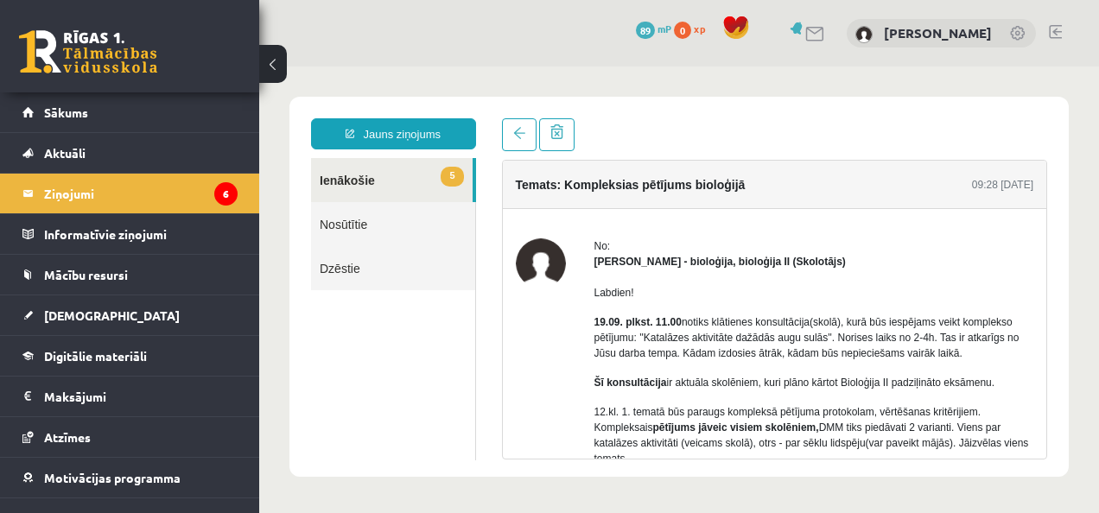
click at [669, 350] on p "19.09. plkst. 11.00 notiks klātienes konsultācija(skolā), kurā būs iespējams ve…" at bounding box center [814, 337] width 440 height 47
click at [95, 308] on span "[DEMOGRAPHIC_DATA]" at bounding box center [112, 315] width 136 height 16
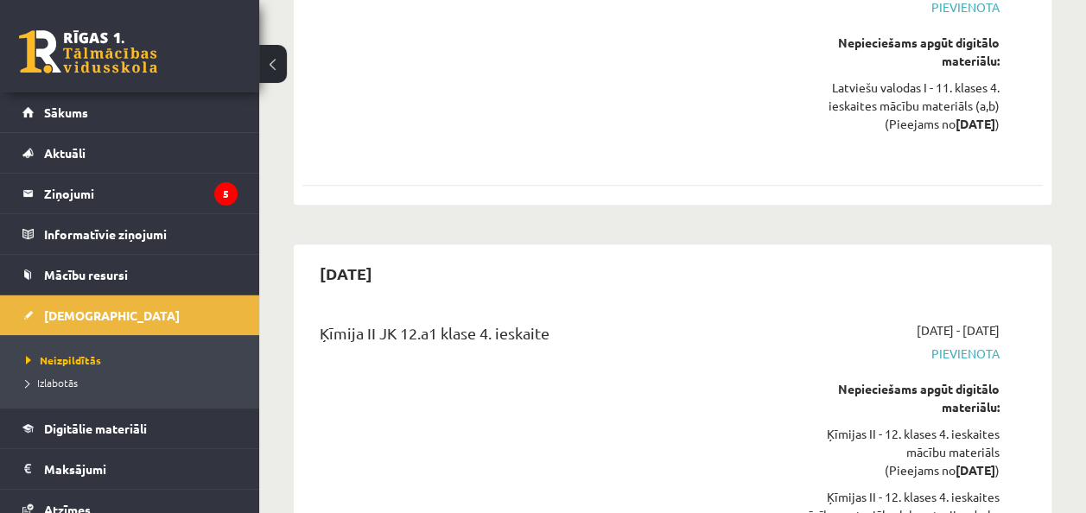
scroll to position [14004, 0]
